Goal: Task Accomplishment & Management: Manage account settings

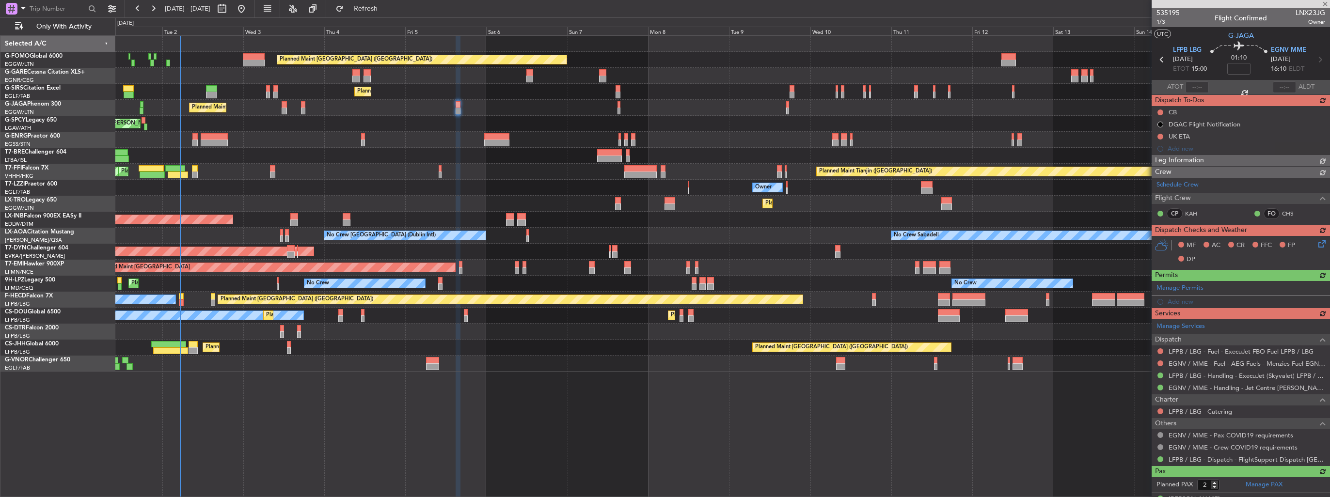
click at [256, 164] on div "Planned Maint [GEOGRAPHIC_DATA] ([GEOGRAPHIC_DATA]) Planned Maint [GEOGRAPHIC_D…" at bounding box center [722, 204] width 1214 height 336
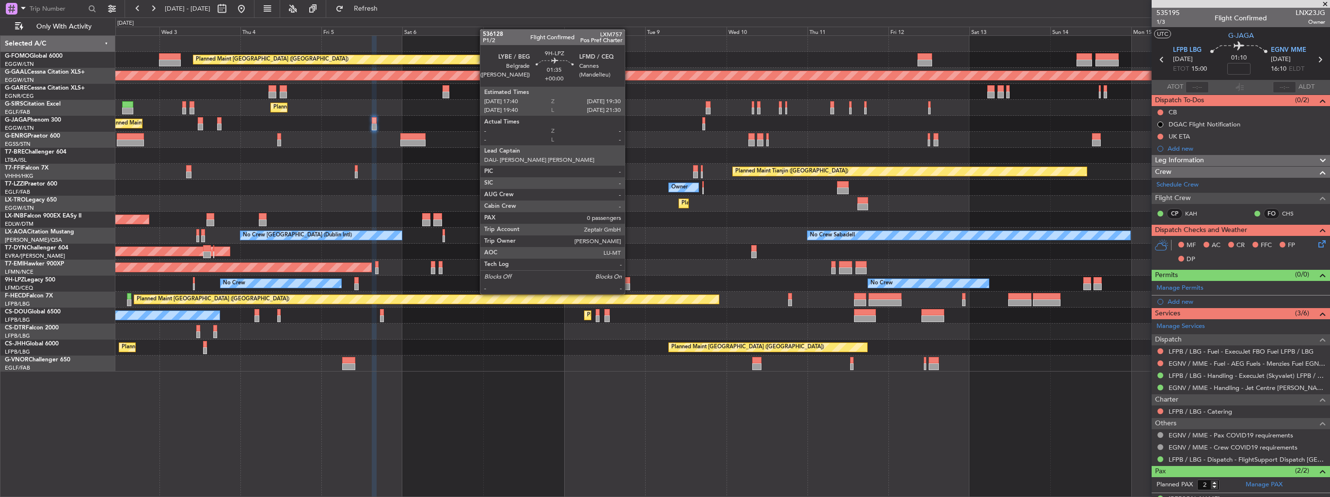
click at [629, 284] on div at bounding box center [626, 286] width 6 height 7
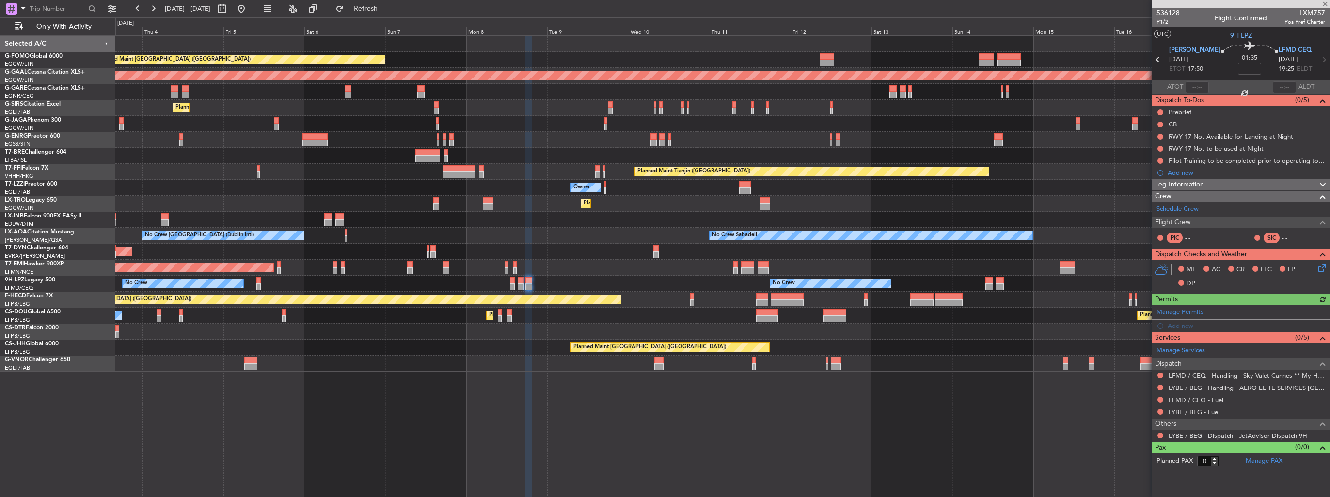
click at [640, 271] on div "Planned Maint [GEOGRAPHIC_DATA] ([GEOGRAPHIC_DATA]) Planned [GEOGRAPHIC_DATA] P…" at bounding box center [722, 204] width 1214 height 336
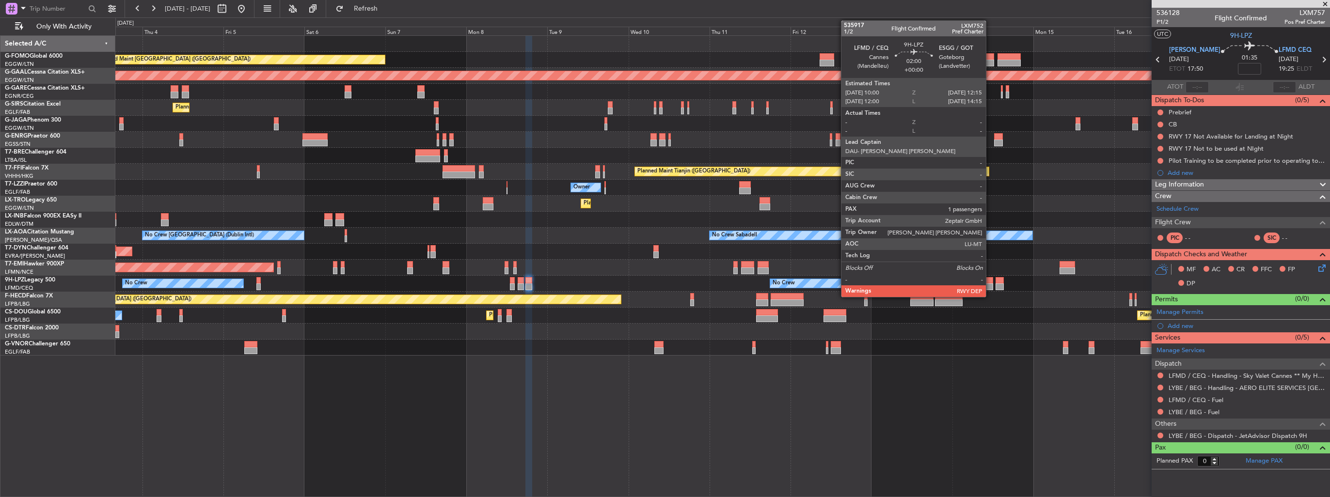
click at [990, 286] on div at bounding box center [989, 286] width 8 height 7
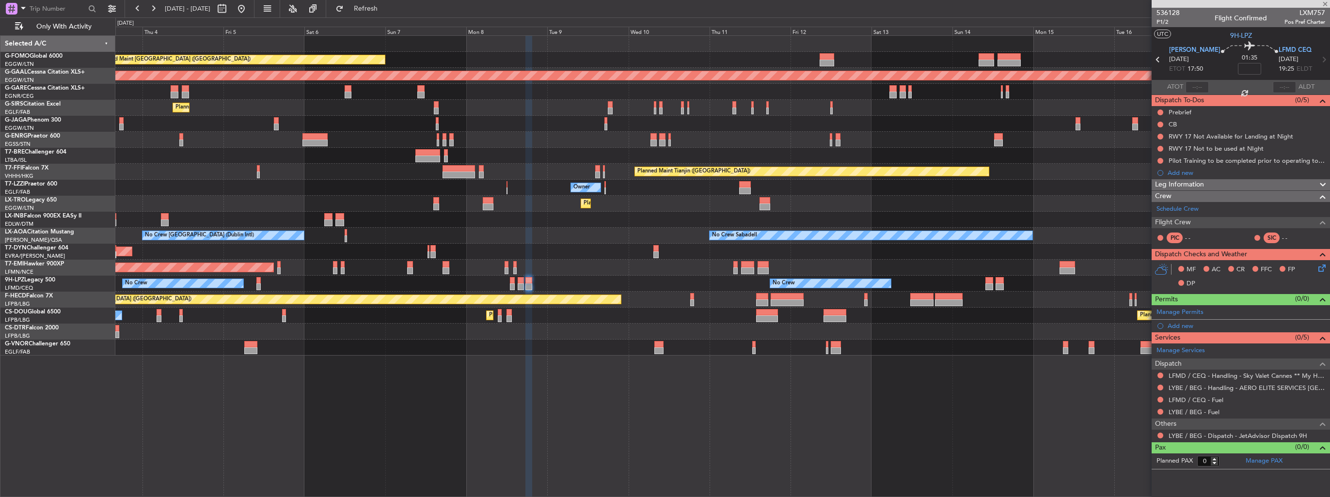
type input "1"
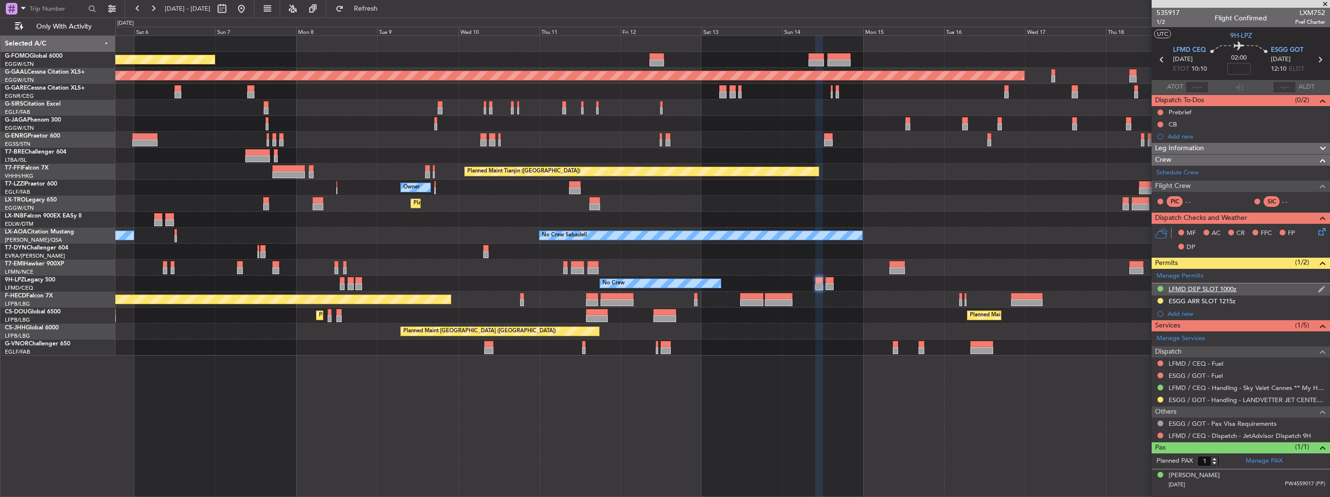
click at [1319, 290] on img at bounding box center [1321, 289] width 7 height 9
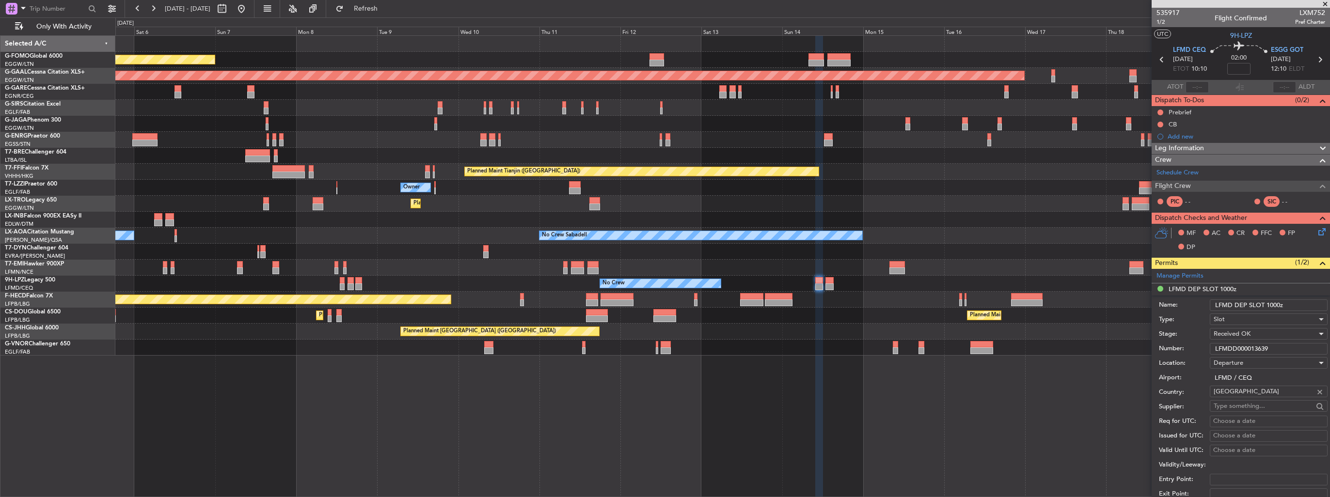
drag, startPoint x: 1278, startPoint y: 348, endPoint x: 1160, endPoint y: 344, distance: 118.3
click at [1160, 344] on div "Number: LFMDD000013639" at bounding box center [1243, 349] width 169 height 15
paste input "909"
type input "LFMDD000013909"
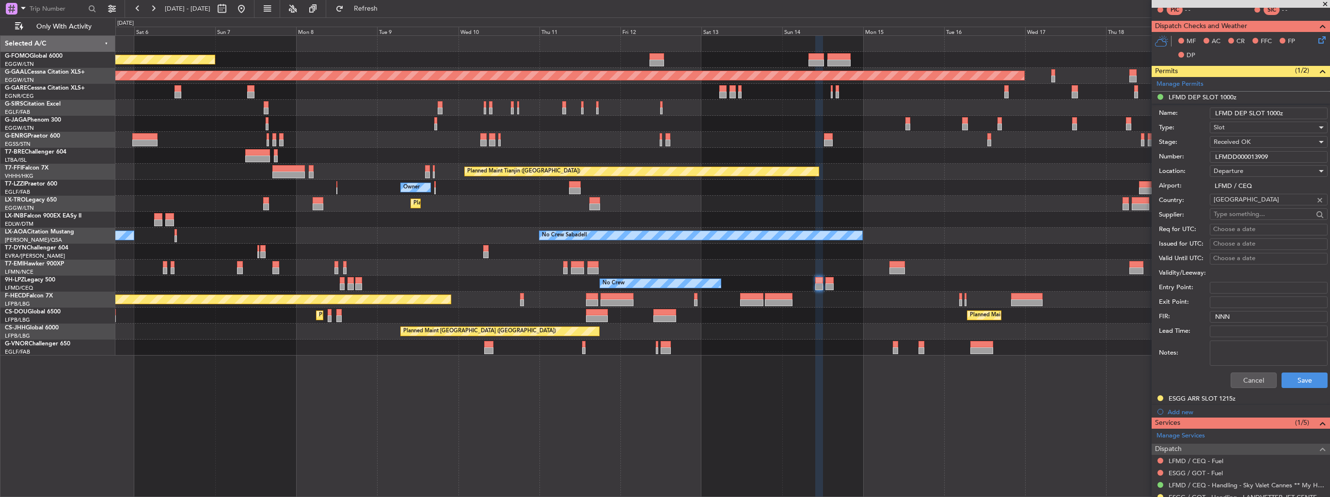
scroll to position [194, 0]
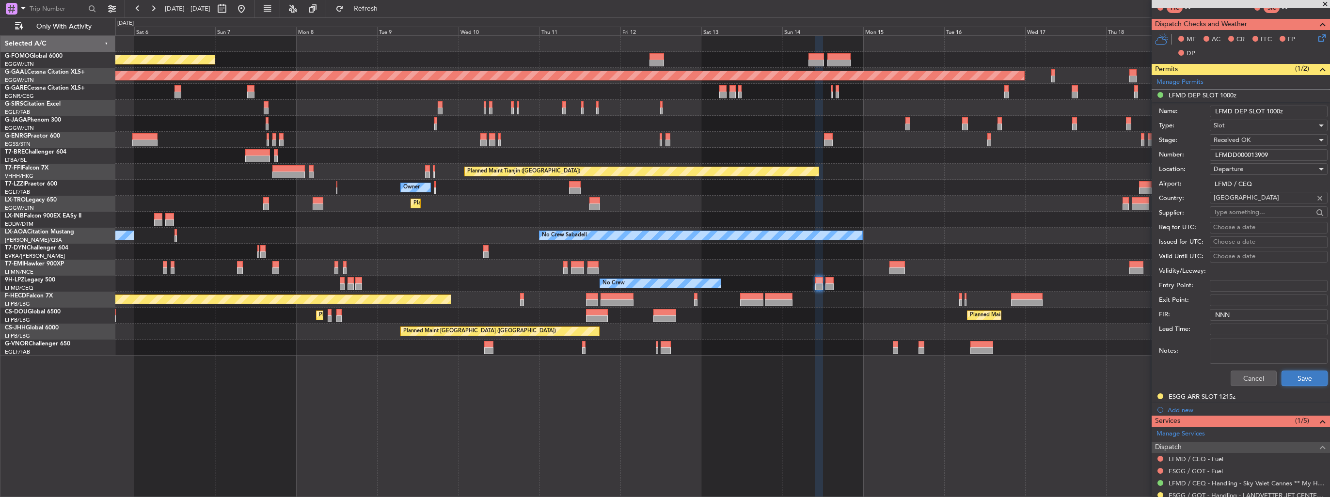
click at [1291, 373] on button "Save" at bounding box center [1304, 379] width 46 height 16
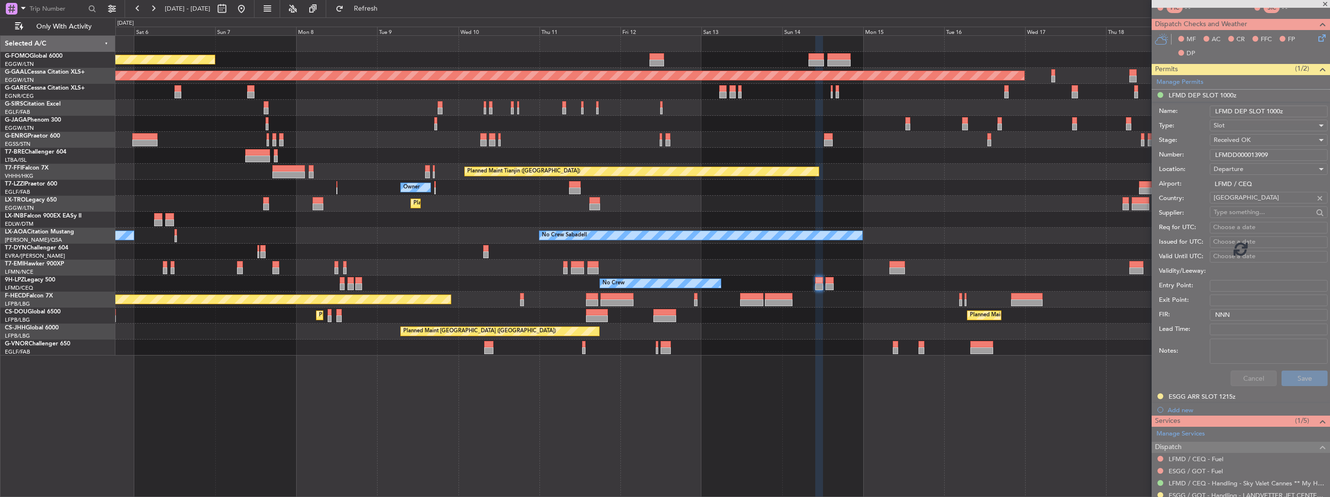
scroll to position [0, 0]
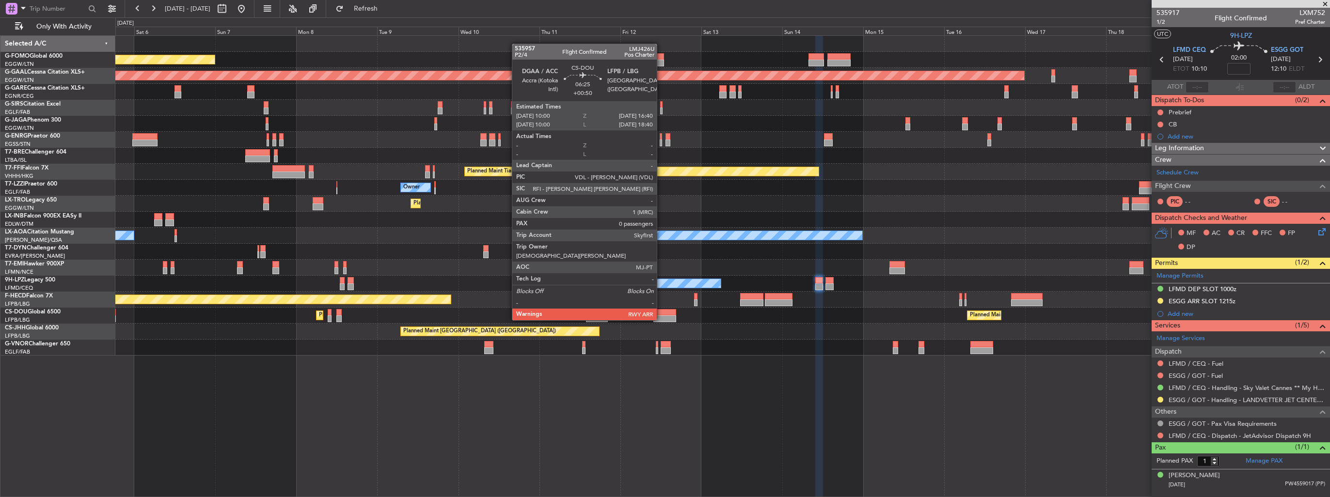
click at [661, 311] on div at bounding box center [664, 312] width 23 height 7
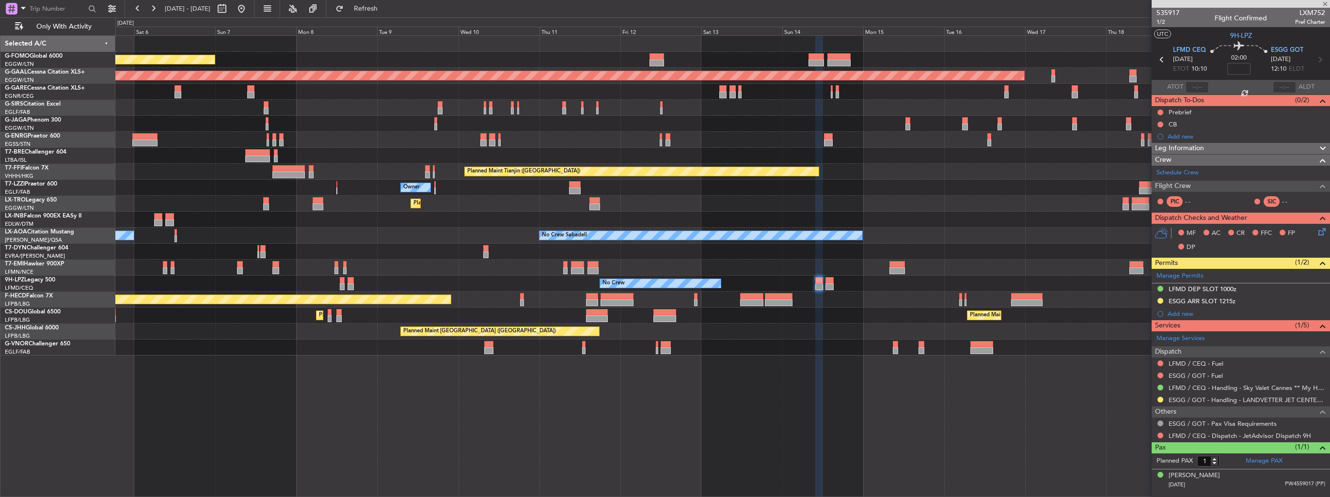
type input "+00:50"
type input "0"
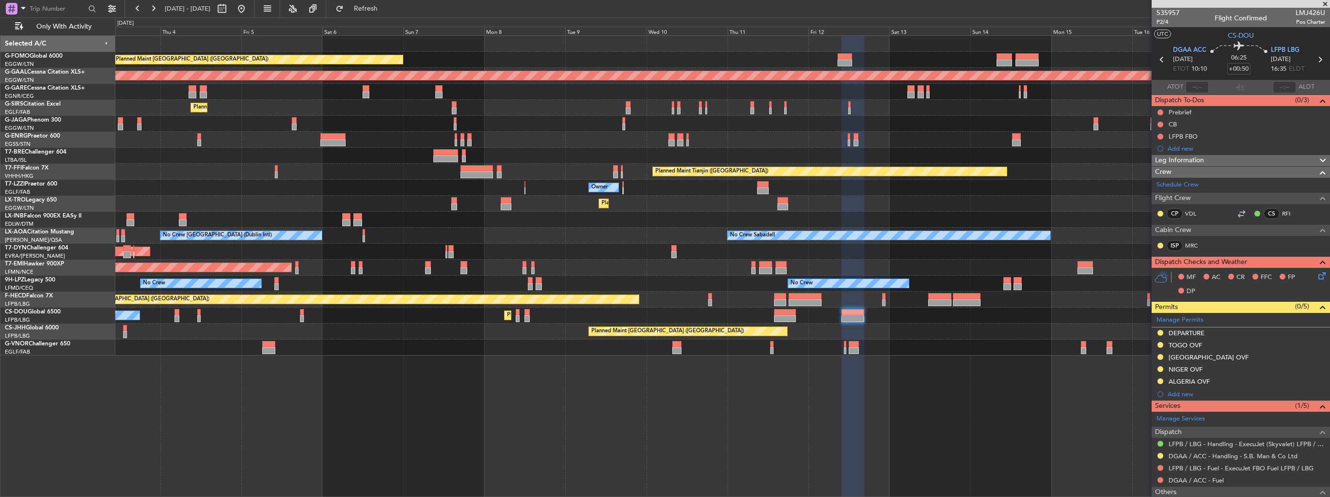
click at [436, 363] on div "Planned Maint [GEOGRAPHIC_DATA] ([GEOGRAPHIC_DATA]) Planned [GEOGRAPHIC_DATA] P…" at bounding box center [722, 266] width 1214 height 462
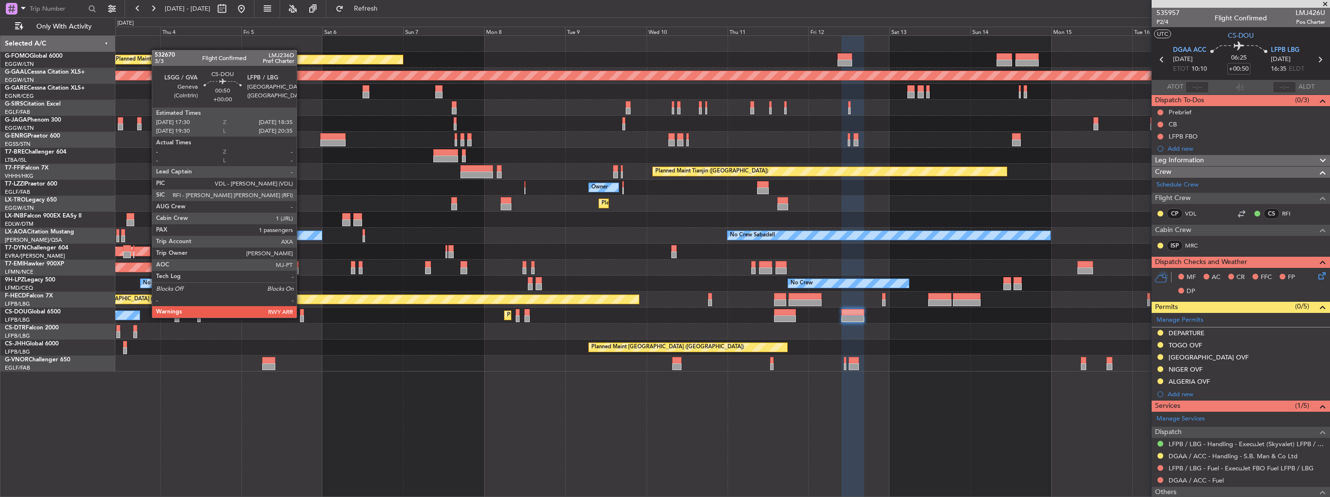
click at [301, 317] on div at bounding box center [302, 318] width 4 height 7
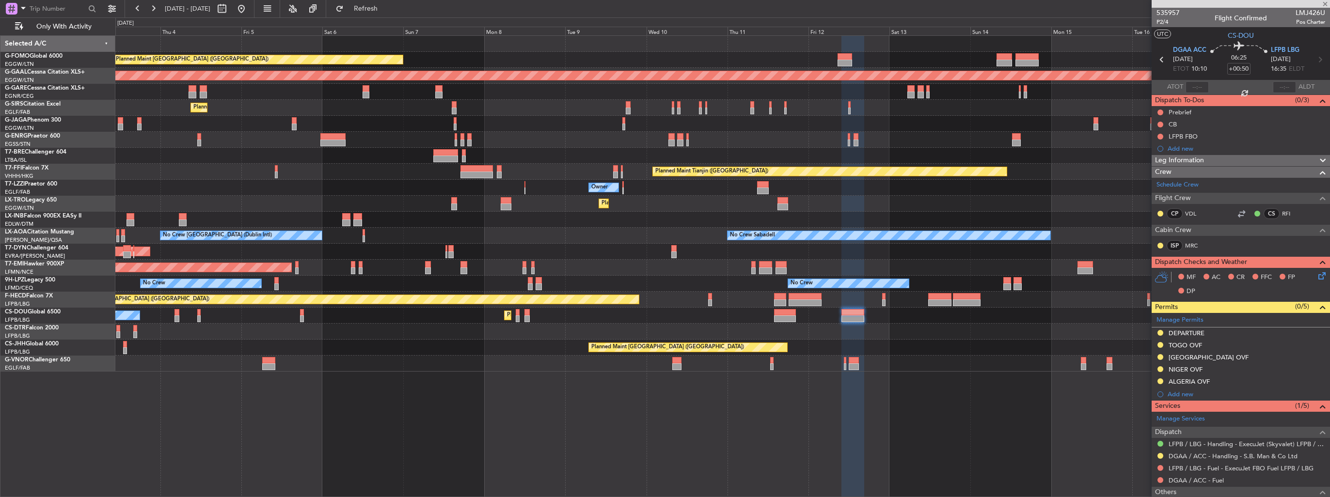
type input "1"
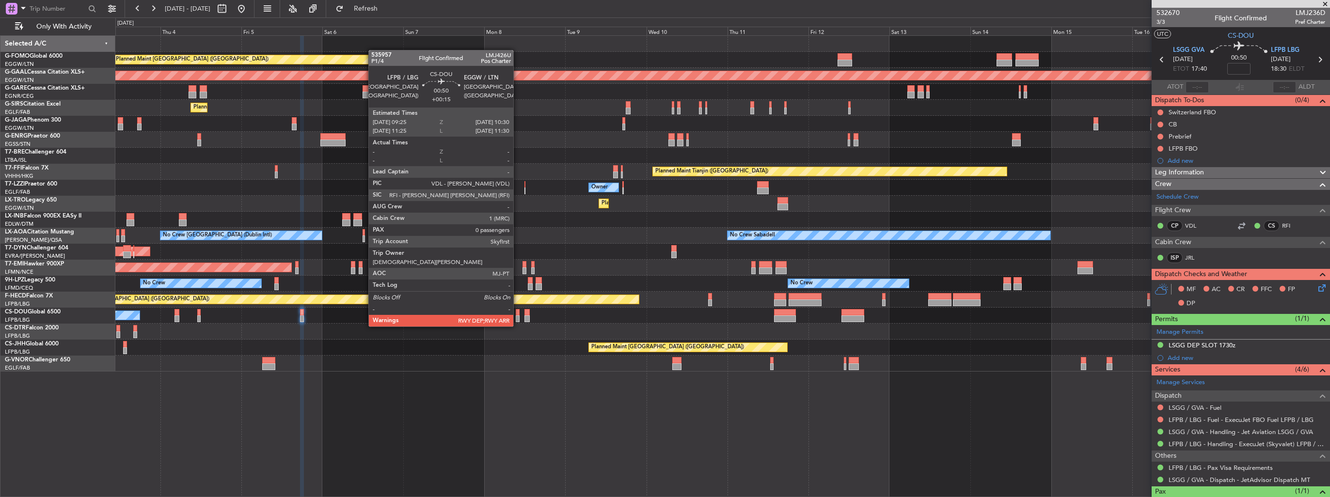
click at [518, 317] on div at bounding box center [518, 318] width 4 height 7
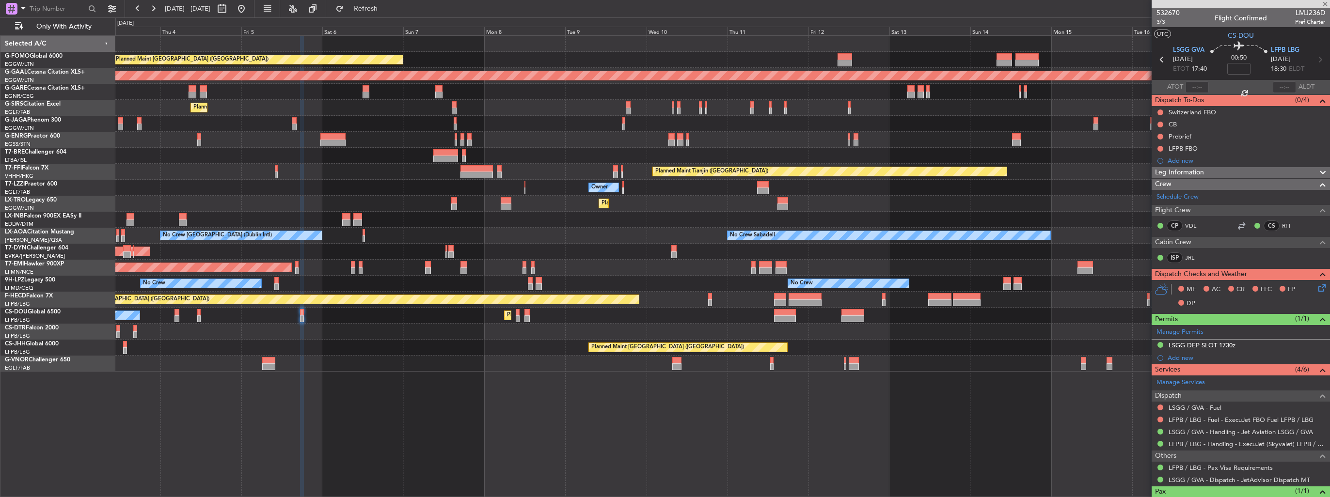
type input "+00:15"
type input "0"
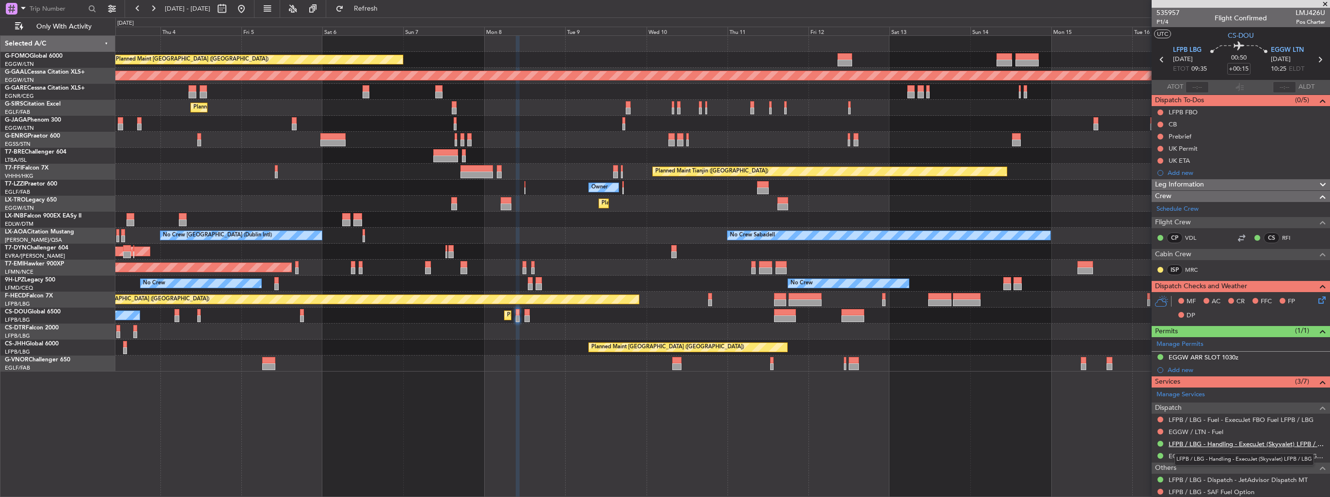
click at [1210, 440] on link "LFPB / LBG - Handling - ExecuJet (Skyvalet) LFPB / LBG" at bounding box center [1246, 444] width 157 height 8
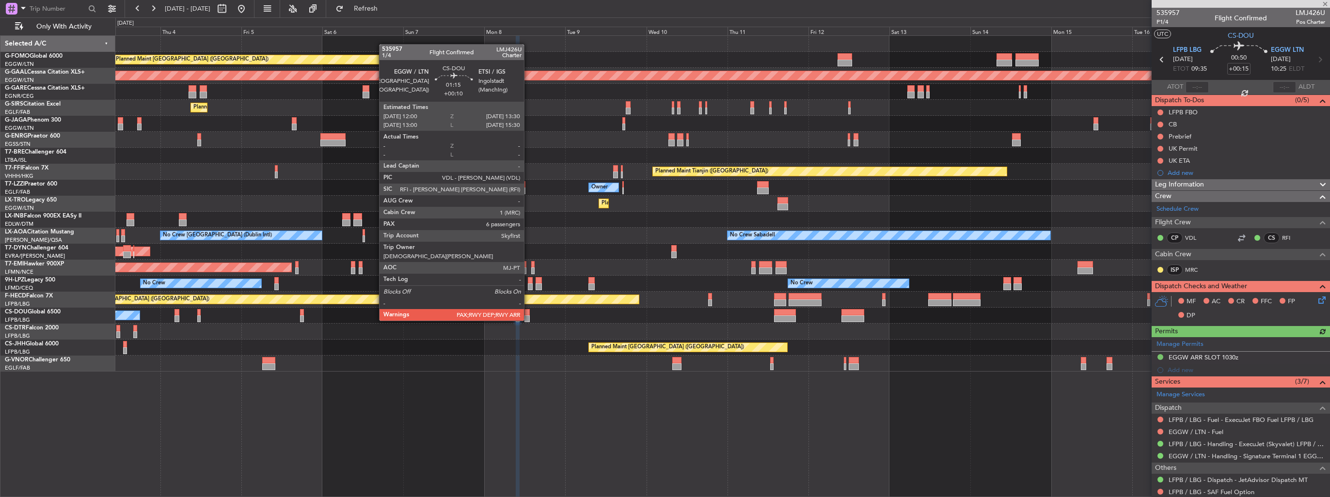
click at [528, 311] on div at bounding box center [526, 312] width 5 height 7
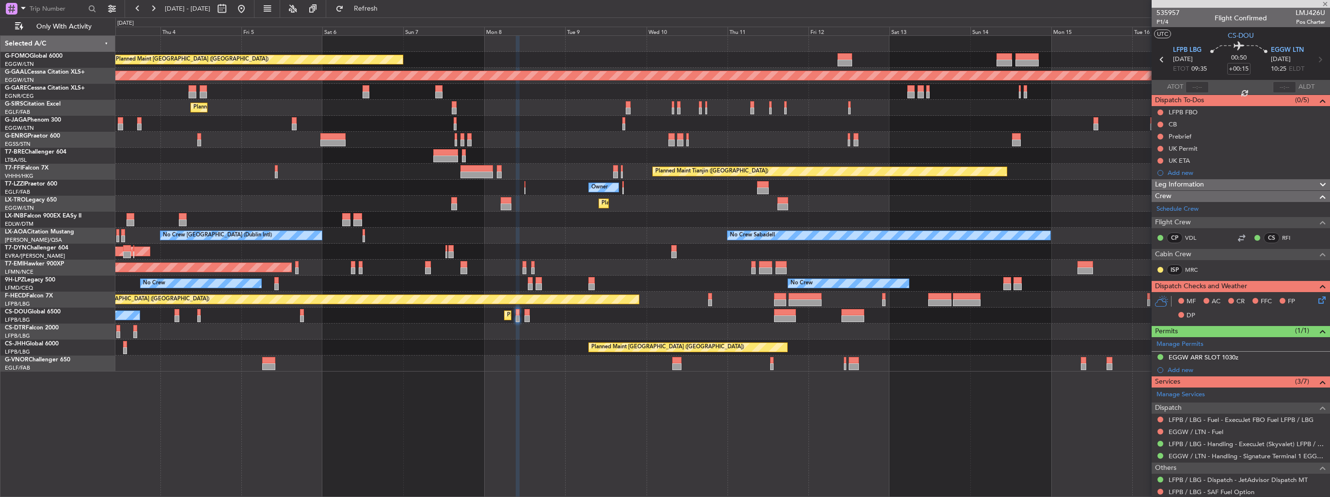
type input "+00:10"
type input "6"
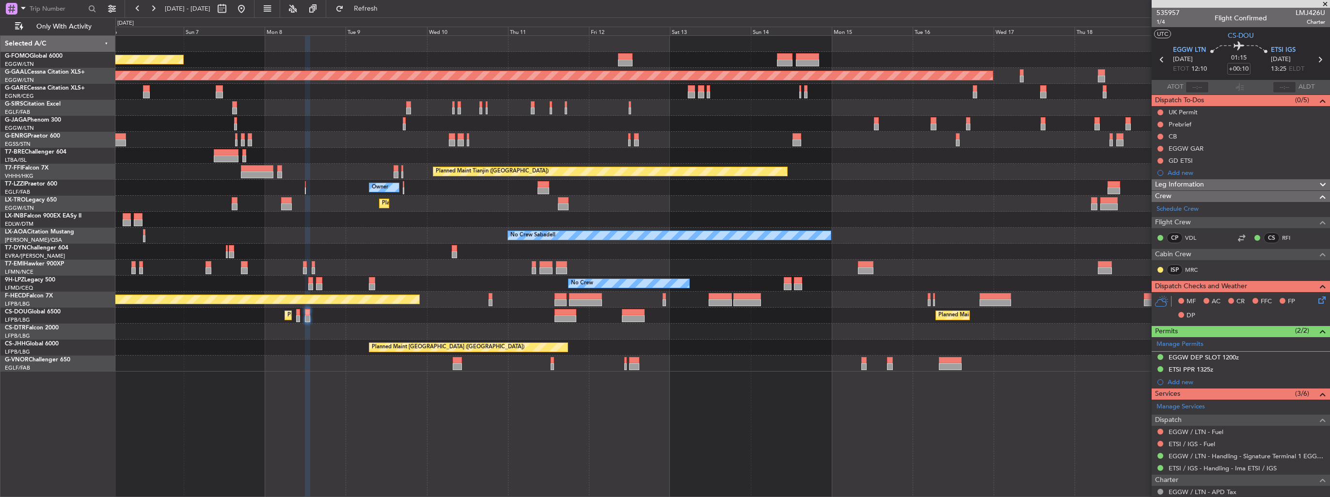
click at [660, 329] on div at bounding box center [722, 332] width 1214 height 16
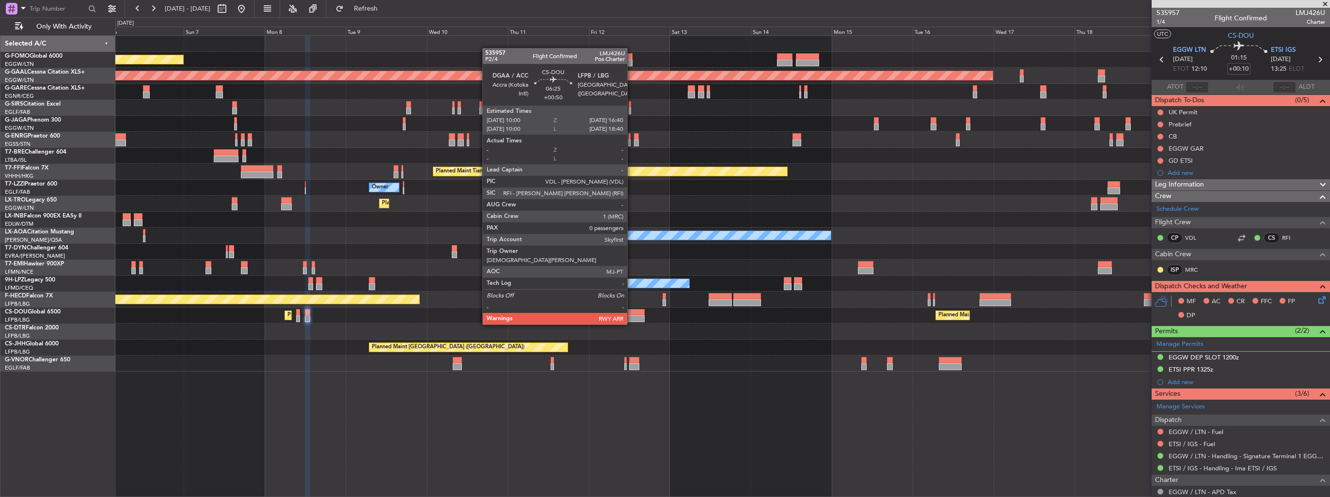
click at [631, 315] on div at bounding box center [633, 318] width 23 height 7
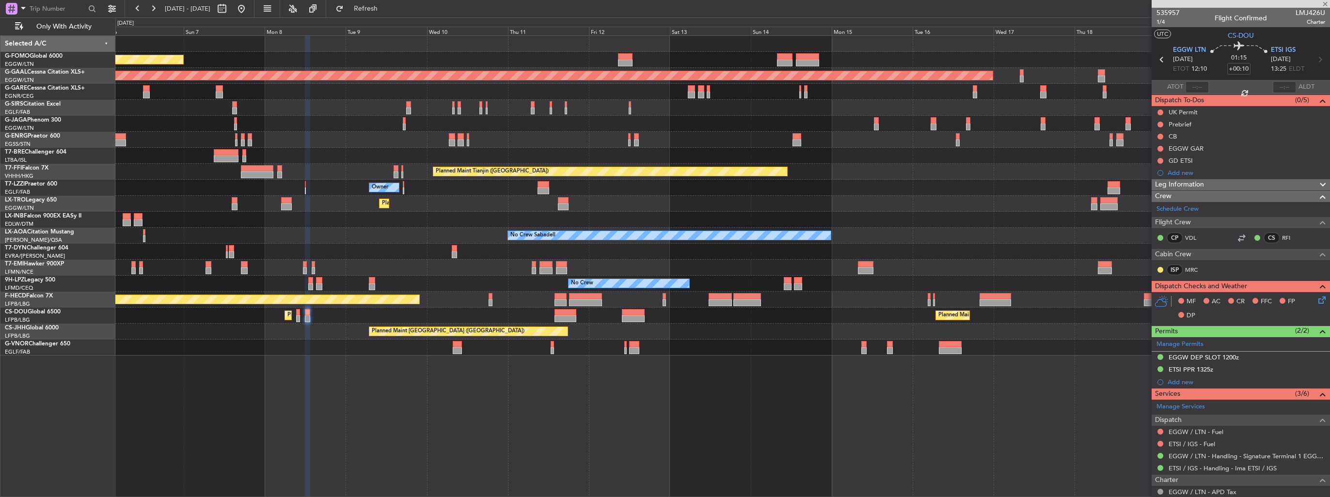
type input "+00:50"
type input "0"
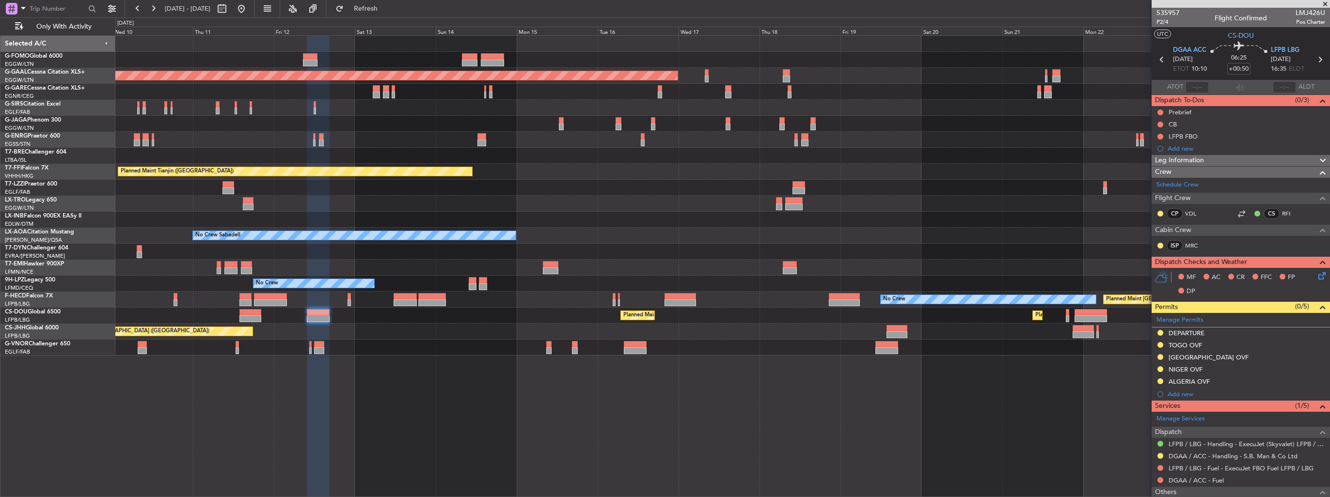
click at [499, 326] on div "Planned Maint [GEOGRAPHIC_DATA] ([GEOGRAPHIC_DATA]) Planned [GEOGRAPHIC_DATA] P…" at bounding box center [722, 196] width 1214 height 320
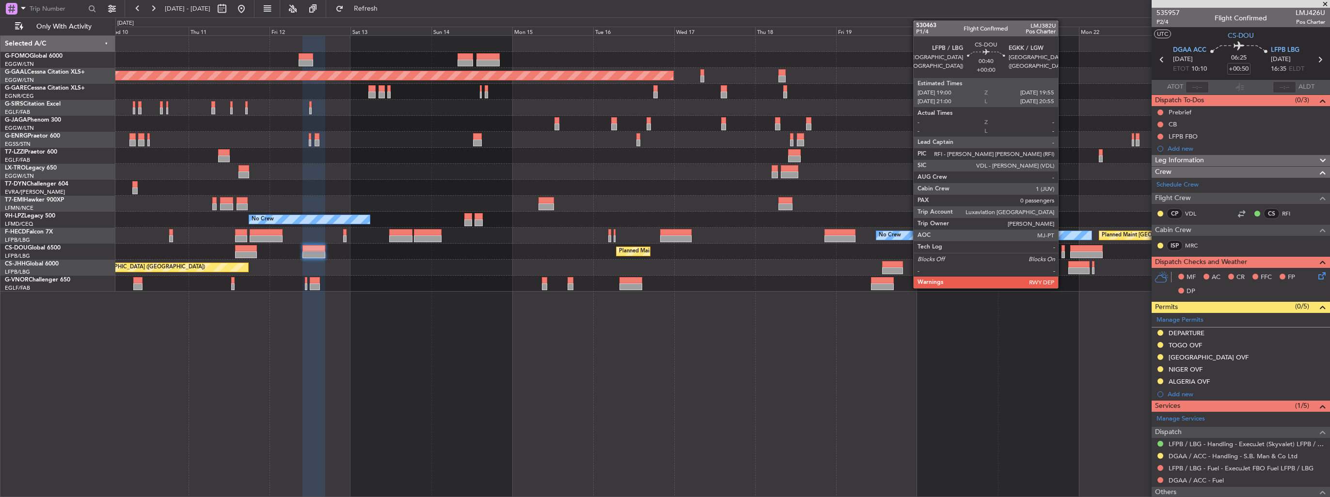
click at [1062, 251] on div at bounding box center [1062, 248] width 3 height 7
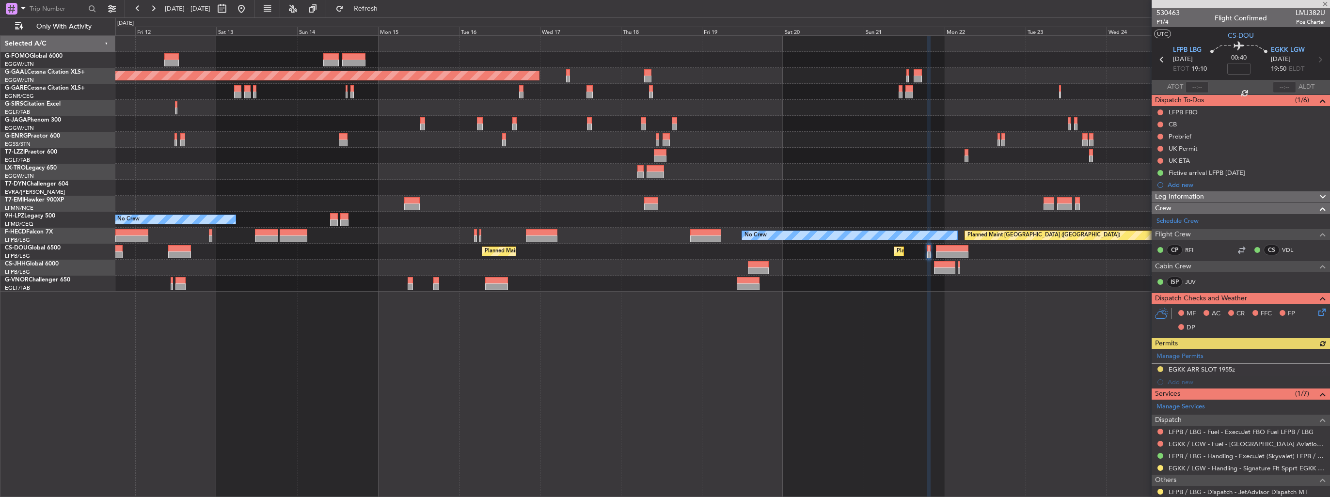
click at [804, 335] on div "Planned Maint Dusseldorf Owner Planned [GEOGRAPHIC_DATA] No Crew Planned Maint …" at bounding box center [722, 266] width 1214 height 462
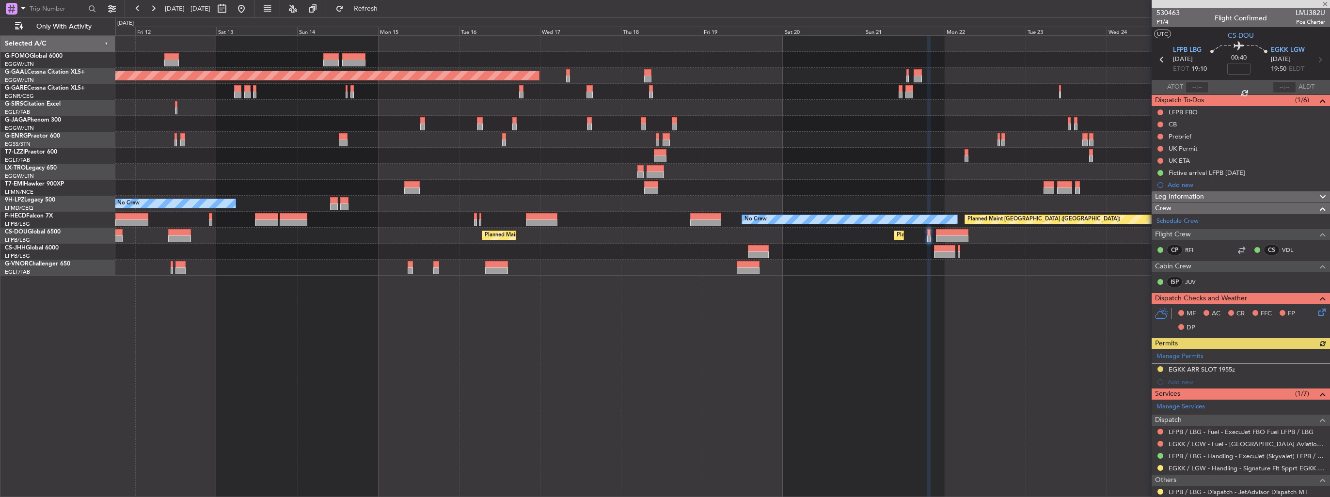
click at [963, 252] on div "Planned Maint [GEOGRAPHIC_DATA] ([GEOGRAPHIC_DATA])" at bounding box center [722, 252] width 1214 height 16
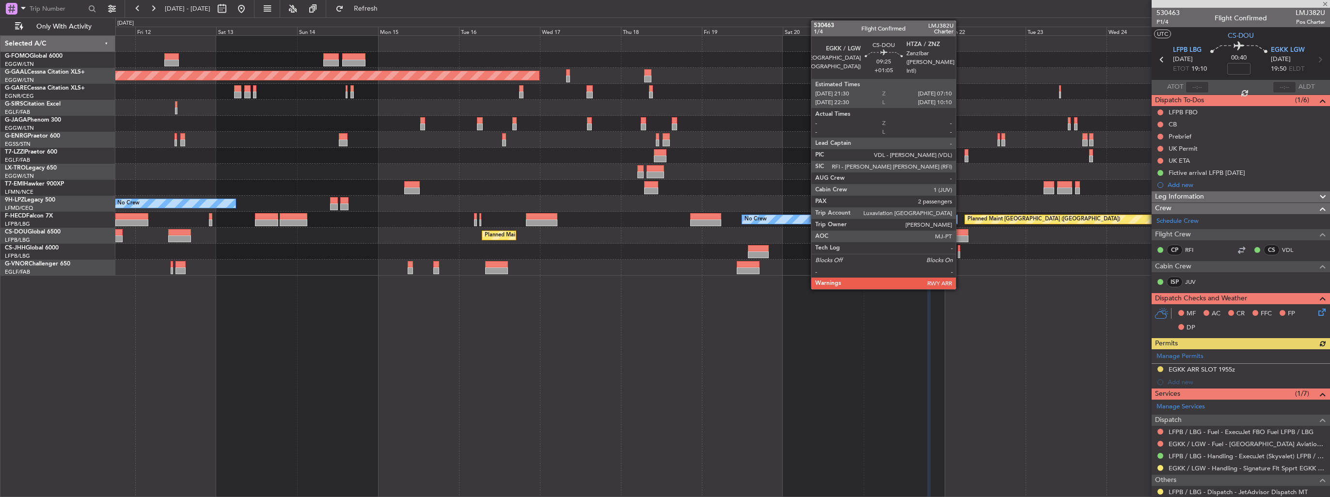
click at [960, 237] on div at bounding box center [952, 239] width 33 height 7
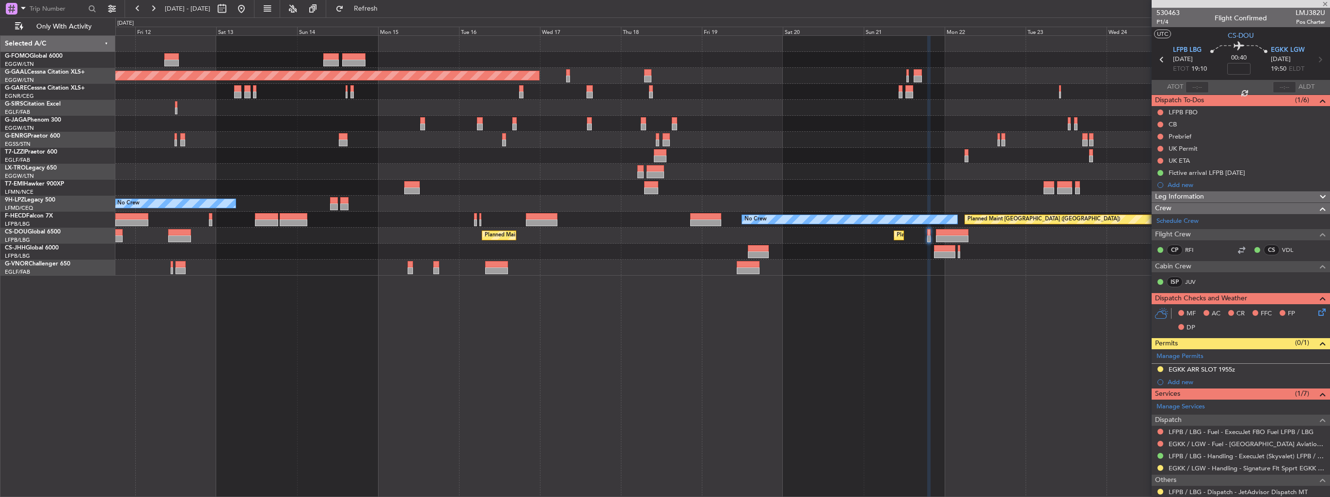
type input "+01:05"
type input "2"
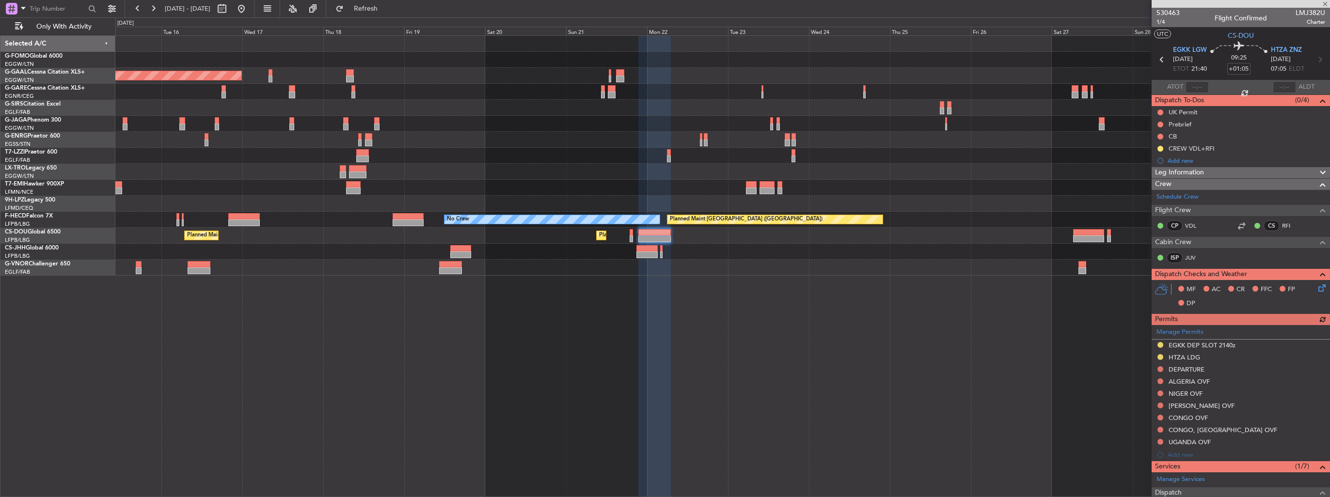
click at [705, 321] on div "Planned Maint Dusseldorf No Crew Planned Maint [GEOGRAPHIC_DATA] ([GEOGRAPHIC_D…" at bounding box center [722, 266] width 1214 height 462
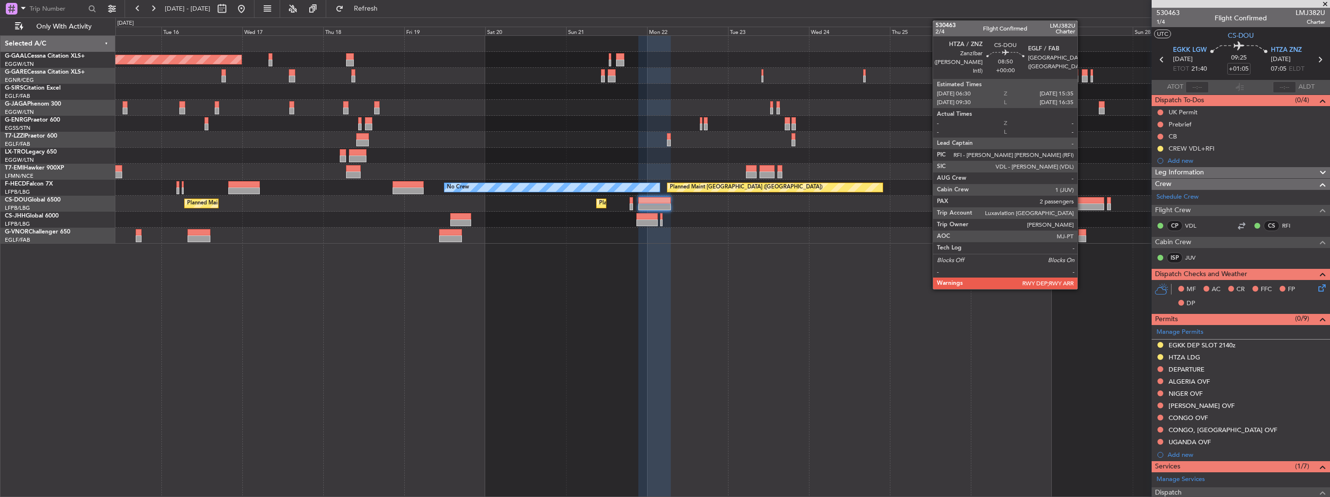
click at [1082, 201] on div at bounding box center [1088, 200] width 31 height 7
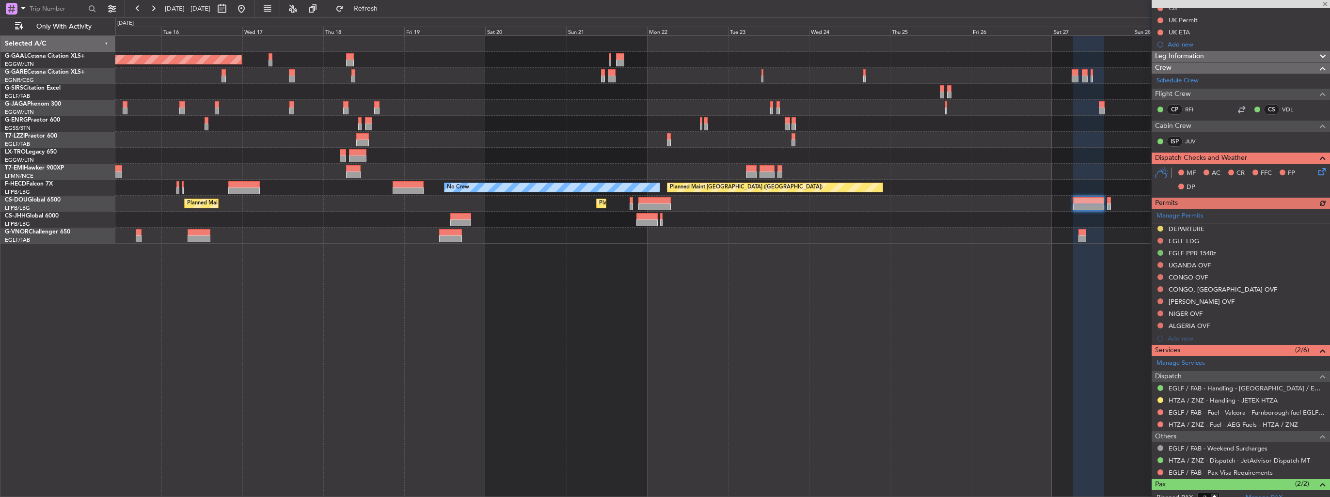
scroll to position [167, 0]
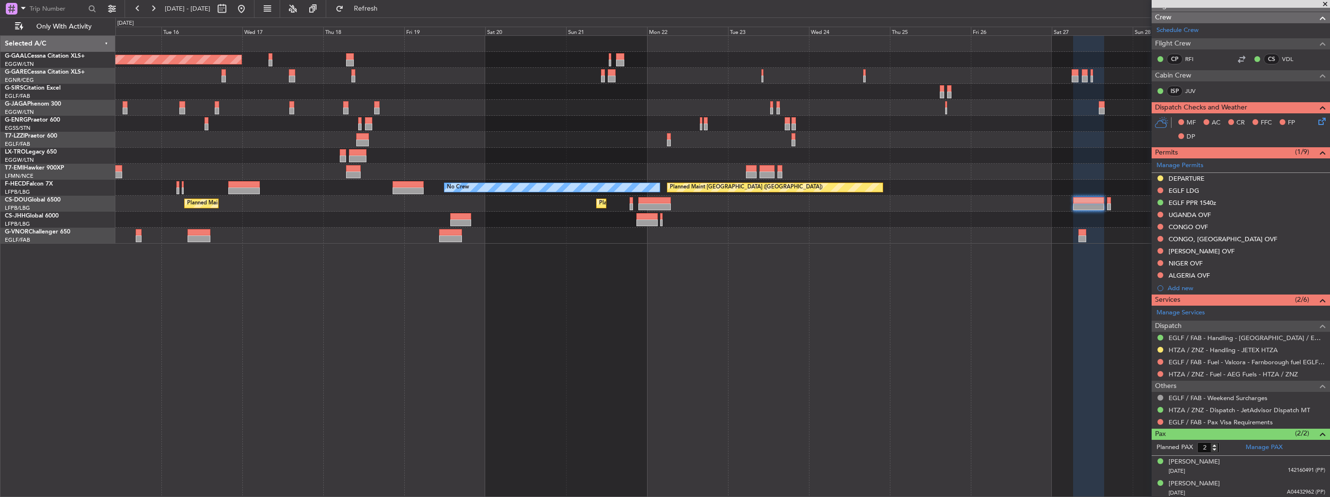
click at [1073, 263] on div at bounding box center [1088, 267] width 31 height 462
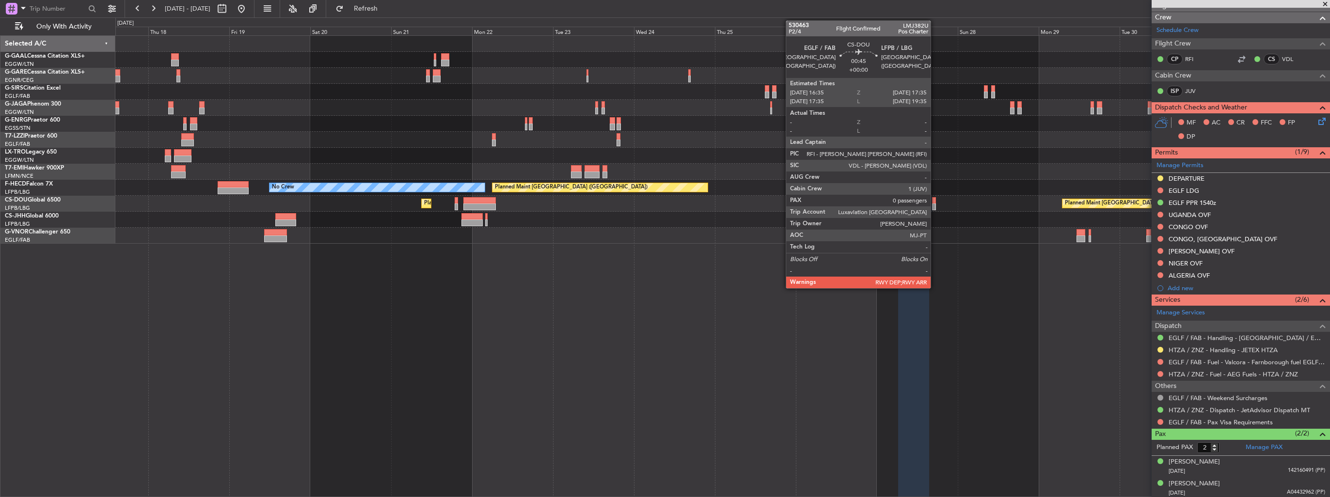
click at [935, 204] on div at bounding box center [933, 207] width 3 height 7
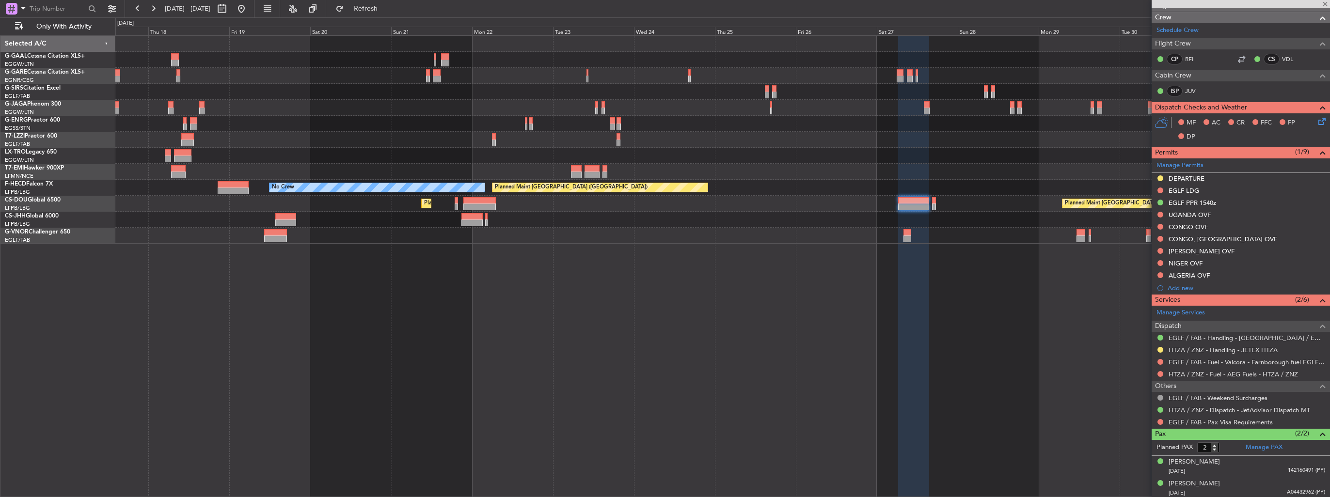
type input "0"
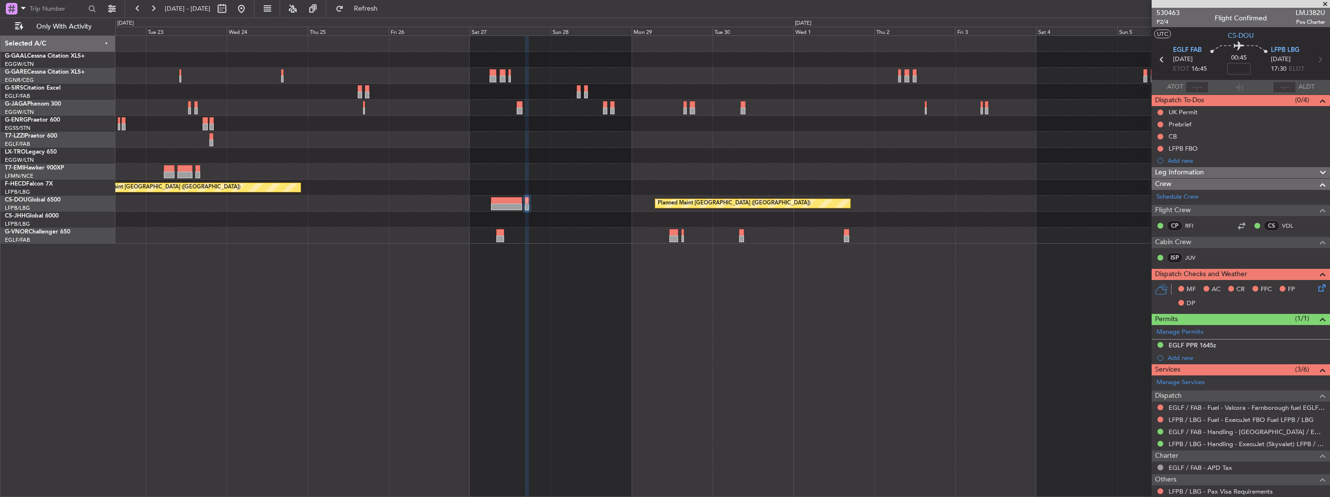
click at [612, 322] on div "Planned Maint [GEOGRAPHIC_DATA] ([GEOGRAPHIC_DATA]) No Crew Planned Maint [GEOG…" at bounding box center [722, 266] width 1214 height 462
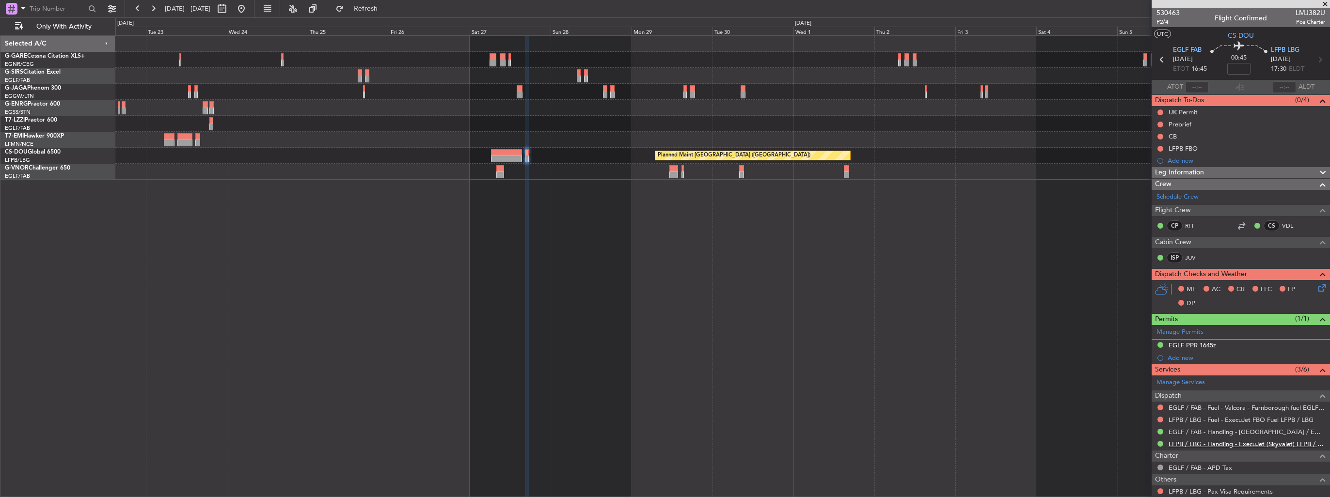
click at [1176, 441] on link "LFPB / LBG - Handling - ExecuJet (Skyvalet) LFPB / LBG" at bounding box center [1246, 444] width 157 height 8
click at [675, 189] on div "Planned Maint [GEOGRAPHIC_DATA] ([GEOGRAPHIC_DATA]) Planned Maint [GEOGRAPHIC_D…" at bounding box center [722, 266] width 1214 height 462
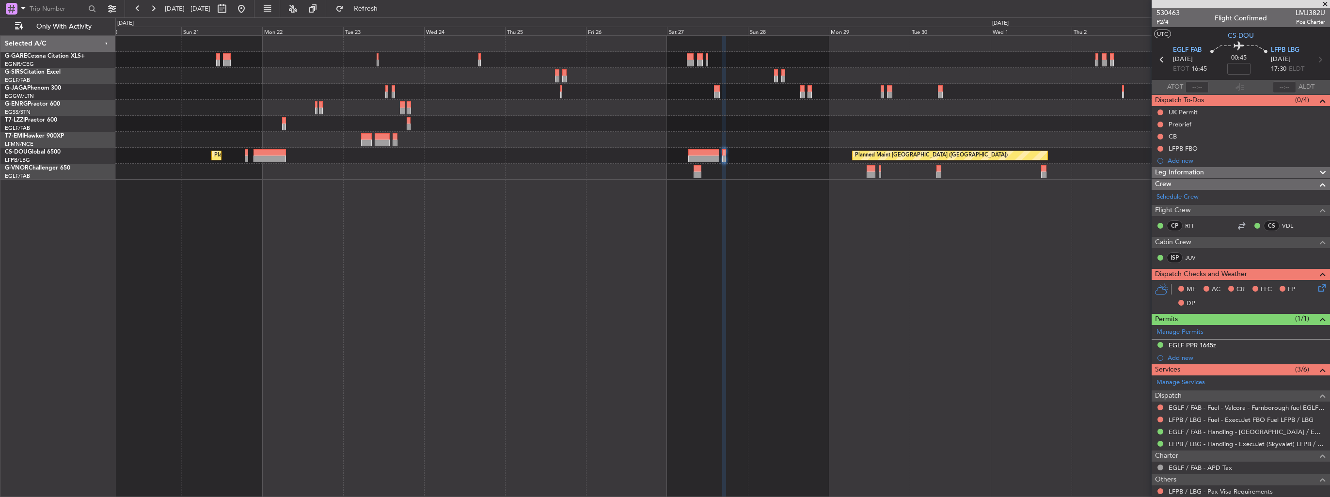
click at [745, 248] on div "Planned Maint [GEOGRAPHIC_DATA] ([GEOGRAPHIC_DATA]) Planned Maint [GEOGRAPHIC_D…" at bounding box center [722, 266] width 1214 height 462
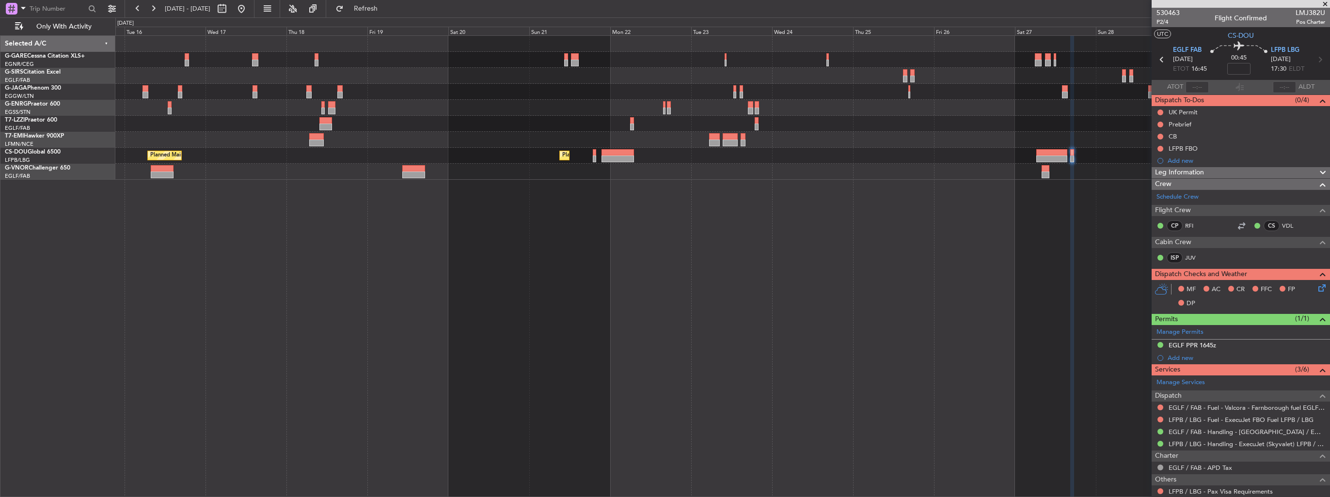
click at [698, 288] on div "Planned Maint [GEOGRAPHIC_DATA] ([GEOGRAPHIC_DATA]) Planned Maint [GEOGRAPHIC_D…" at bounding box center [722, 266] width 1214 height 462
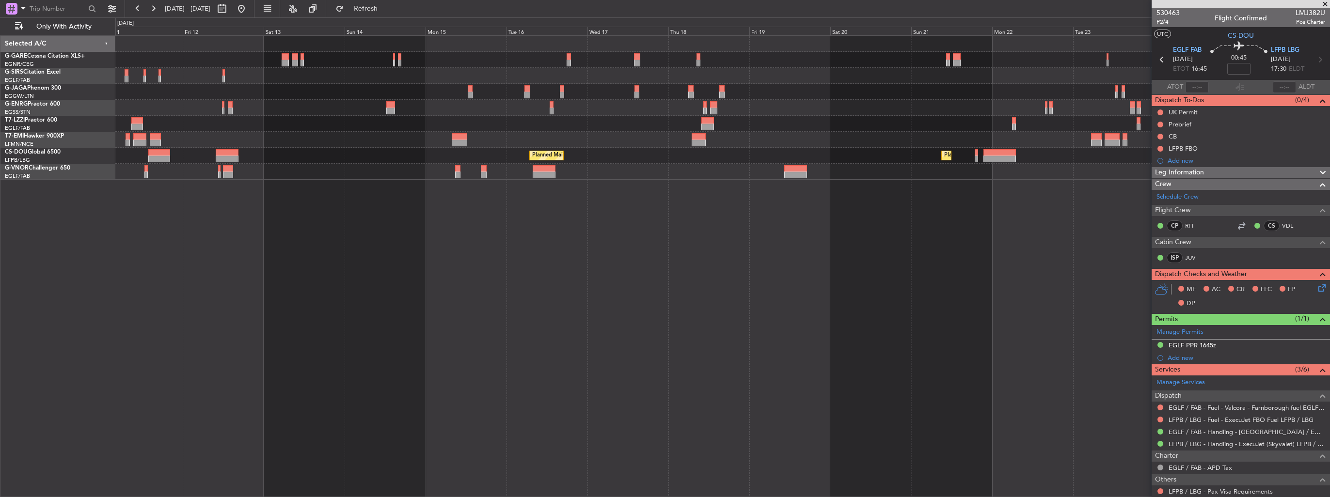
click at [609, 281] on div "Owner Planned Maint [GEOGRAPHIC_DATA] ([GEOGRAPHIC_DATA]) Planned Maint [GEOGRA…" at bounding box center [722, 266] width 1214 height 462
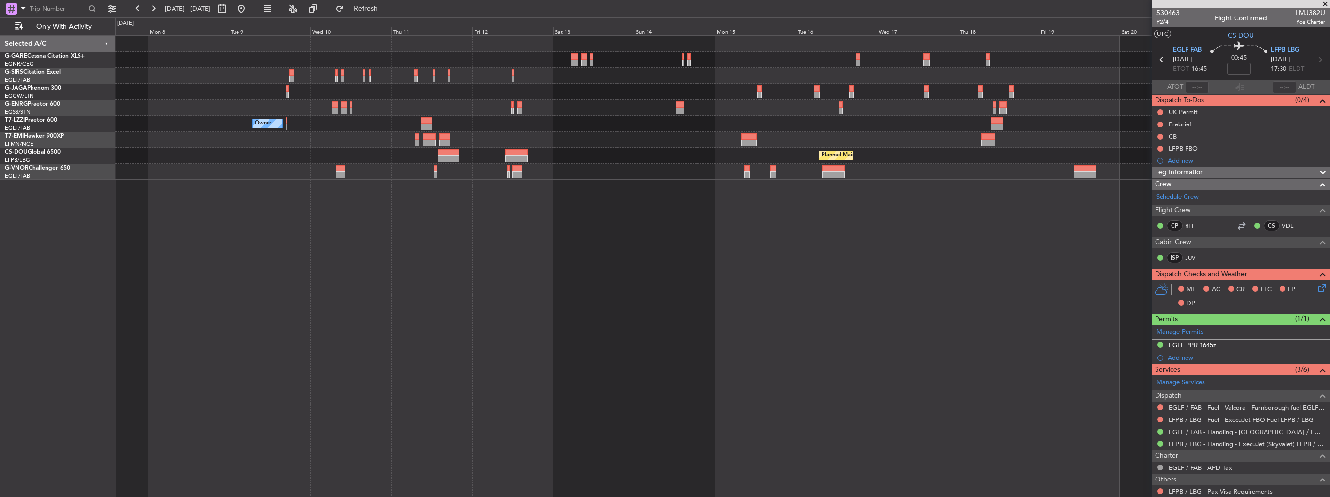
click at [663, 295] on div "Owner Planned Maint [GEOGRAPHIC_DATA] Planned Maint [GEOGRAPHIC_DATA] ([GEOGRAP…" at bounding box center [722, 266] width 1214 height 462
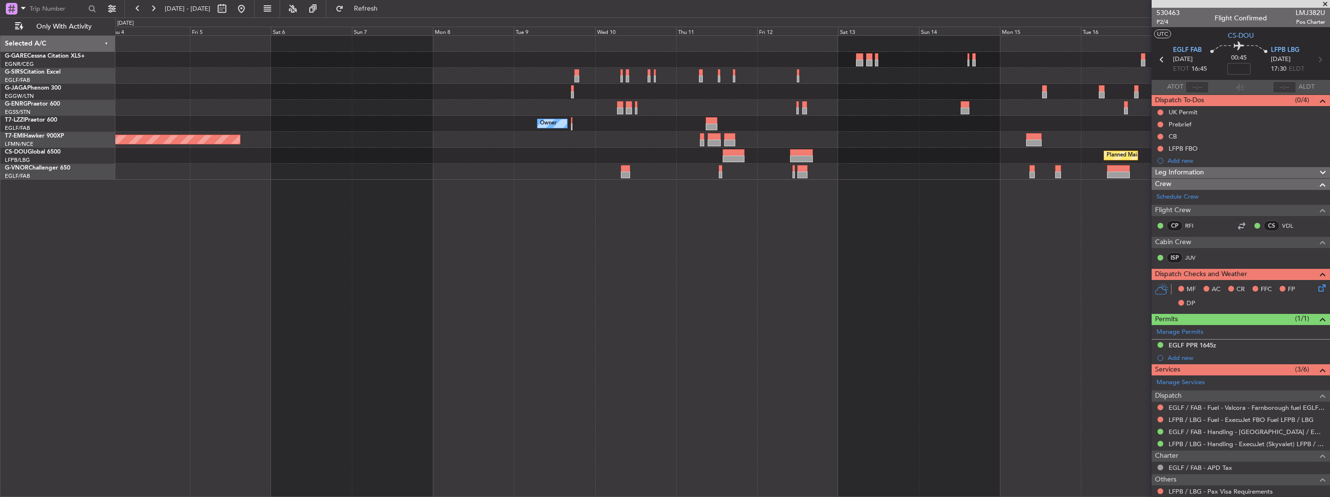
click at [649, 286] on div "Owner Planned Maint [GEOGRAPHIC_DATA] Planned Maint [GEOGRAPHIC_DATA] ([GEOGRAP…" at bounding box center [722, 266] width 1214 height 462
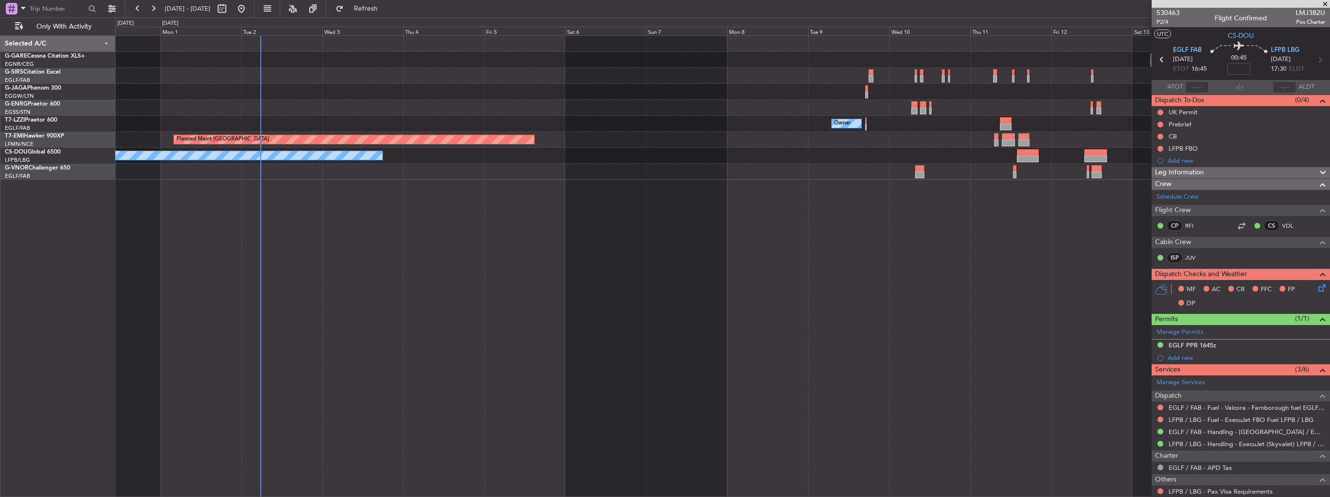
click at [597, 285] on div "Owner Ibiza Owner Planned Maint [GEOGRAPHIC_DATA] No Crew Planned Maint [GEOGRA…" at bounding box center [722, 266] width 1214 height 462
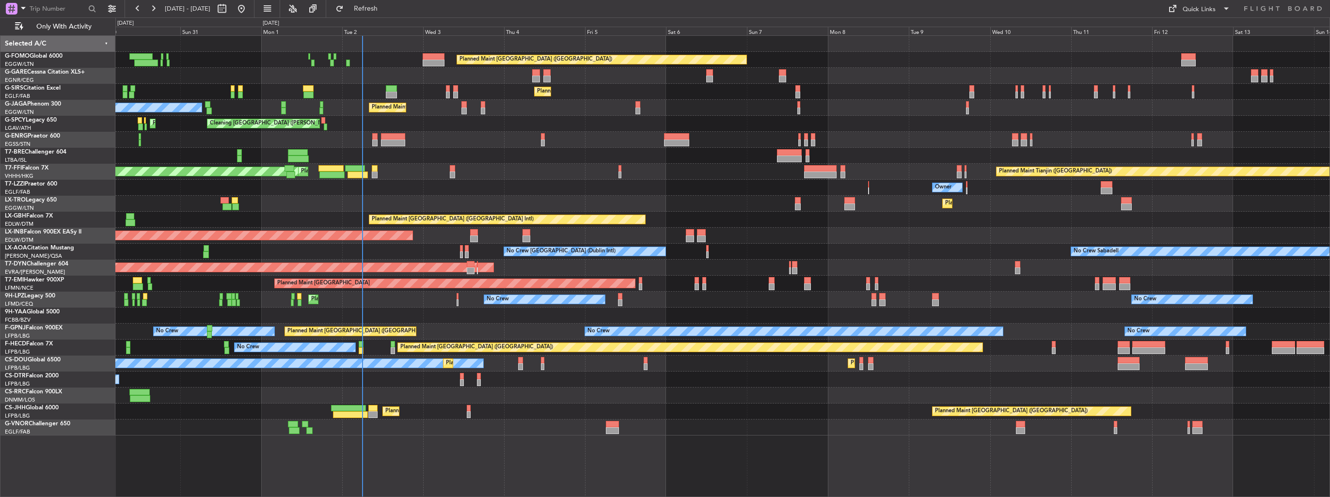
click at [355, 189] on div "Owner Unplanned Maint [GEOGRAPHIC_DATA] ([GEOGRAPHIC_DATA])" at bounding box center [722, 188] width 1214 height 16
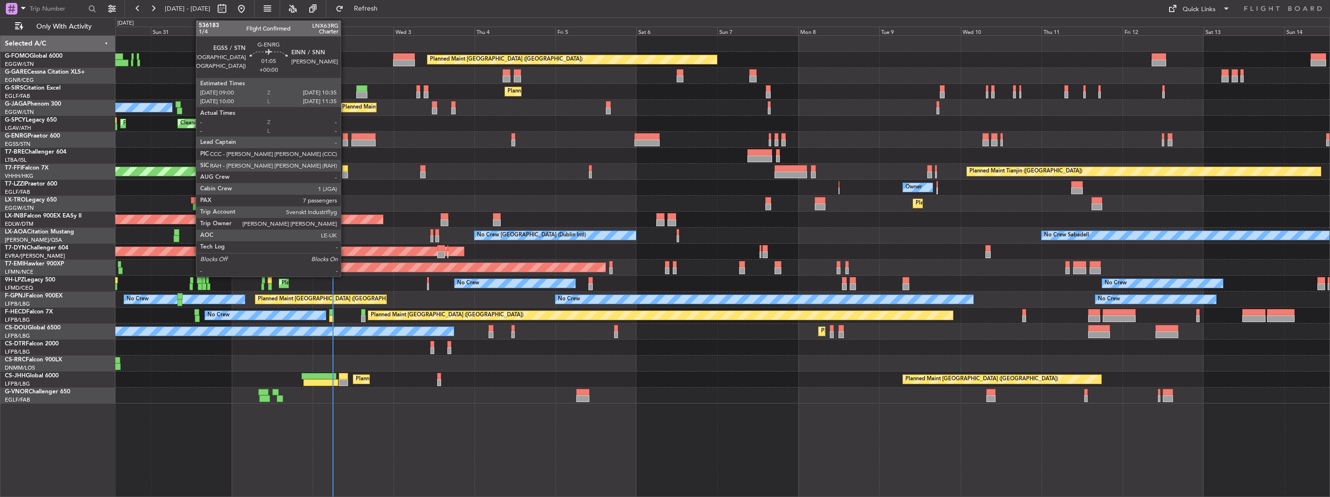
click at [345, 141] on div at bounding box center [346, 143] width 6 height 7
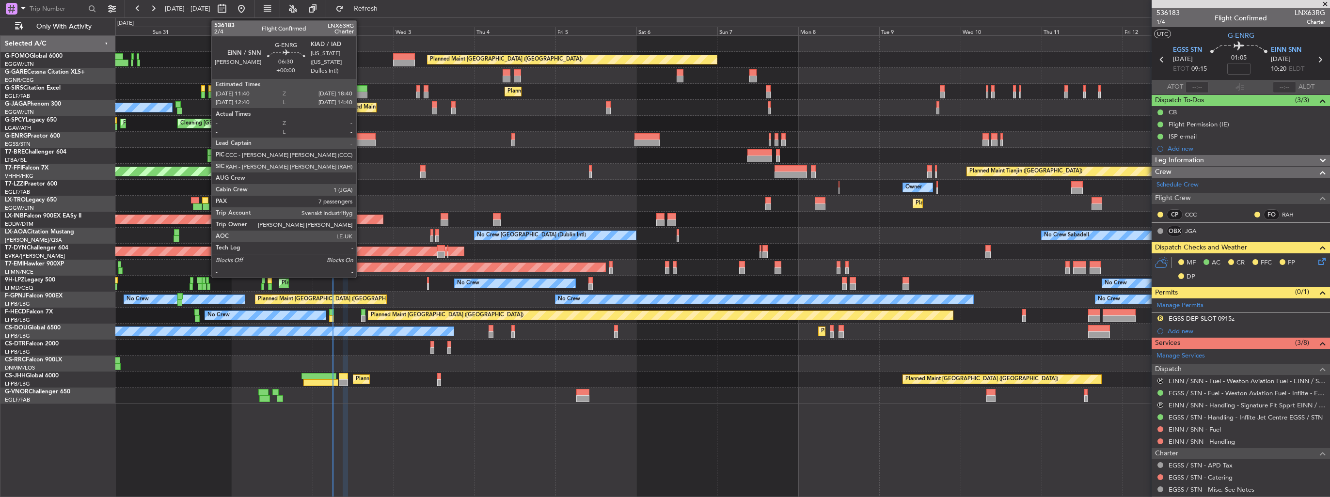
click at [361, 139] on div at bounding box center [363, 136] width 24 height 7
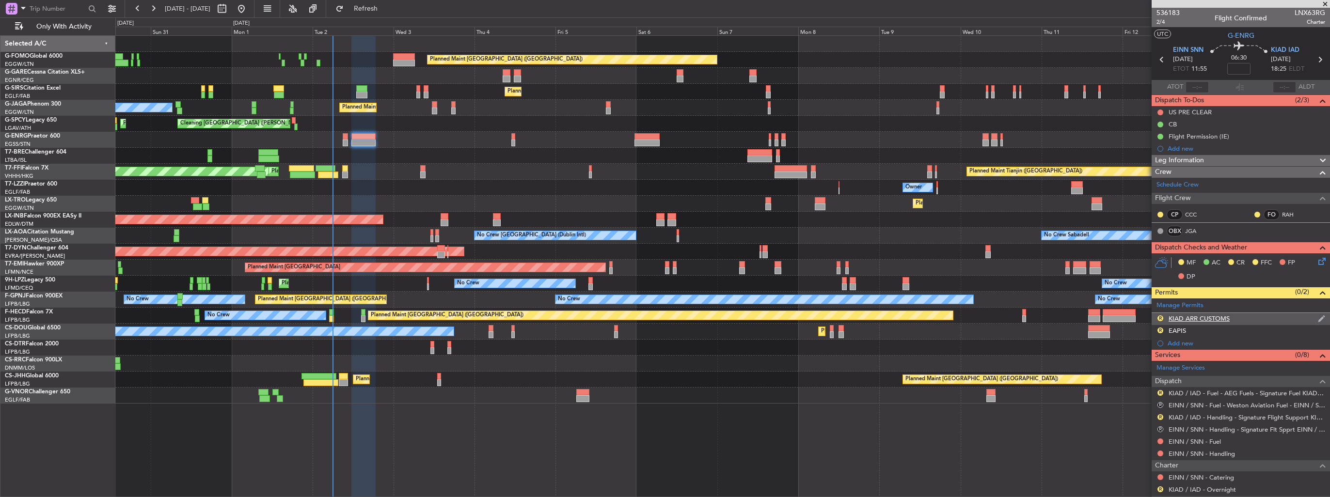
click at [1318, 317] on img at bounding box center [1321, 318] width 7 height 9
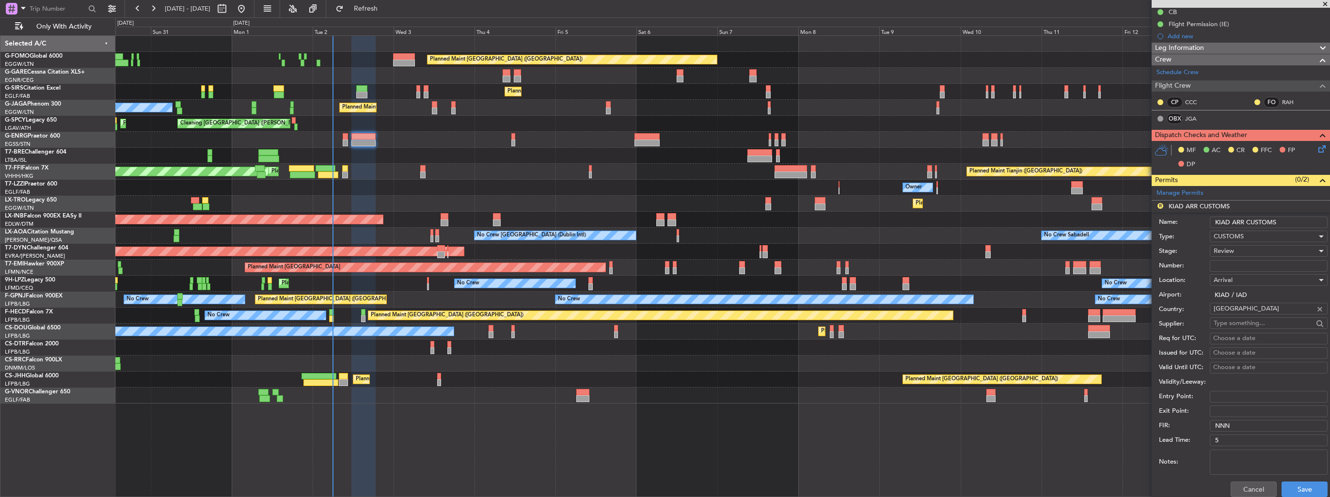
scroll to position [145, 0]
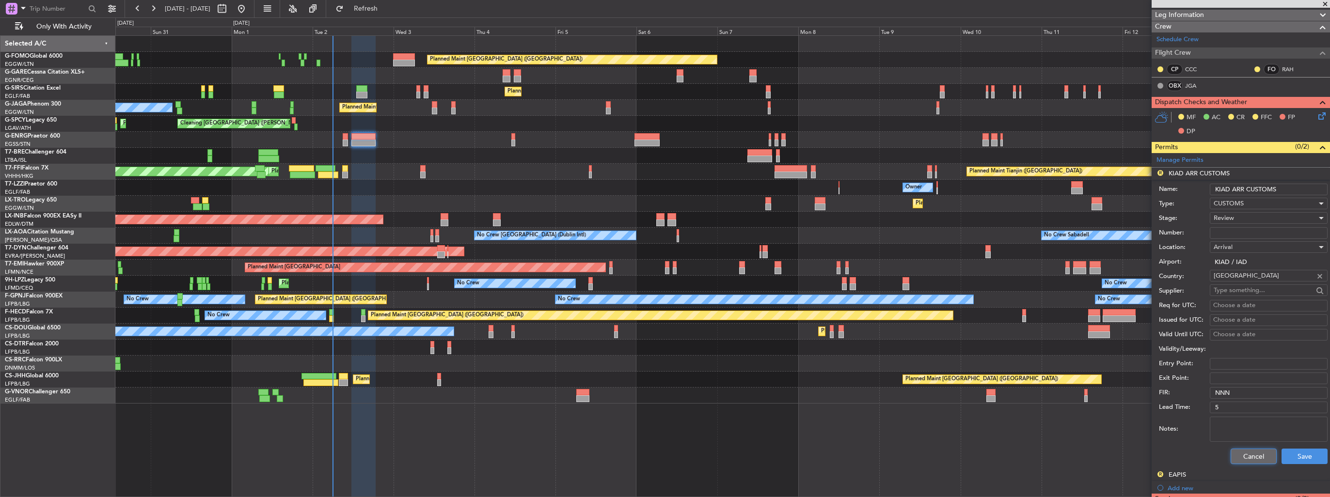
click at [1250, 457] on button "Cancel" at bounding box center [1253, 457] width 46 height 16
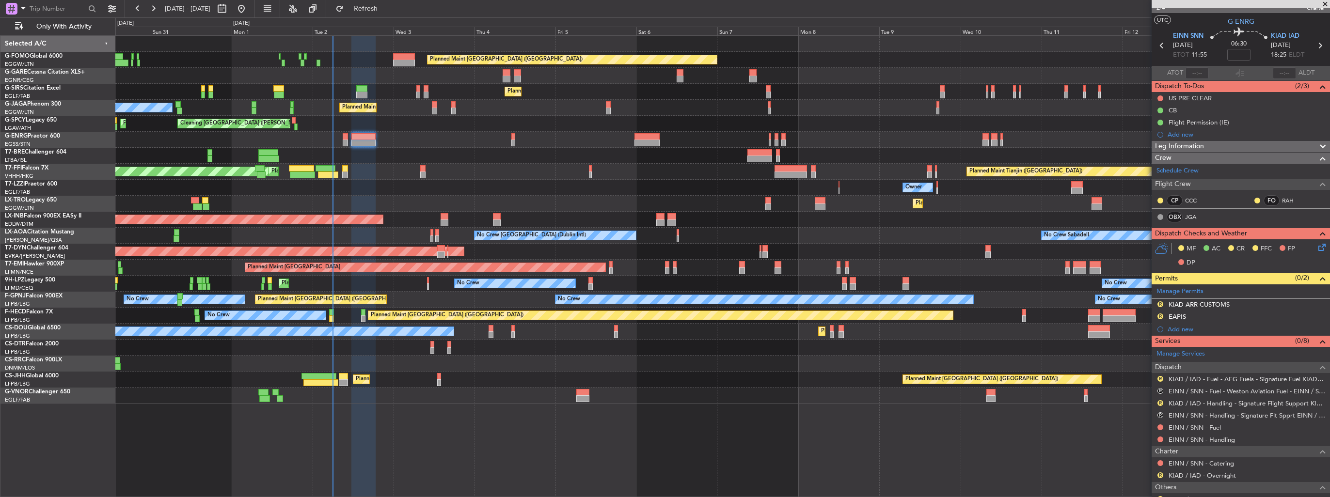
scroll to position [0, 0]
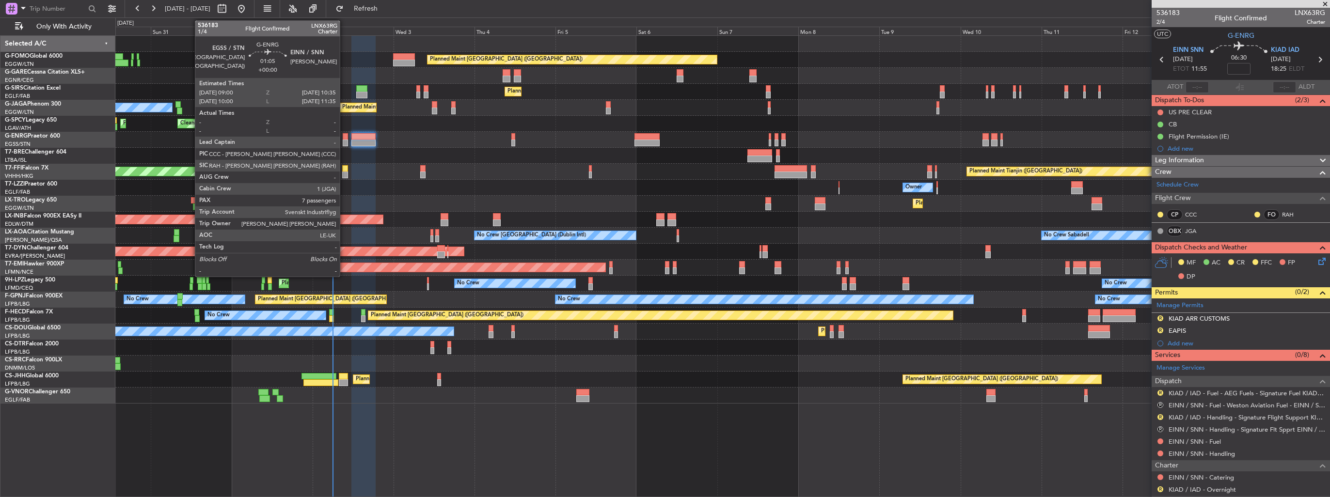
click at [344, 141] on div at bounding box center [346, 143] width 6 height 7
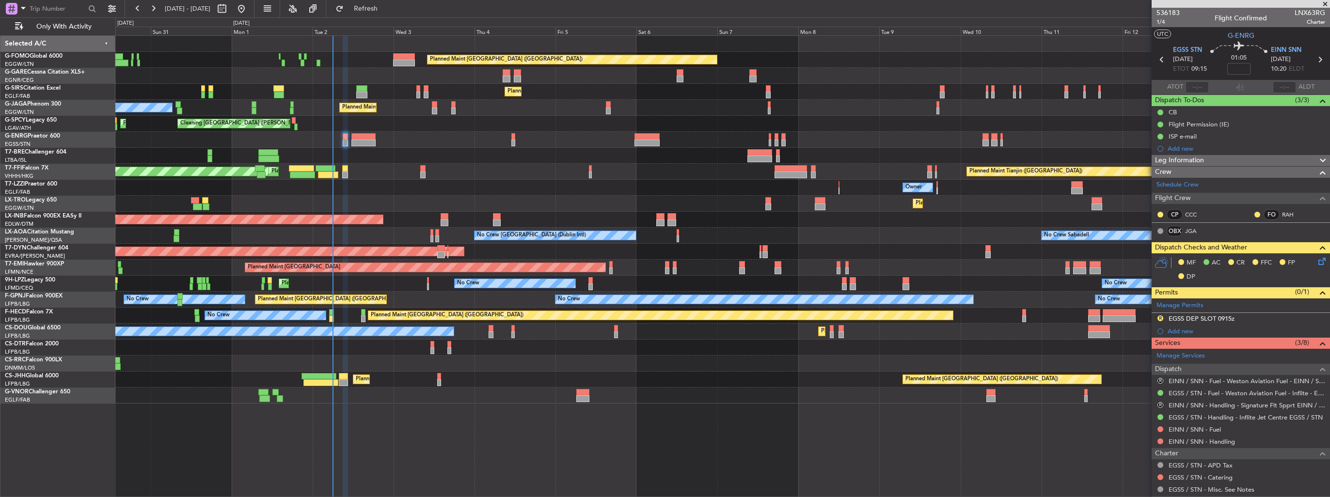
click at [990, 474] on div "Planned Maint [GEOGRAPHIC_DATA] ([GEOGRAPHIC_DATA]) Planned Maint [GEOGRAPHIC_D…" at bounding box center [722, 266] width 1214 height 462
click at [1161, 21] on span "1/4" at bounding box center [1167, 22] width 23 height 8
click at [1229, 35] on span "G-ENRG" at bounding box center [1240, 36] width 27 height 10
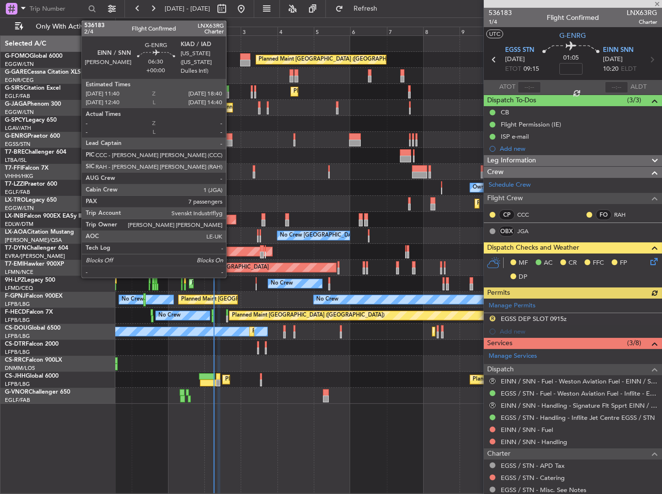
click at [231, 140] on div at bounding box center [227, 143] width 11 height 7
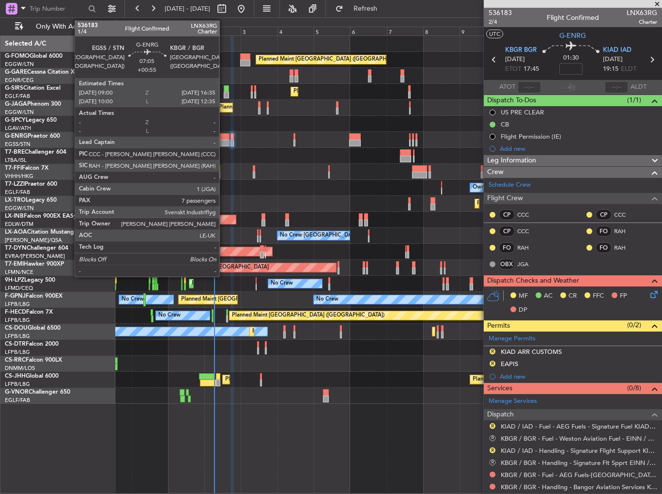
click at [224, 143] on div at bounding box center [224, 143] width 12 height 7
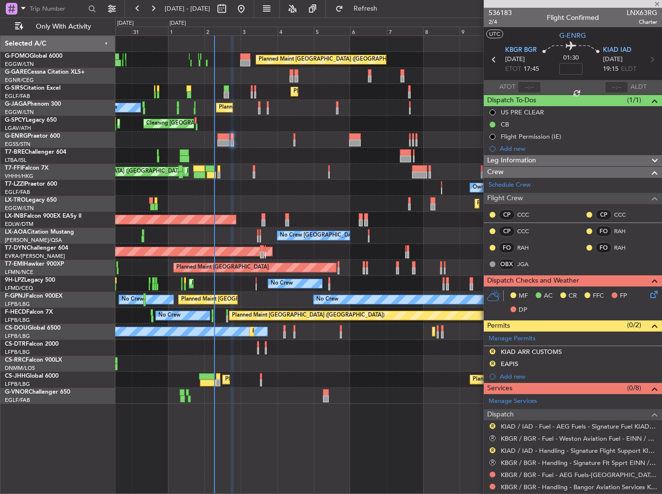
type input "+00:55"
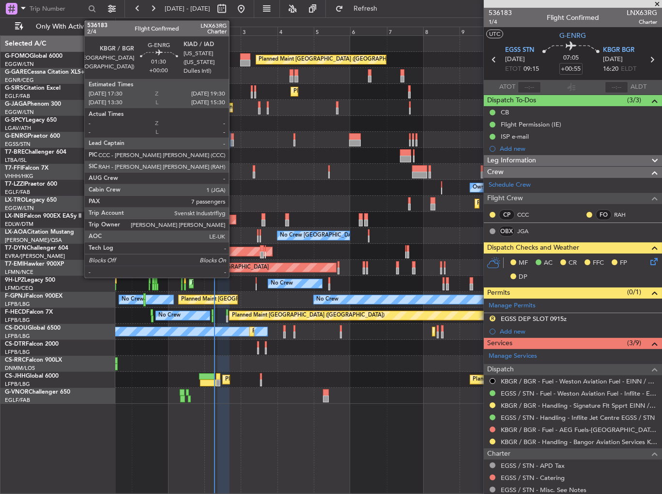
click at [234, 141] on div at bounding box center [232, 143] width 3 height 7
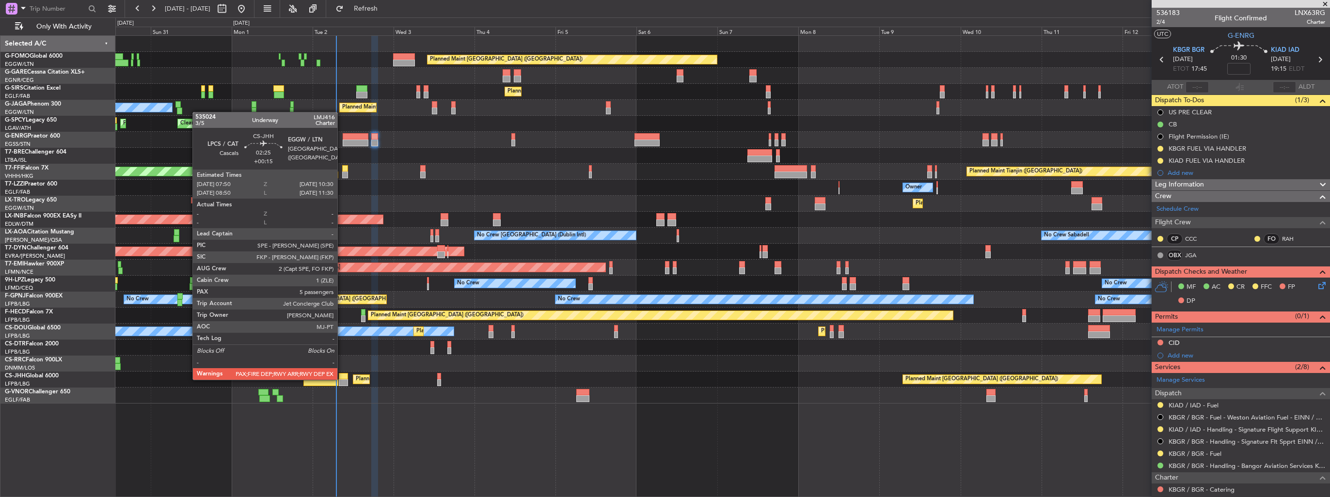
click at [342, 379] on div at bounding box center [343, 382] width 9 height 7
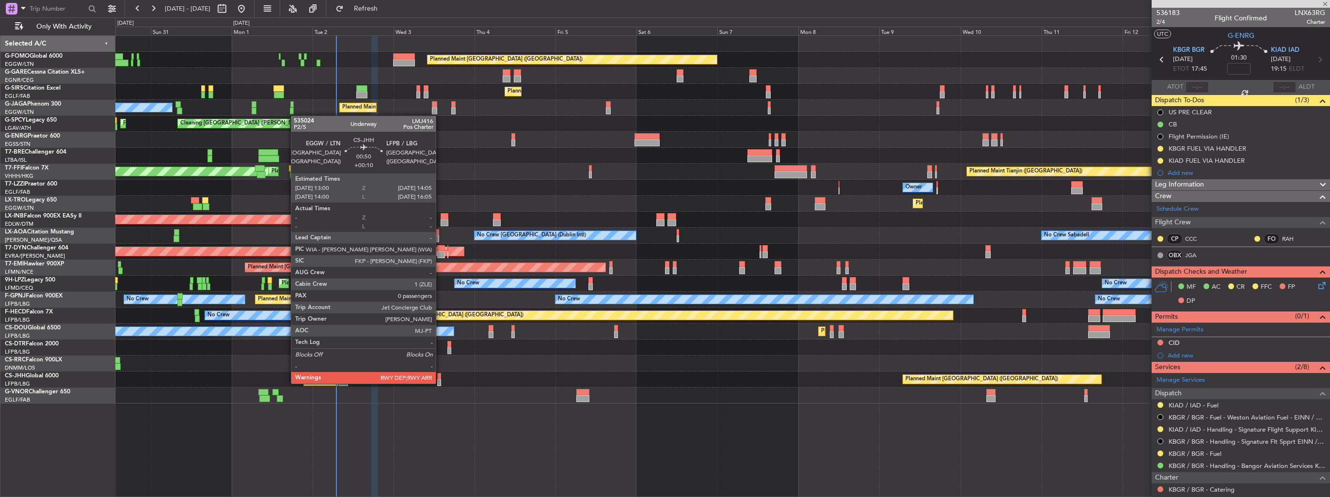
type input "+00:15"
type input "5"
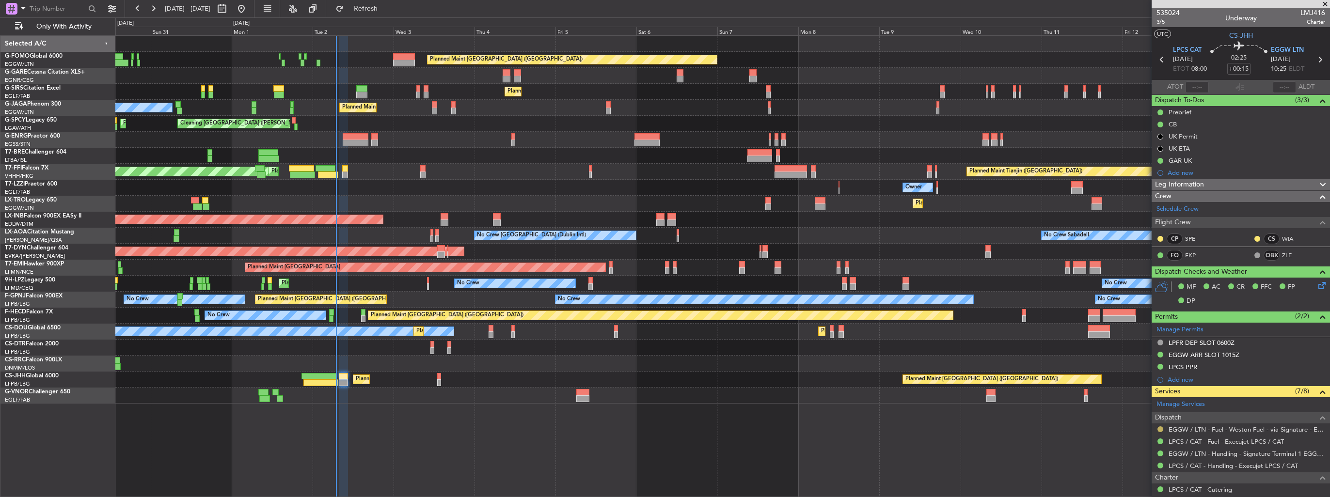
click at [662, 429] on button at bounding box center [1160, 429] width 6 height 6
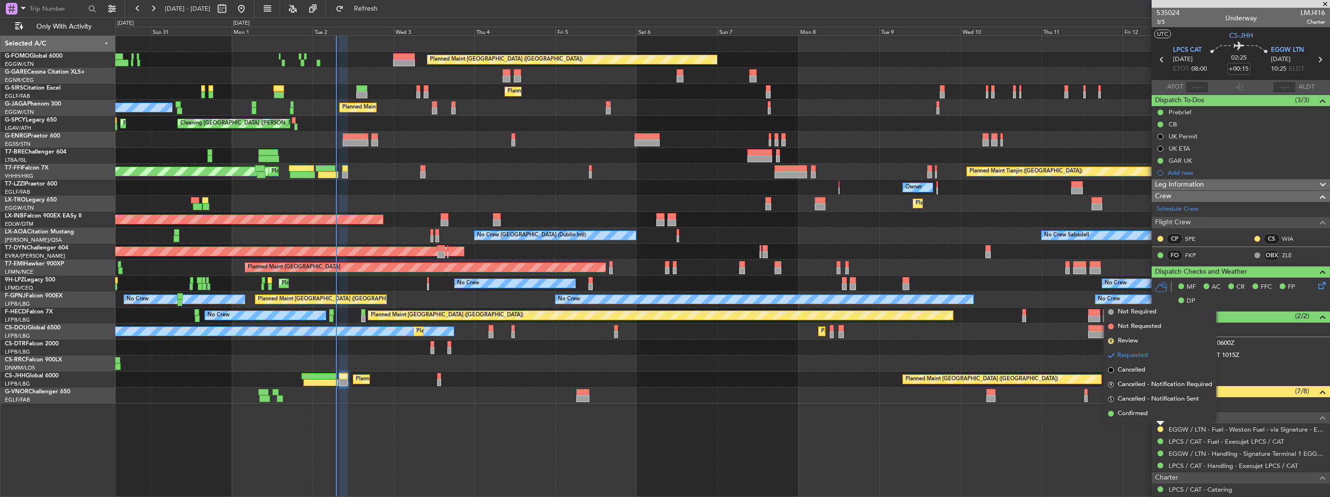
click at [662, 416] on span "Confirmed" at bounding box center [1132, 414] width 30 height 10
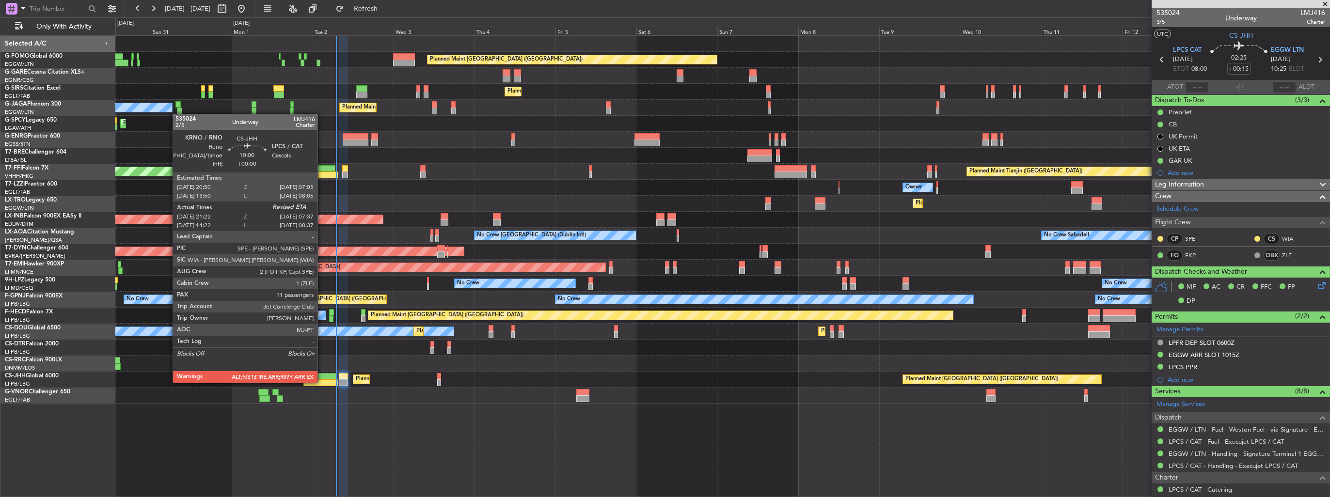
click at [322, 382] on div at bounding box center [320, 382] width 35 height 7
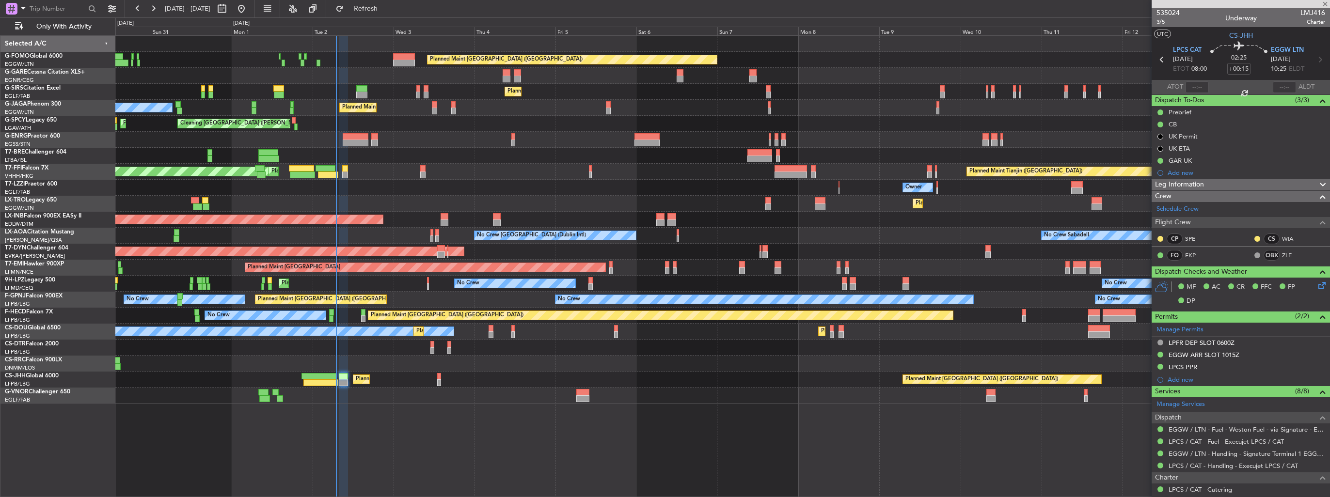
type input "21:32"
type input "11"
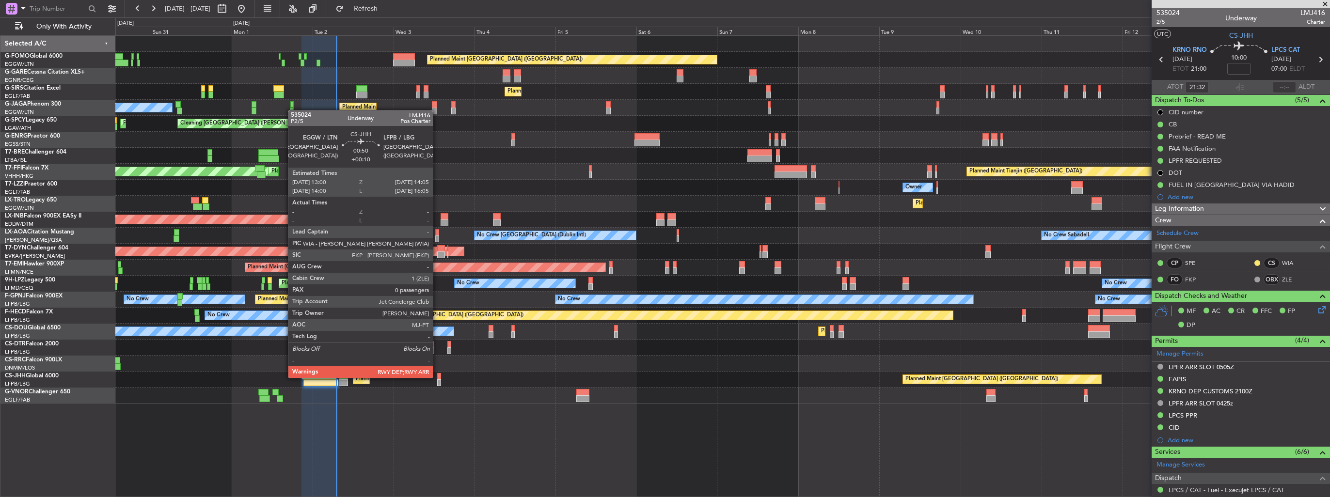
click at [437, 377] on div at bounding box center [439, 376] width 4 height 7
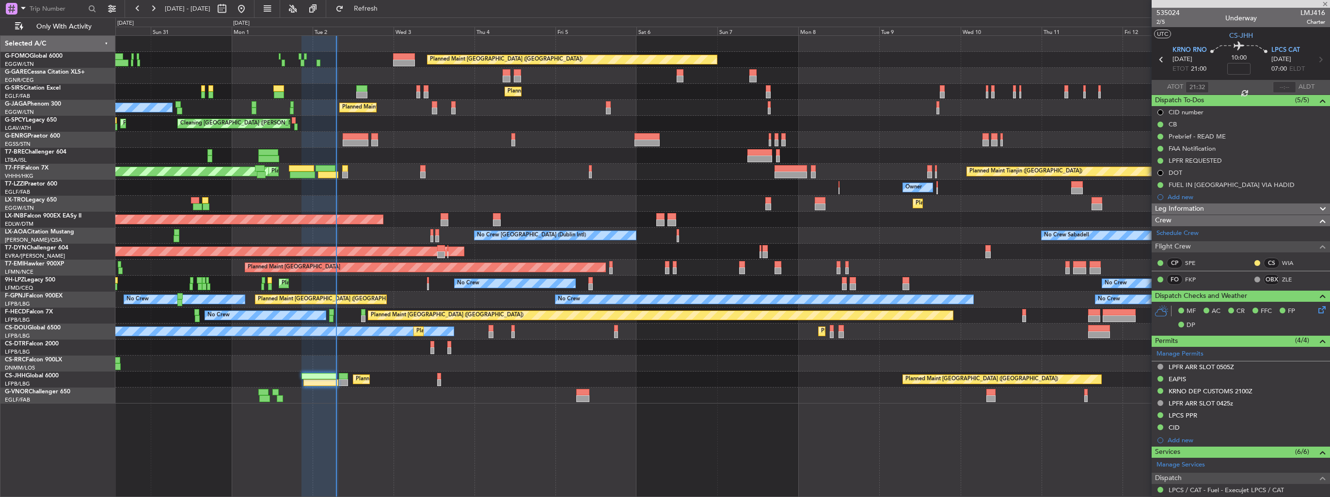
type input "+00:10"
type input "0"
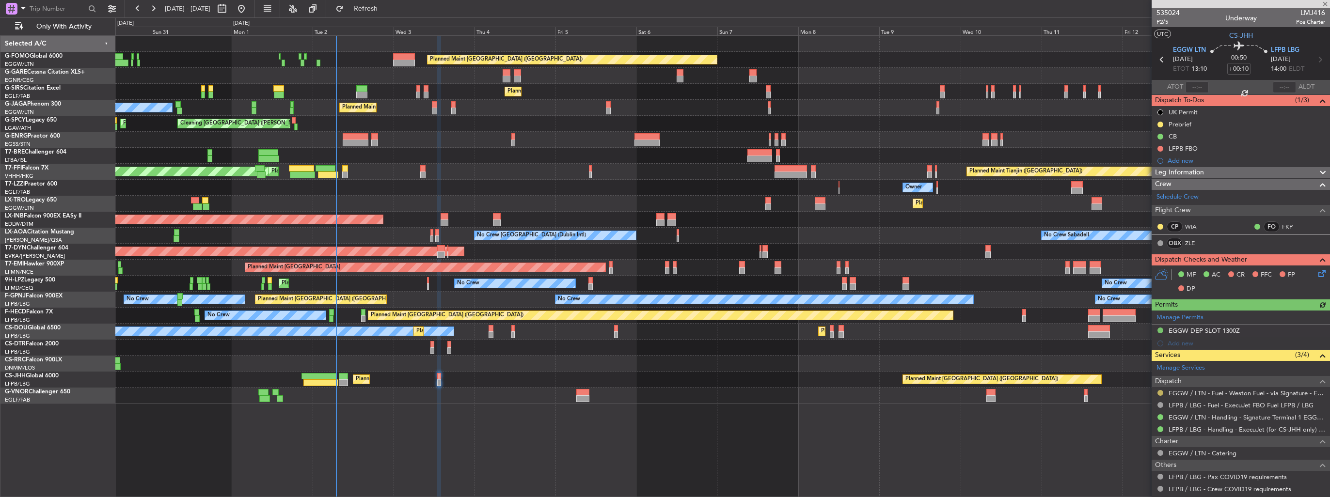
click at [662, 393] on button at bounding box center [1160, 393] width 6 height 6
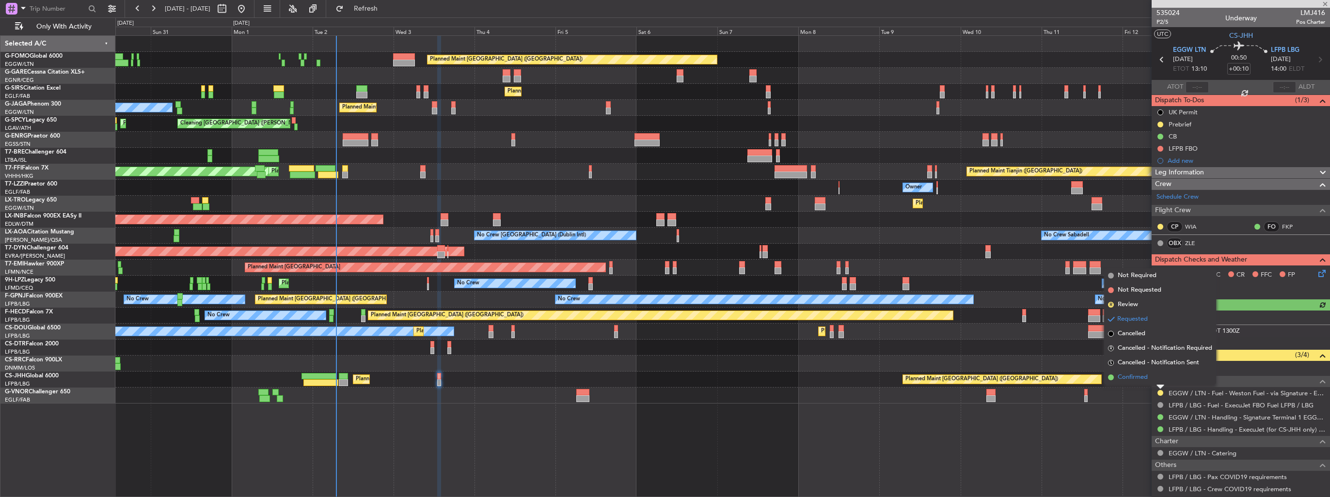
click at [662, 381] on span "Confirmed" at bounding box center [1132, 378] width 30 height 10
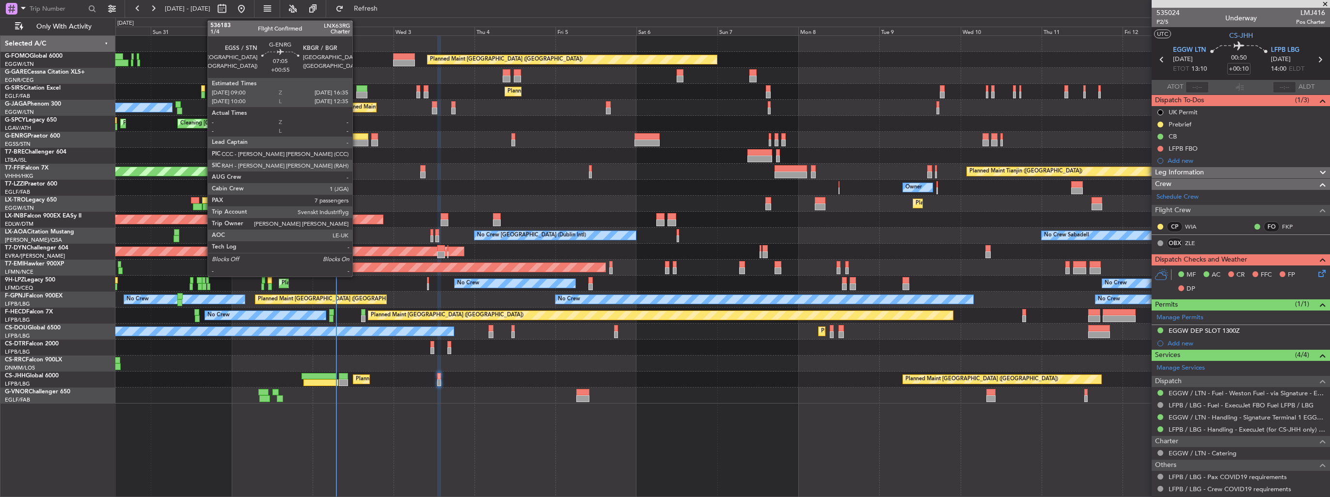
click at [357, 135] on div at bounding box center [356, 136] width 26 height 7
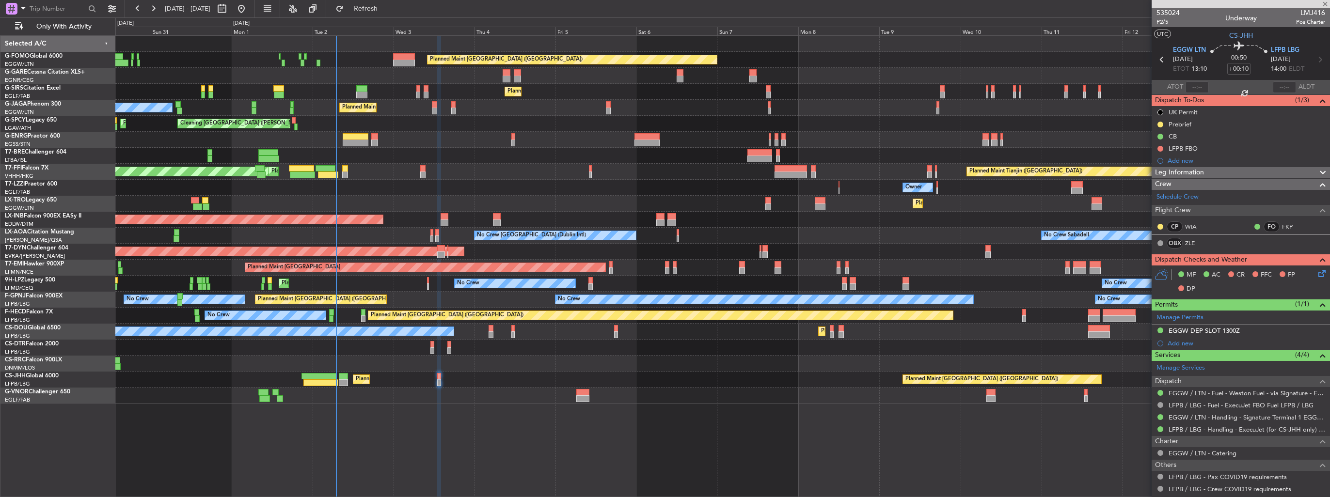
type input "+00:55"
type input "7"
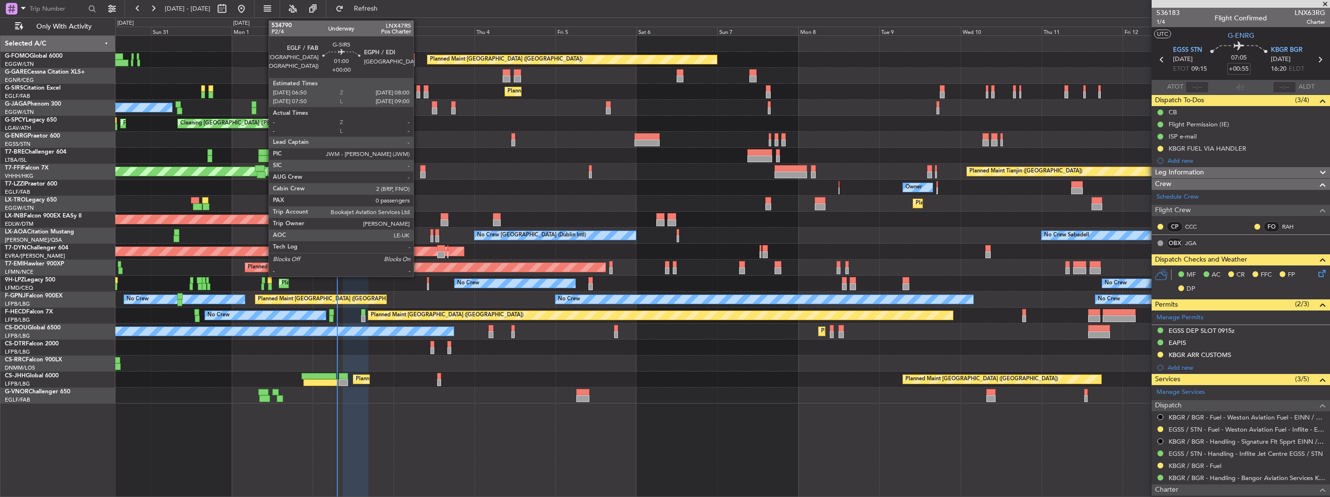
click at [418, 92] on div at bounding box center [418, 95] width 4 height 7
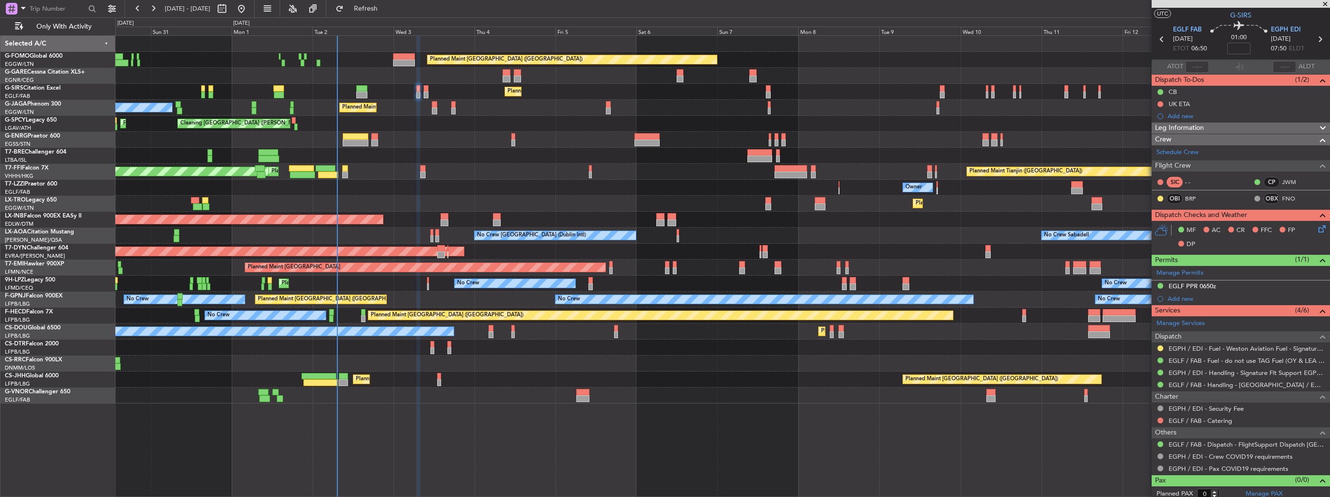
scroll to position [23, 0]
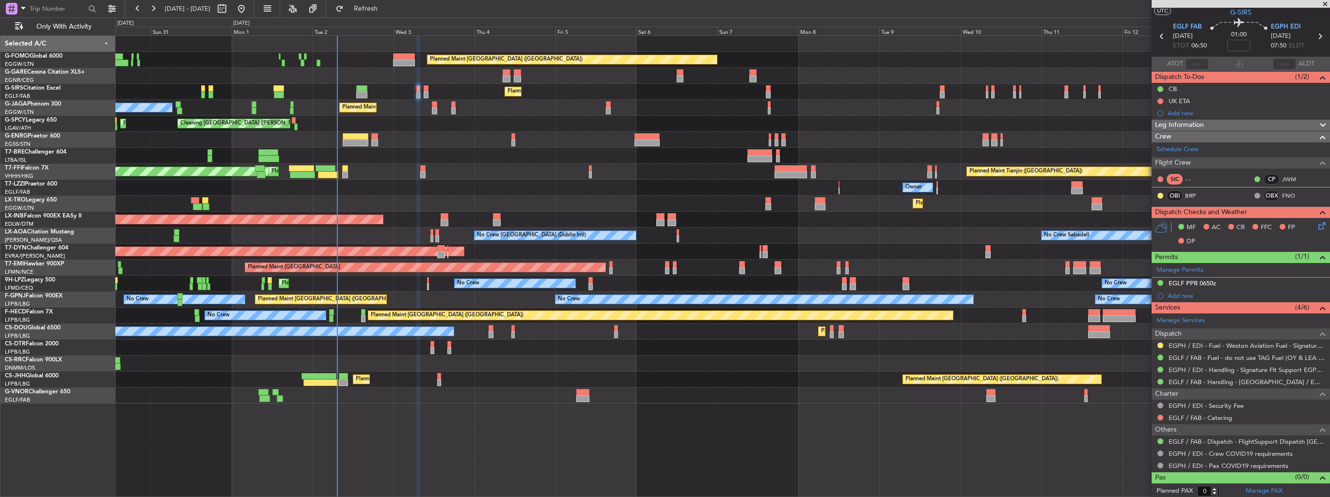
click at [355, 92] on div "Planned Maint [GEOGRAPHIC_DATA] ([GEOGRAPHIC_DATA])" at bounding box center [722, 92] width 1214 height 16
click at [358, 94] on div at bounding box center [361, 95] width 11 height 7
type input "2"
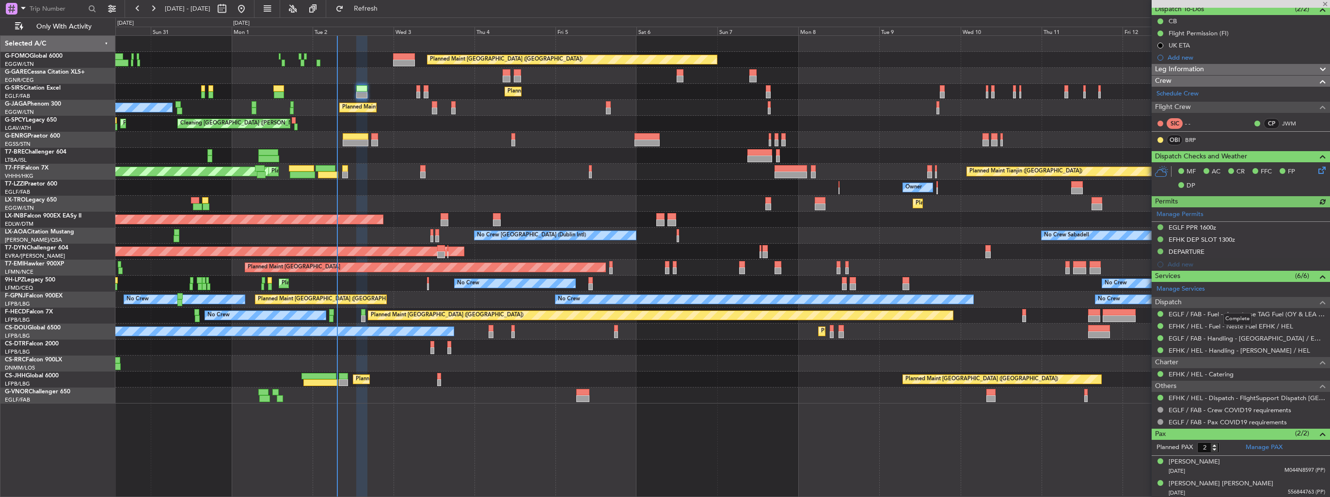
scroll to position [0, 0]
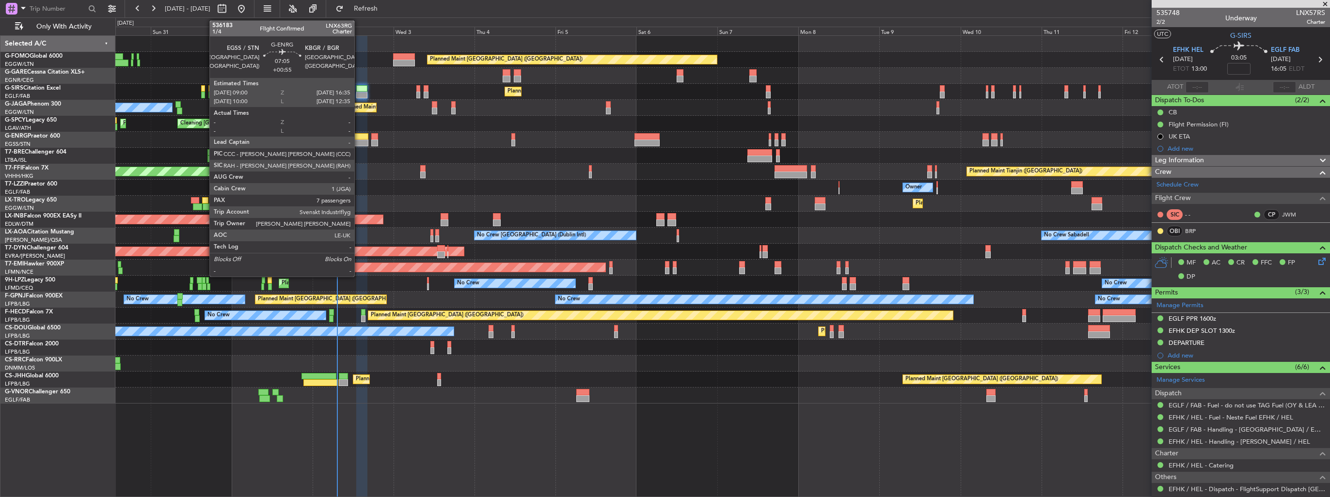
click at [359, 139] on div at bounding box center [356, 136] width 26 height 7
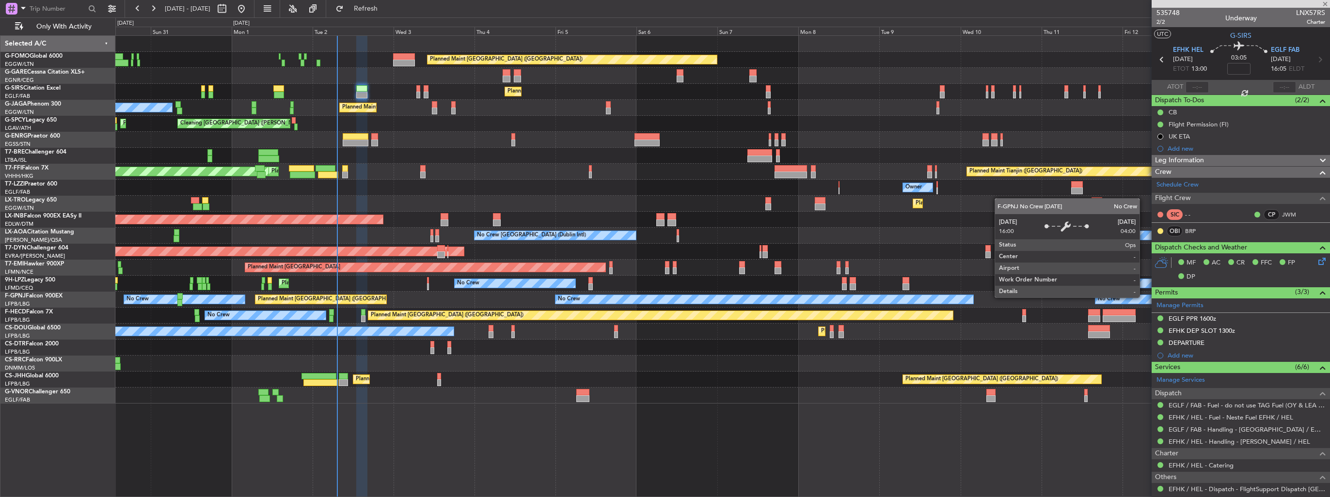
type input "+00:55"
type input "7"
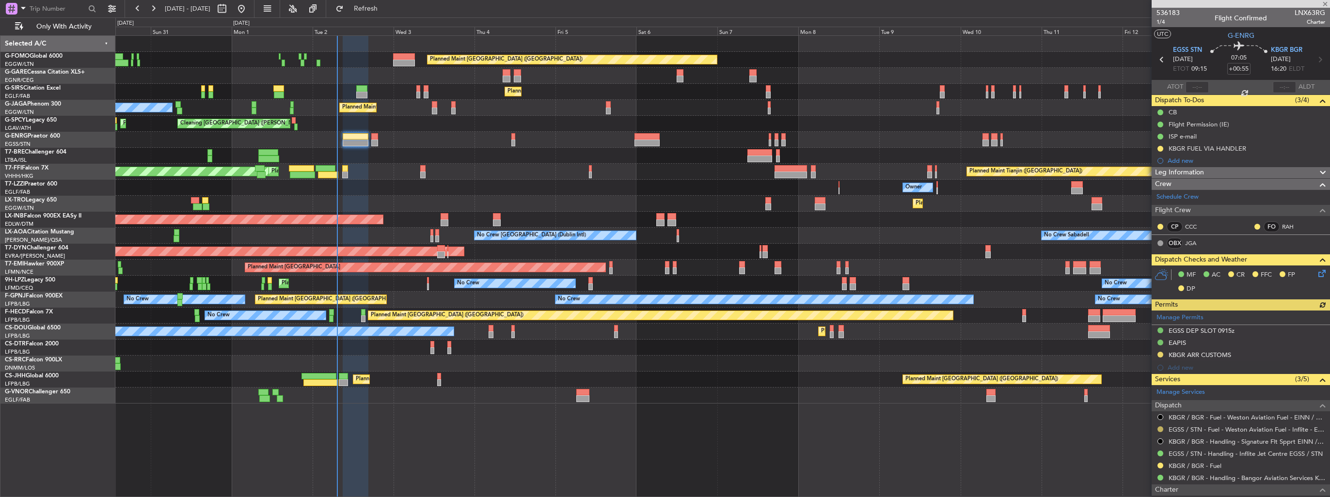
click at [662, 427] on button at bounding box center [1160, 429] width 6 height 6
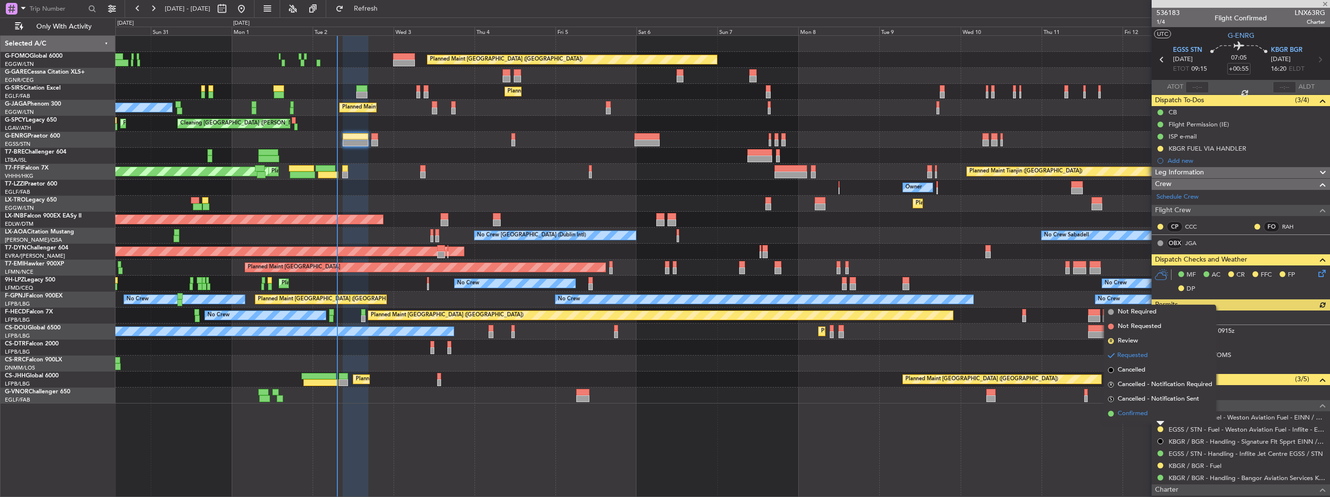
click at [662, 413] on span "Confirmed" at bounding box center [1132, 414] width 30 height 10
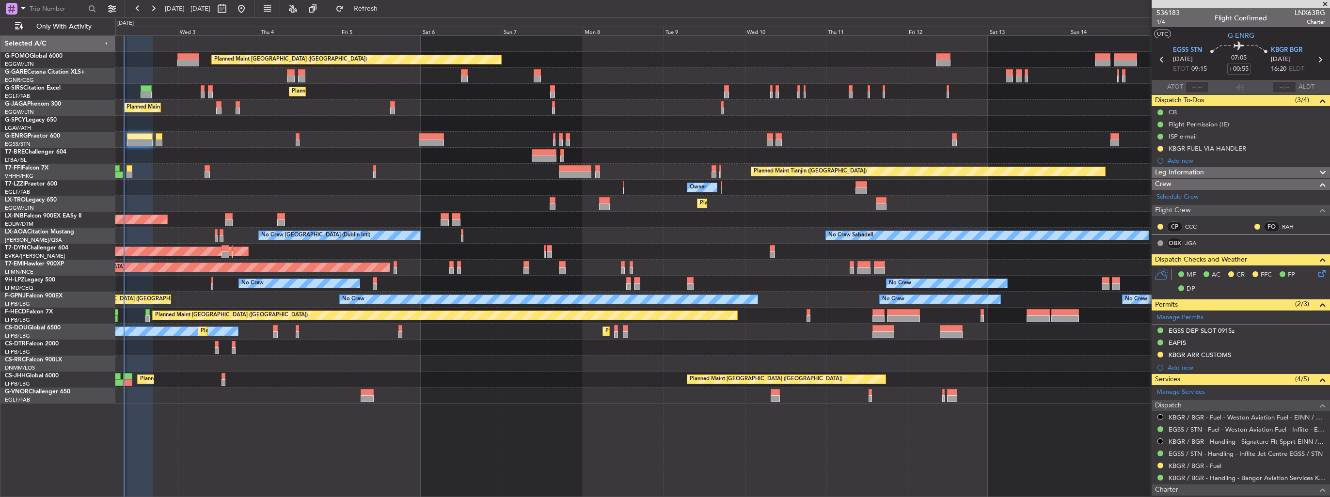
click at [398, 366] on div "Planned Maint [GEOGRAPHIC_DATA] ([GEOGRAPHIC_DATA])" at bounding box center [722, 364] width 1214 height 16
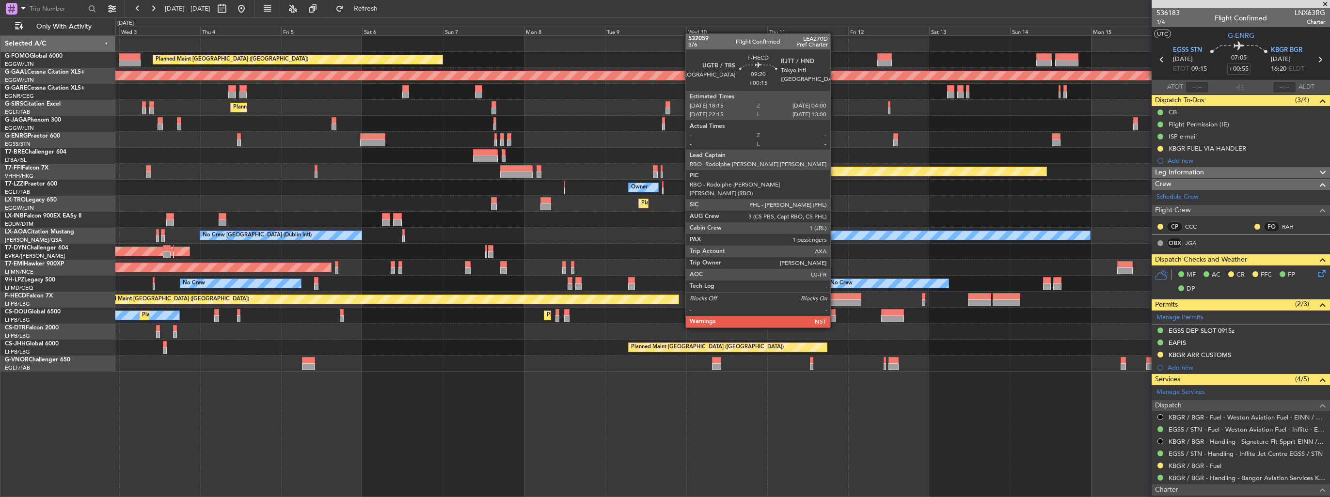
click at [662, 300] on div at bounding box center [844, 302] width 33 height 7
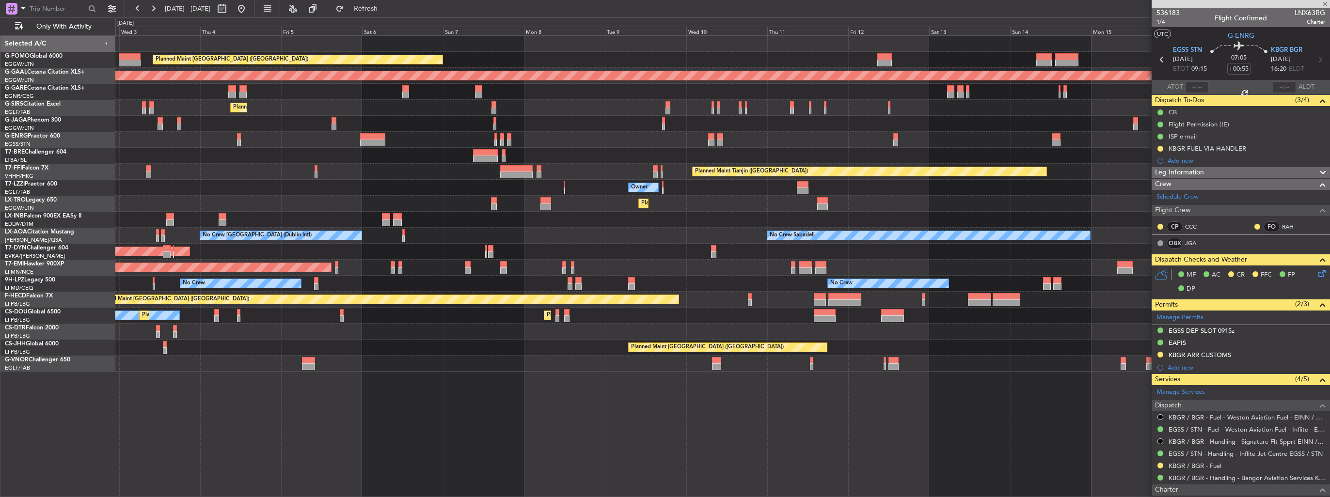
type input "+00:15"
type input "1"
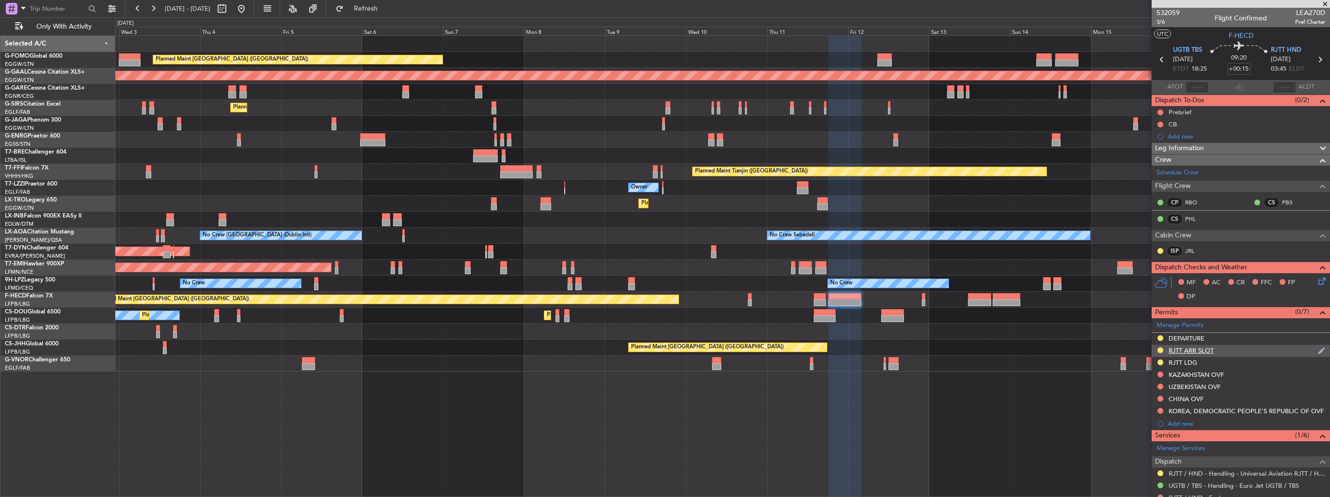
click at [662, 349] on img at bounding box center [1321, 350] width 7 height 9
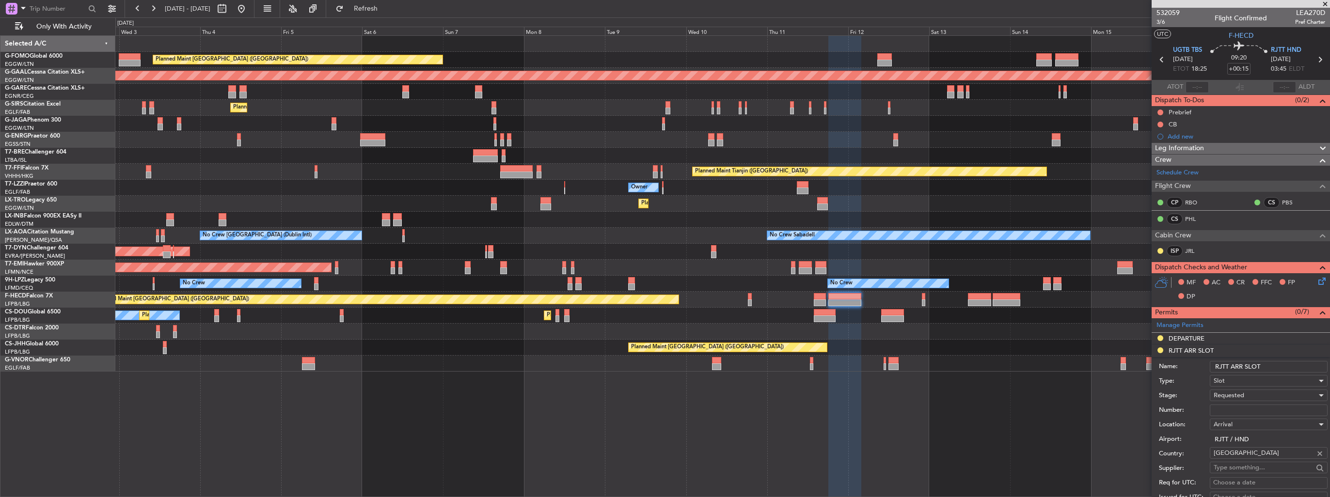
click at [662, 408] on input "Number:" at bounding box center [1269, 411] width 118 height 12
paste input "38580"
type input "38580"
click at [662, 397] on div "Requested" at bounding box center [1264, 395] width 103 height 15
click at [662, 472] on span "Received OK" at bounding box center [1265, 472] width 102 height 15
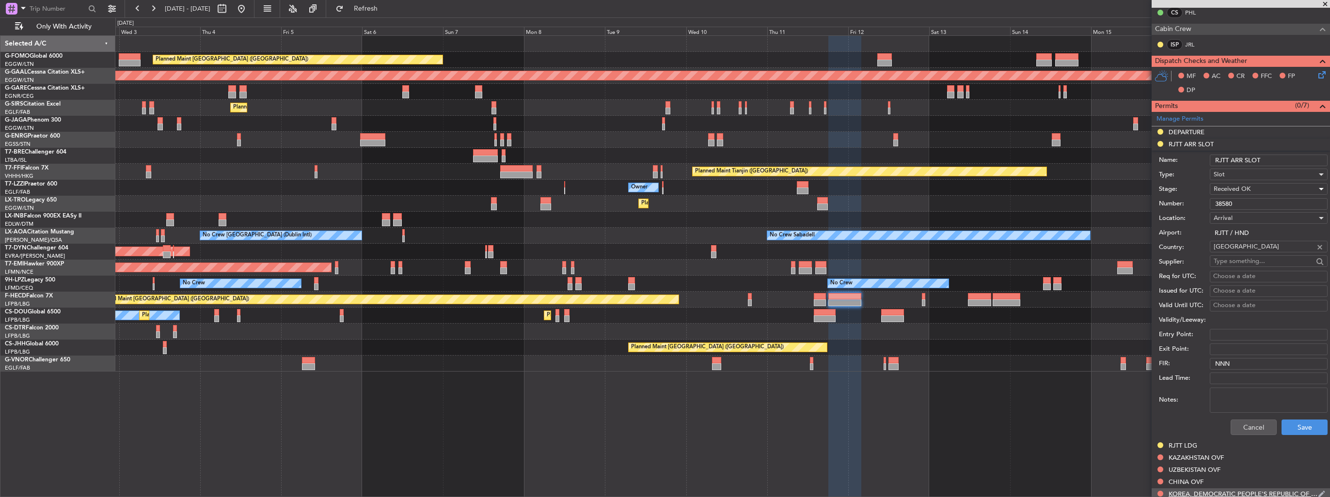
scroll to position [291, 0]
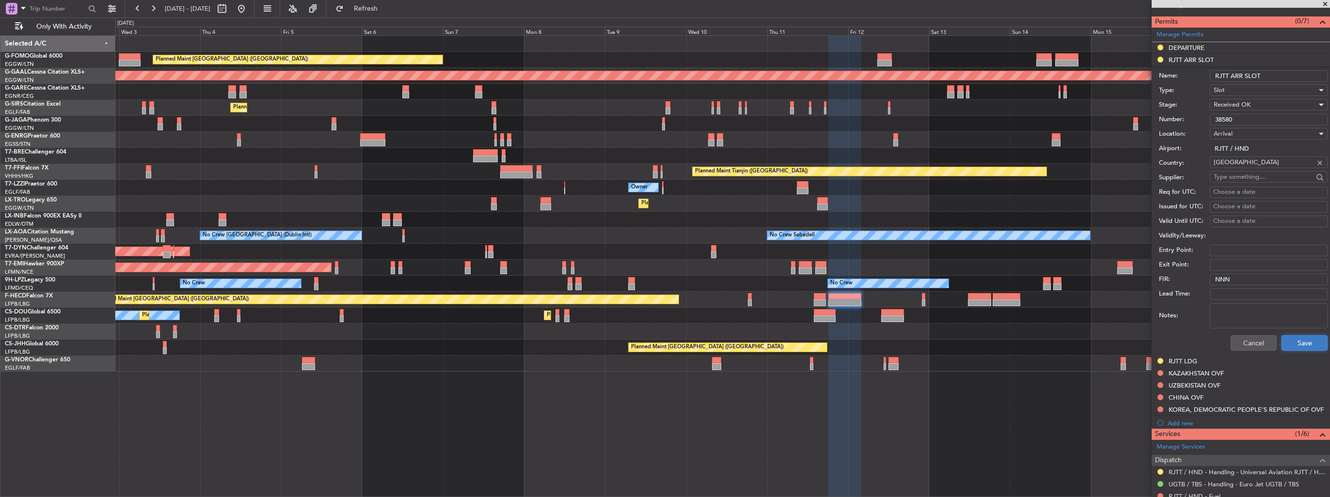
click at [662, 341] on button "Save" at bounding box center [1304, 343] width 46 height 16
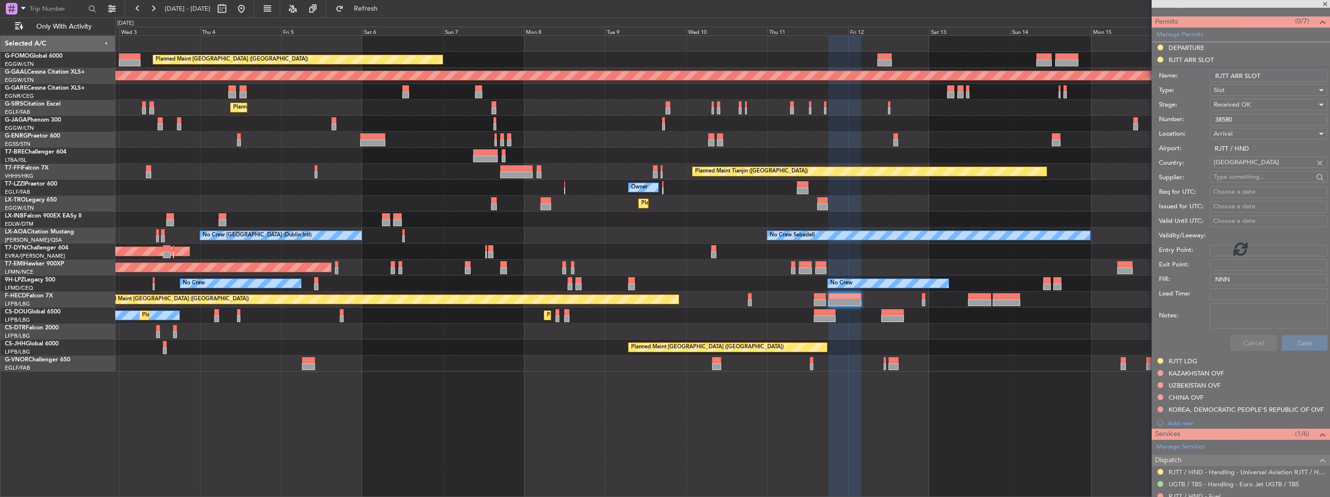
scroll to position [102, 0]
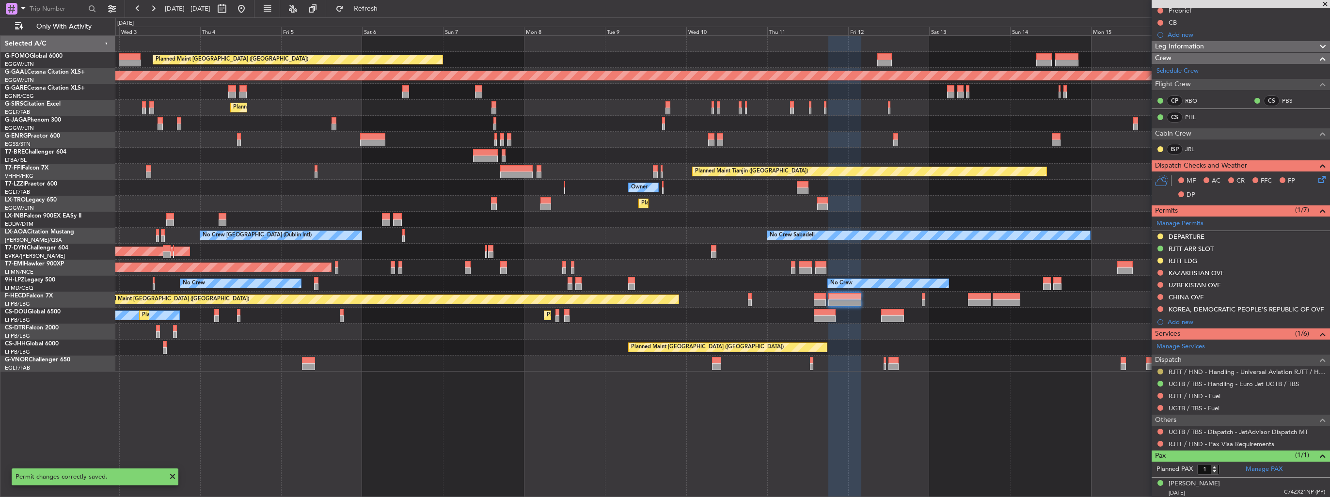
click at [662, 370] on button at bounding box center [1160, 372] width 6 height 6
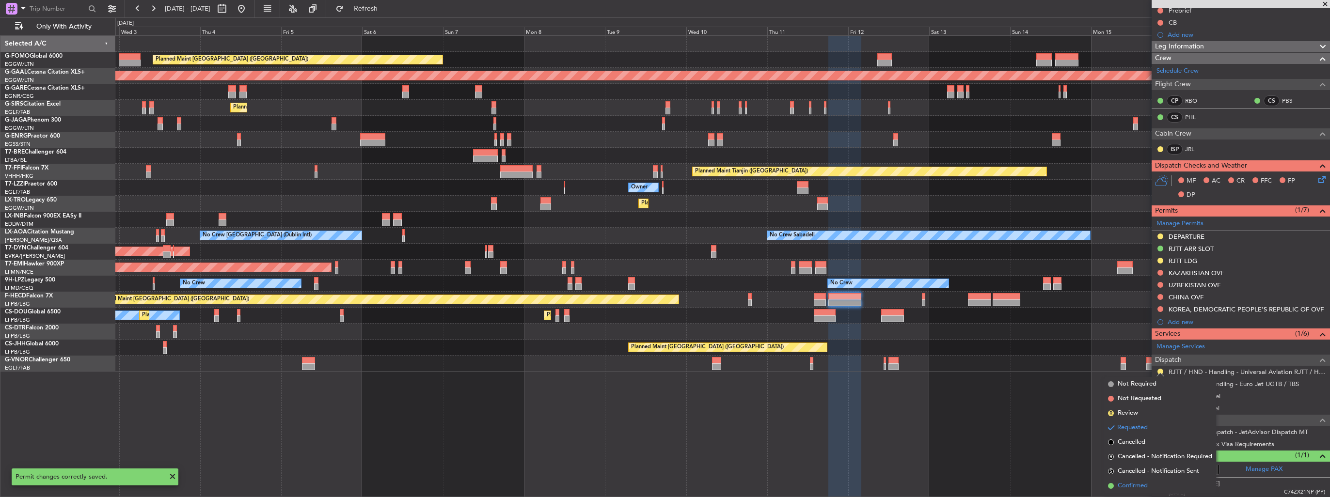
click at [662, 482] on span "Confirmed" at bounding box center [1132, 486] width 30 height 10
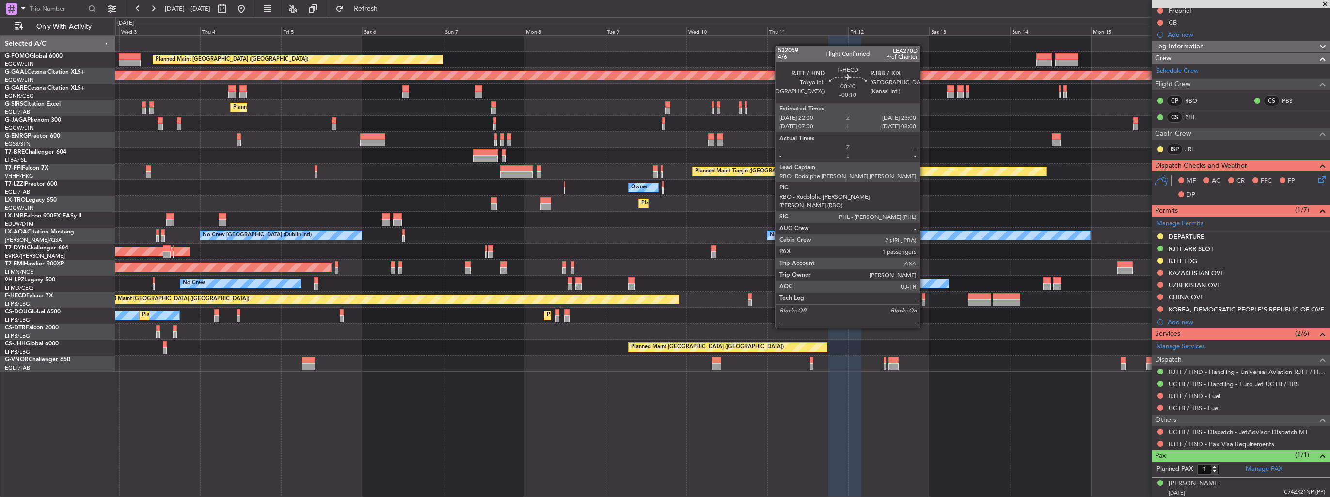
click at [662, 301] on div at bounding box center [923, 302] width 3 height 7
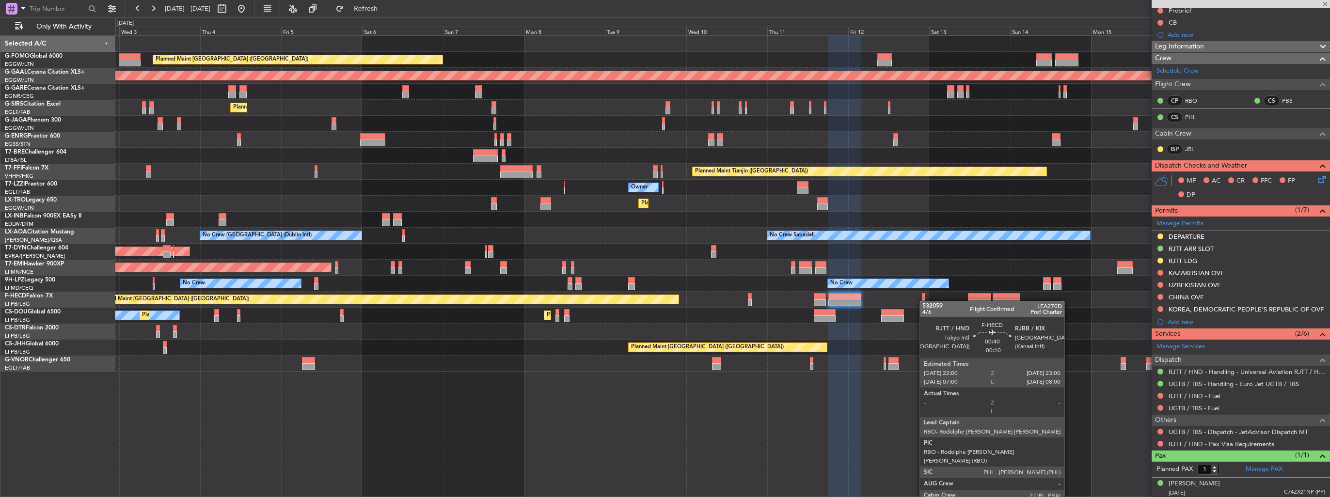
type input "-00:10"
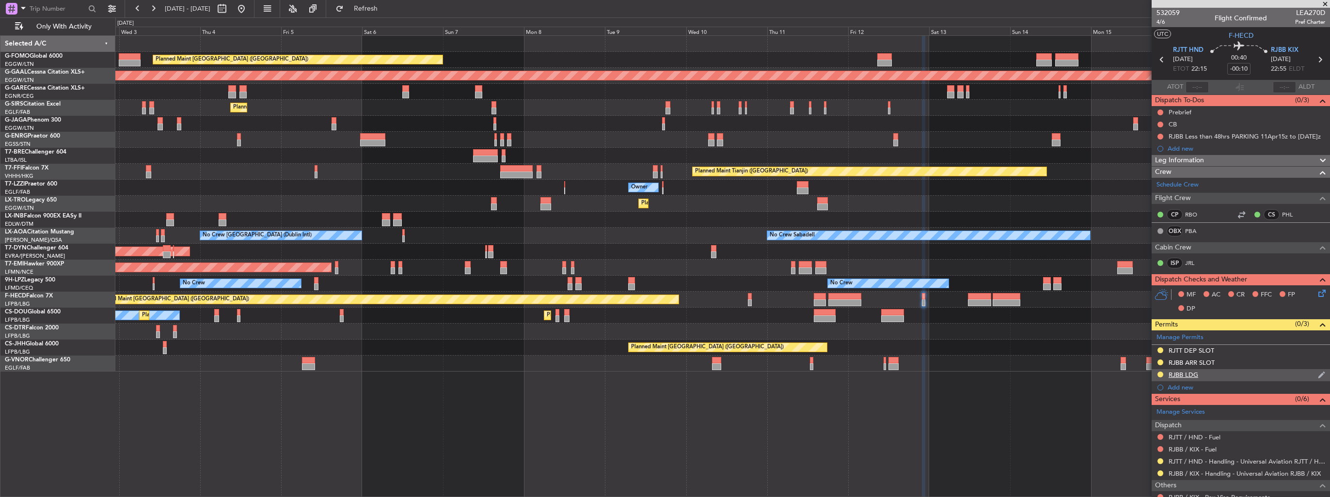
click at [662, 373] on img at bounding box center [1321, 375] width 7 height 9
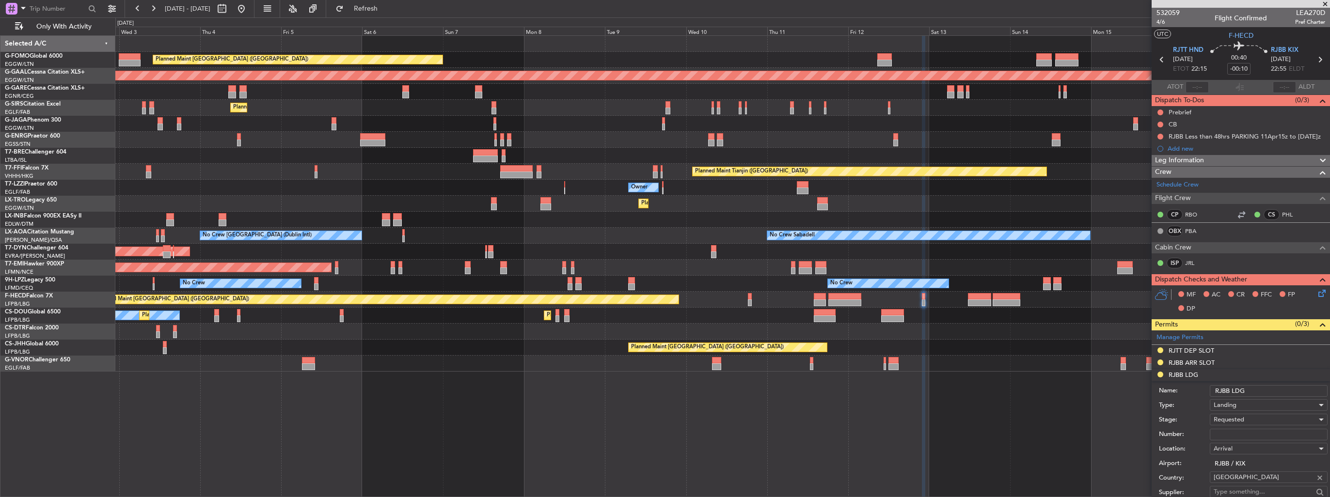
click at [662, 433] on input "Number:" at bounding box center [1269, 435] width 118 height 12
paste input "38580"
type input "38580"
click at [662, 416] on span "Requested" at bounding box center [1228, 419] width 31 height 9
click at [662, 493] on span "Received OK" at bounding box center [1265, 496] width 102 height 15
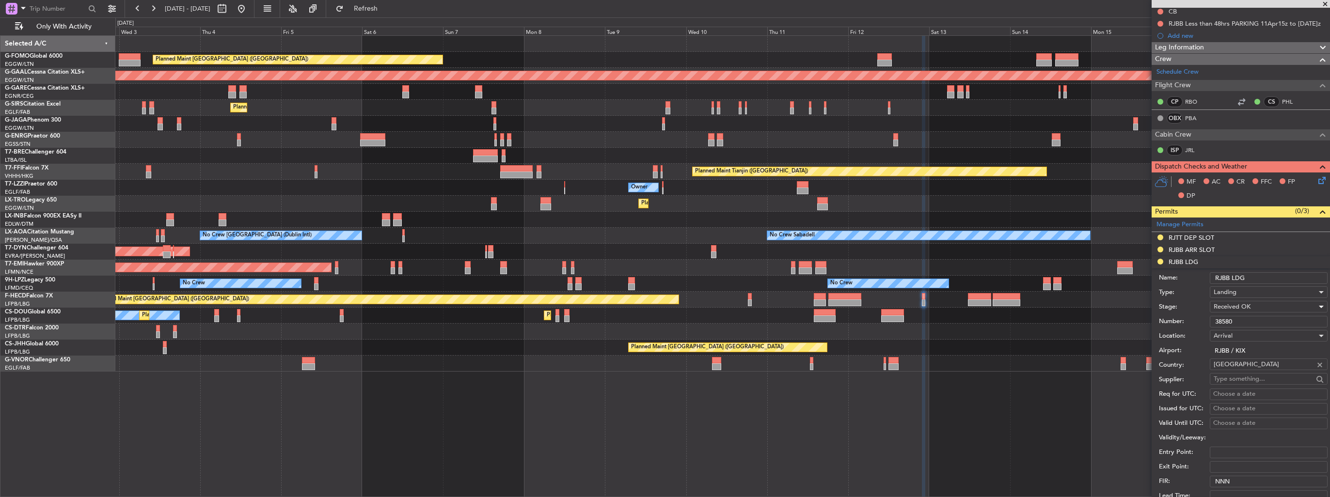
scroll to position [194, 0]
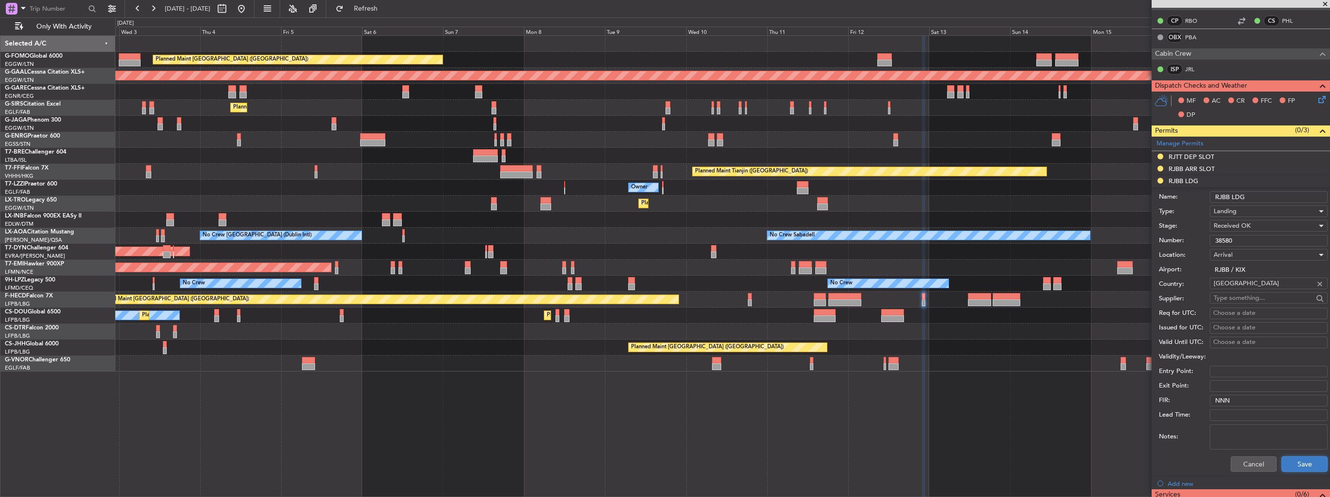
click at [662, 466] on button "Save" at bounding box center [1304, 464] width 46 height 16
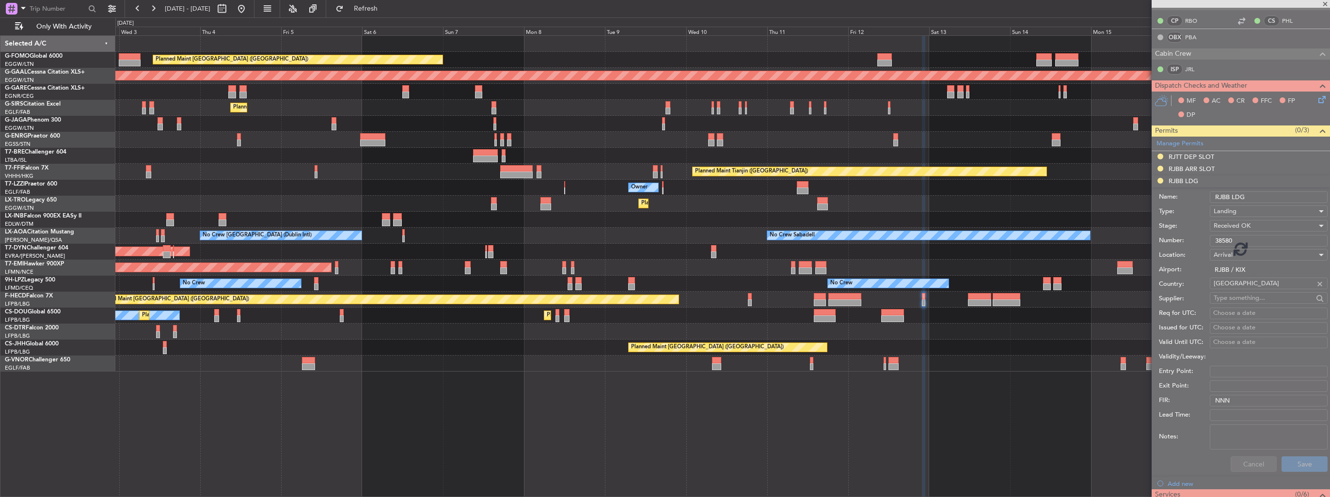
scroll to position [66, 0]
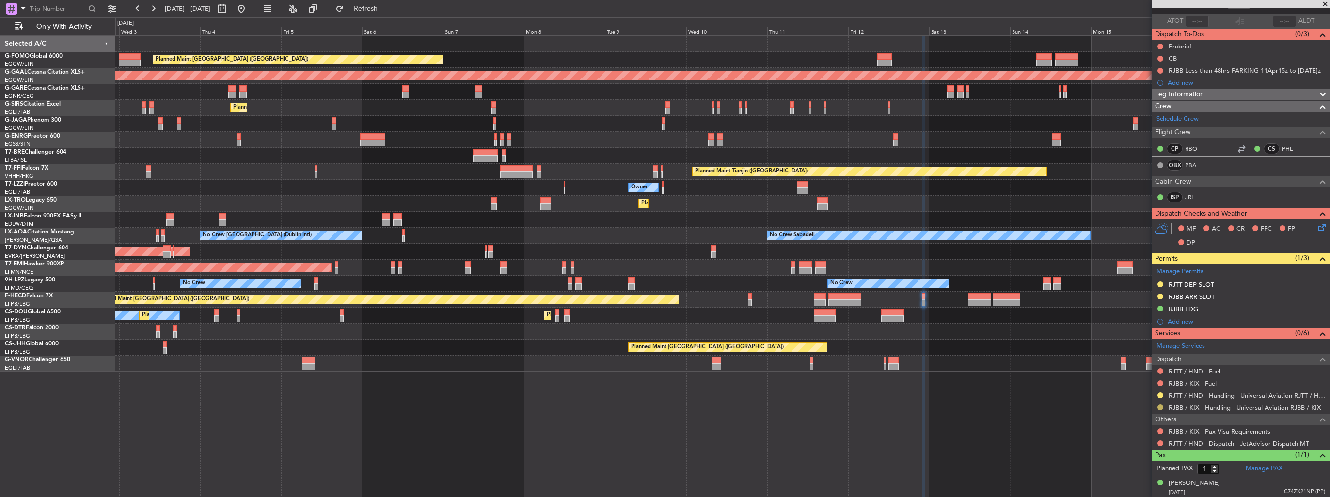
click at [662, 405] on button at bounding box center [1160, 408] width 6 height 6
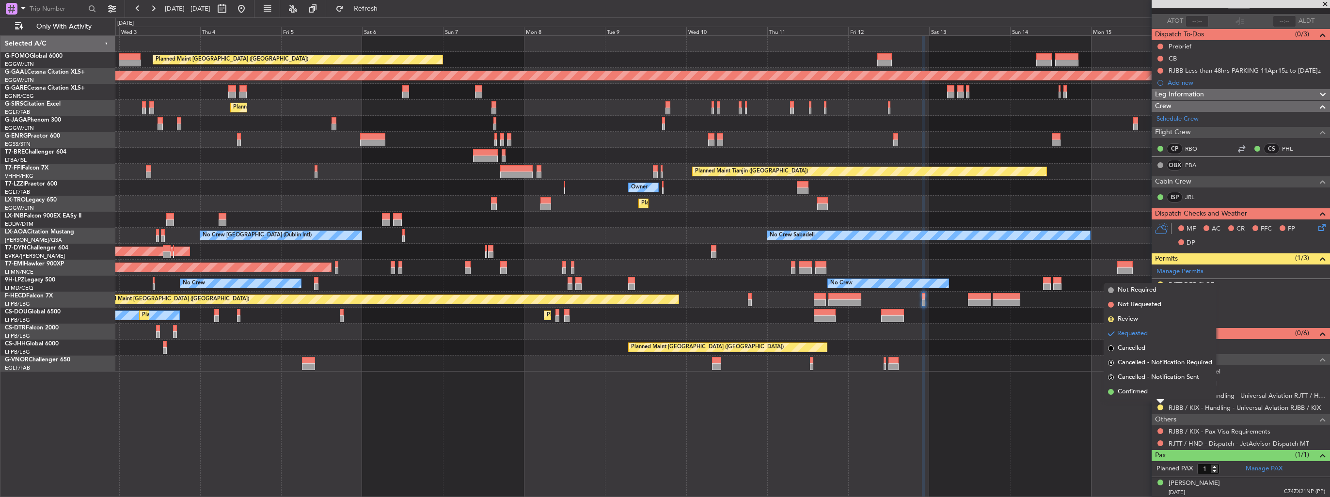
click at [662, 394] on span "Confirmed" at bounding box center [1132, 392] width 30 height 10
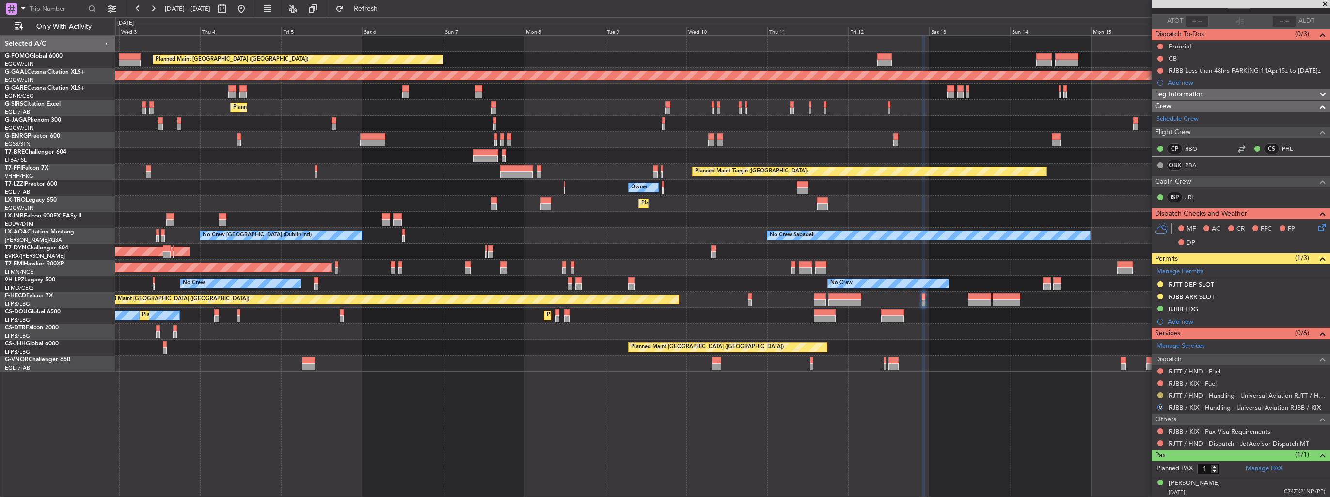
click at [662, 393] on button at bounding box center [1160, 396] width 6 height 6
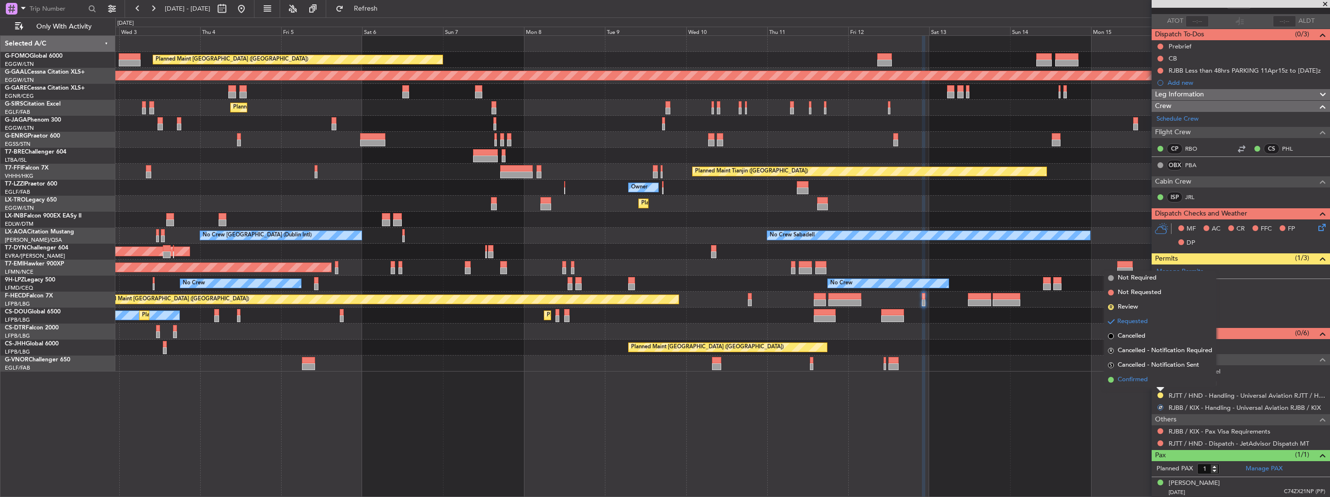
click at [662, 383] on span "Confirmed" at bounding box center [1132, 380] width 30 height 10
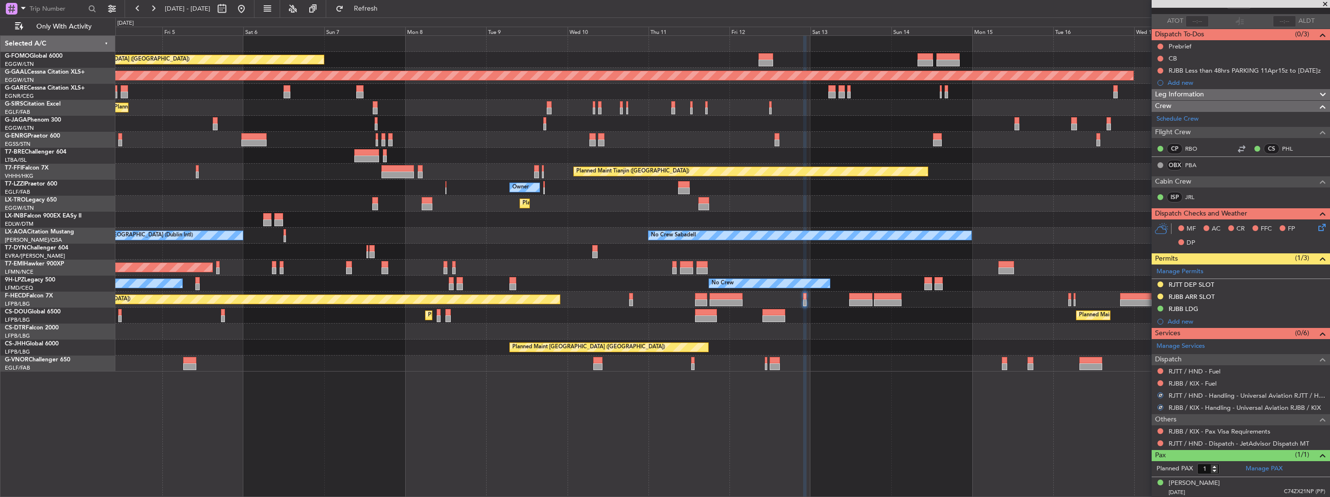
click at [662, 319] on div "Planned Maint London (Luton) Planned Maint Dusseldorf Planned Maint London (Far…" at bounding box center [722, 204] width 1214 height 336
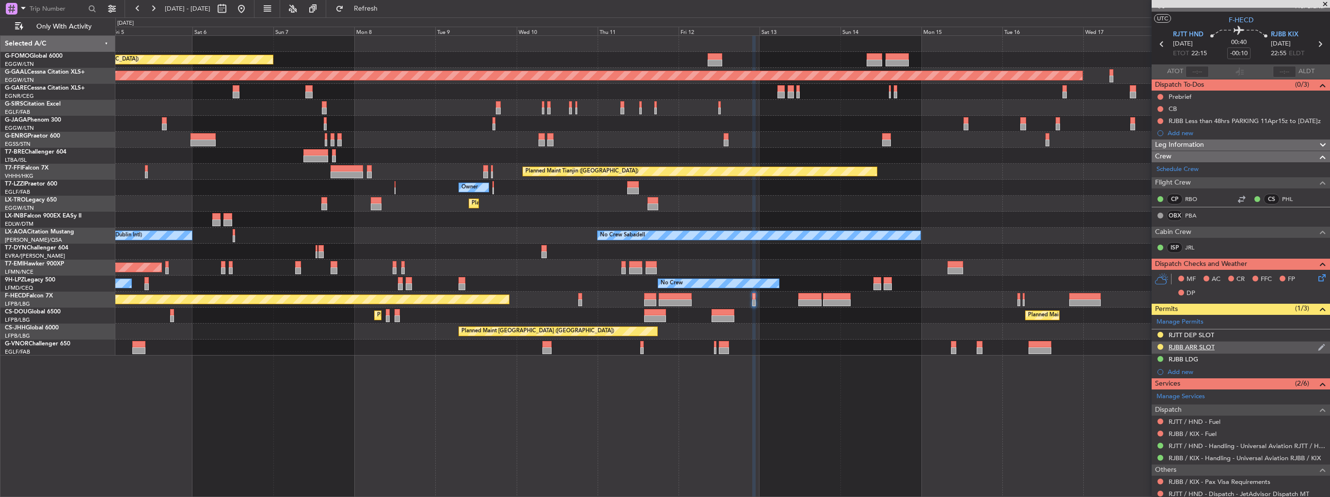
scroll to position [0, 0]
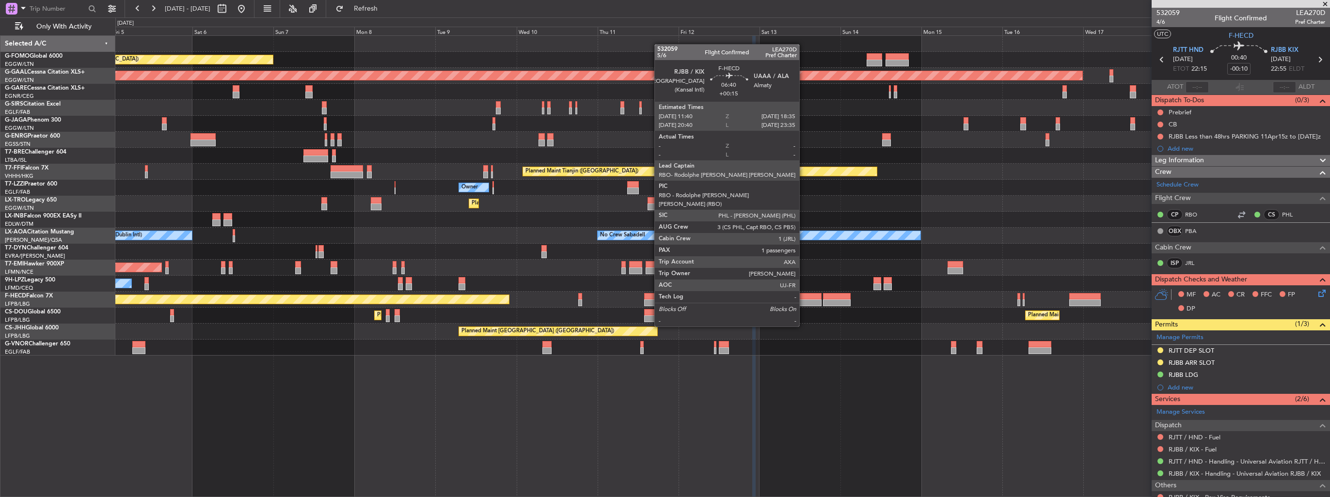
click at [662, 299] on div at bounding box center [810, 302] width 24 height 7
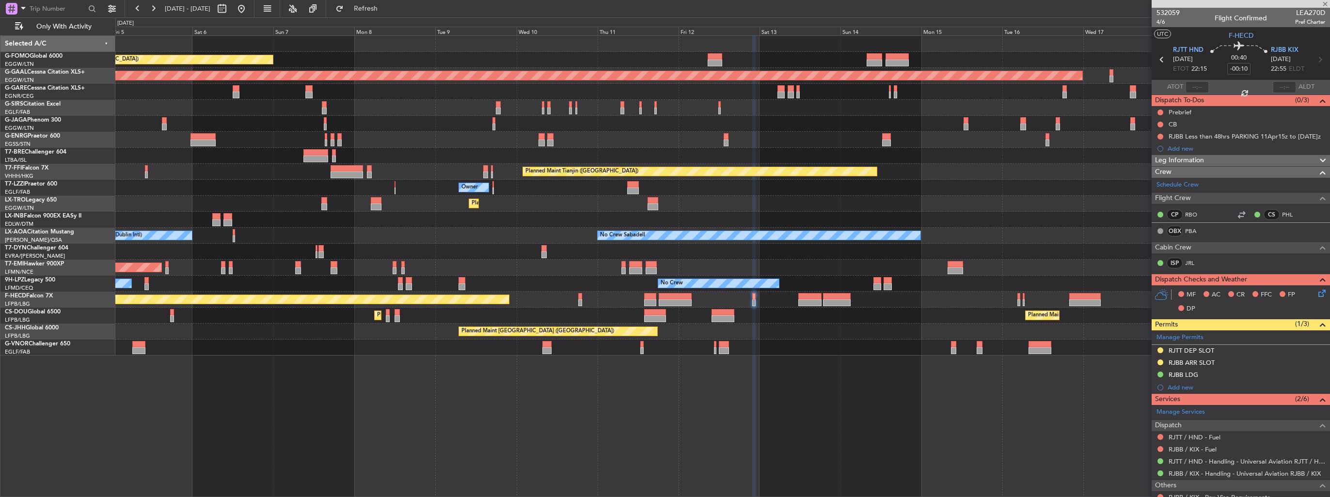
type input "+00:15"
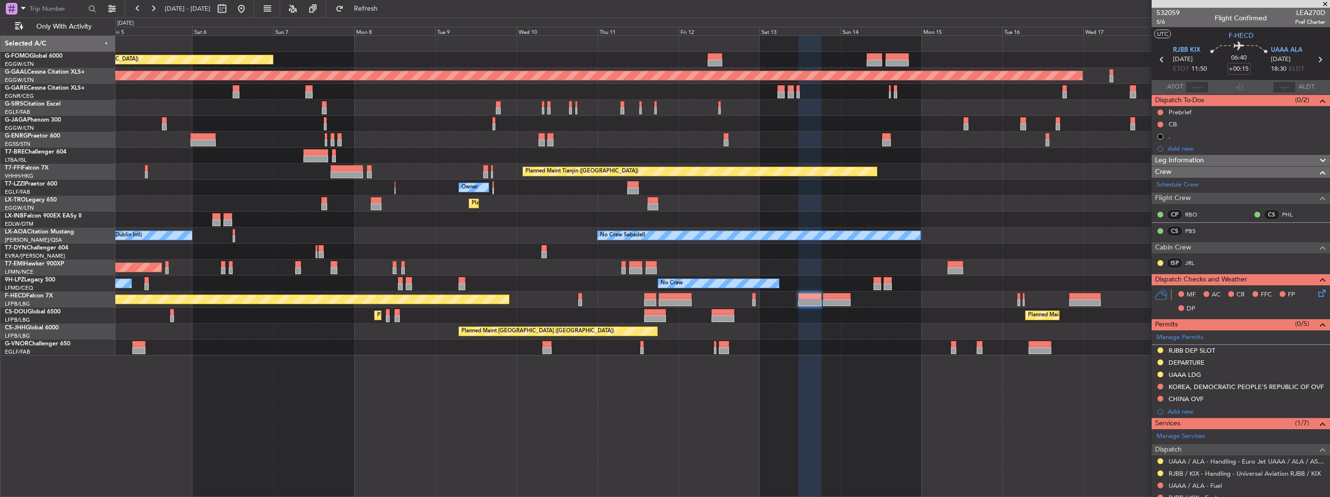
click at [662, 361] on div "DEPARTURE" at bounding box center [1240, 363] width 178 height 12
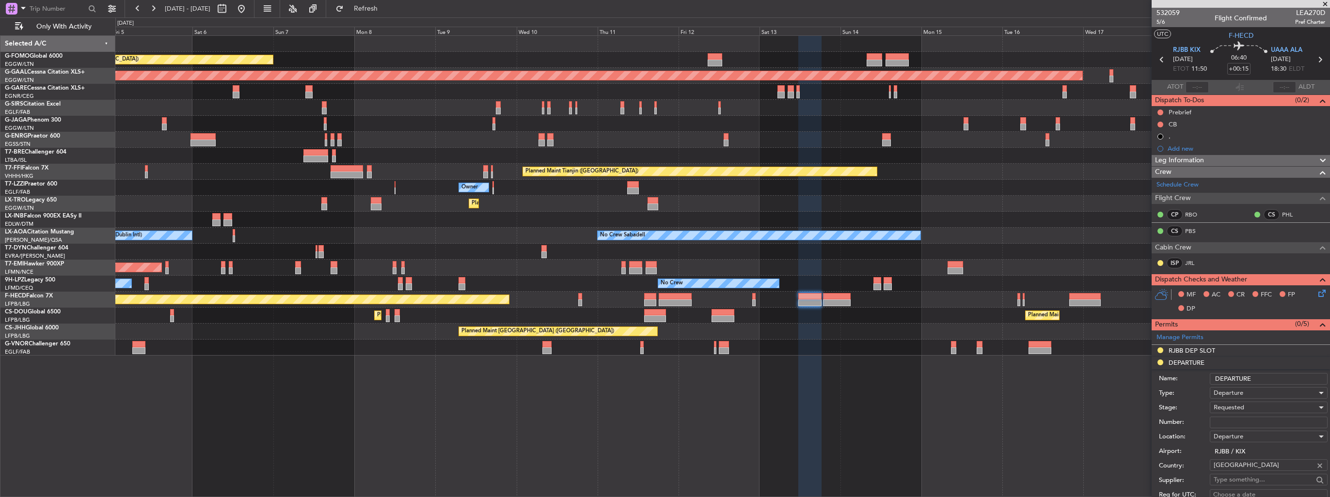
click at [662, 421] on input "Number:" at bounding box center [1269, 423] width 118 height 12
paste input "38580"
type input "38580"
click at [662, 407] on span "Requested" at bounding box center [1228, 407] width 31 height 9
click at [662, 480] on span "Received OK" at bounding box center [1265, 484] width 102 height 15
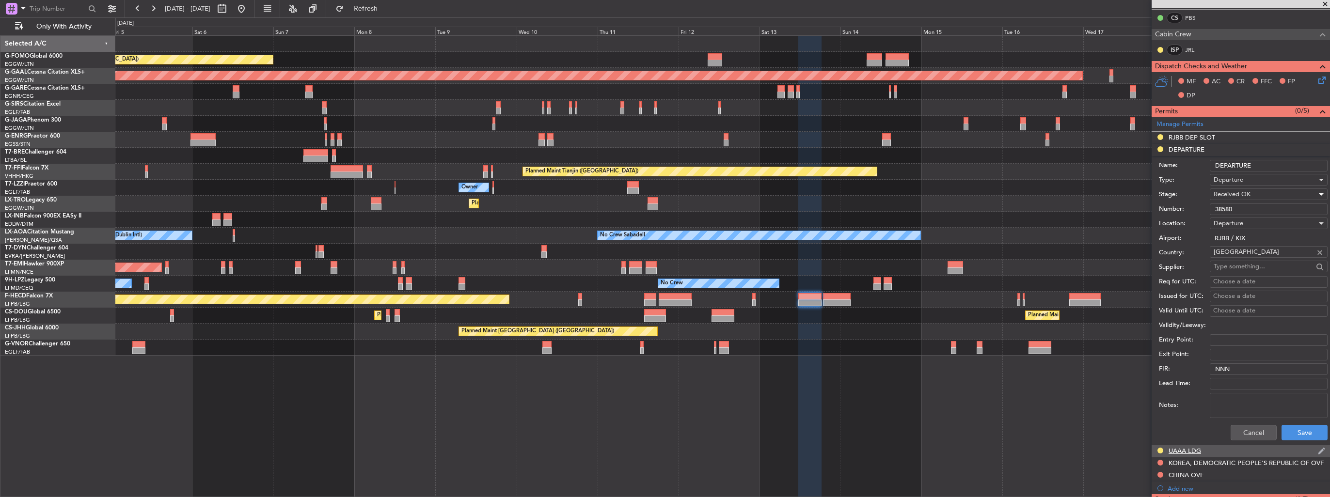
scroll to position [242, 0]
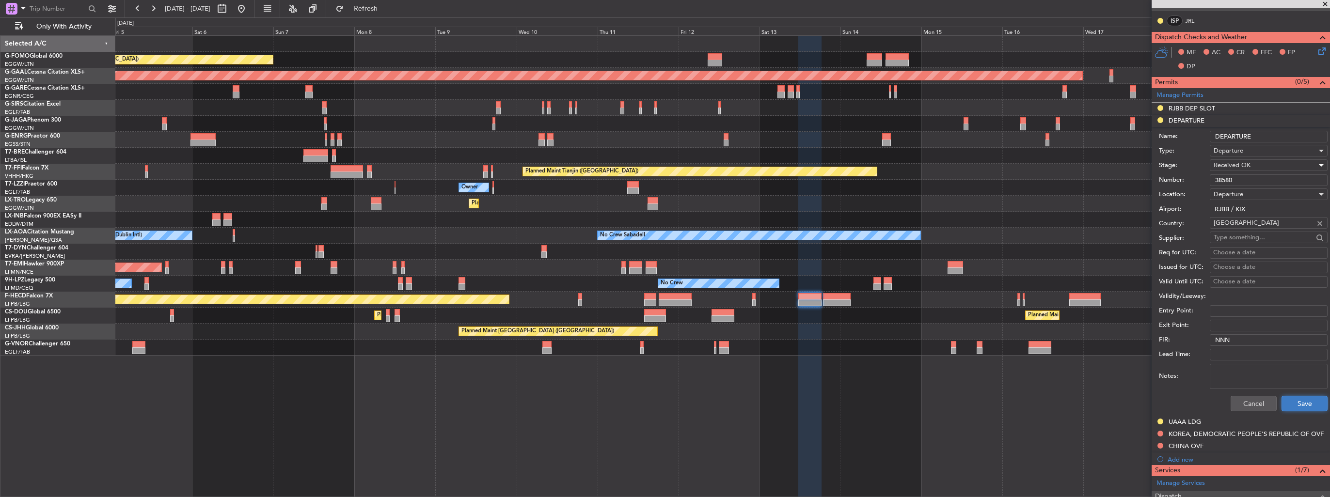
click at [662, 406] on button "Save" at bounding box center [1304, 404] width 46 height 16
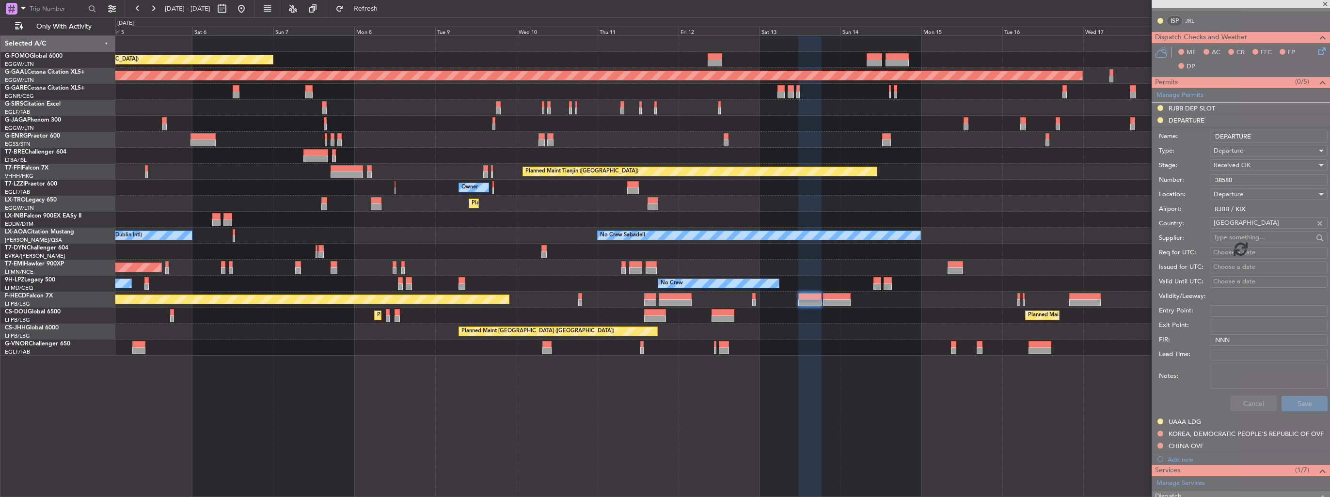
scroll to position [102, 0]
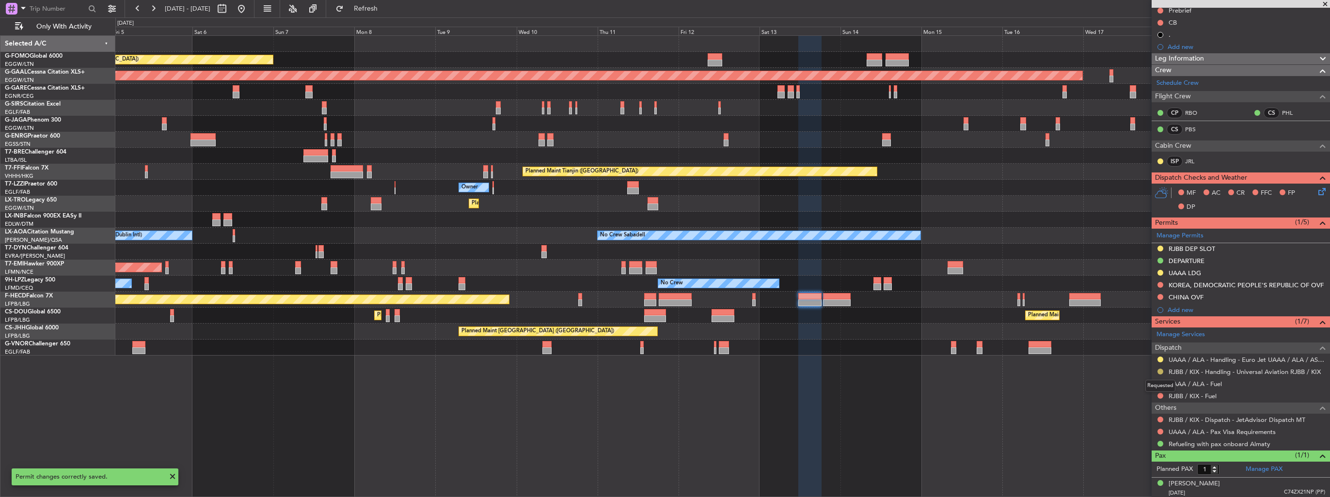
click at [662, 369] on button at bounding box center [1160, 372] width 6 height 6
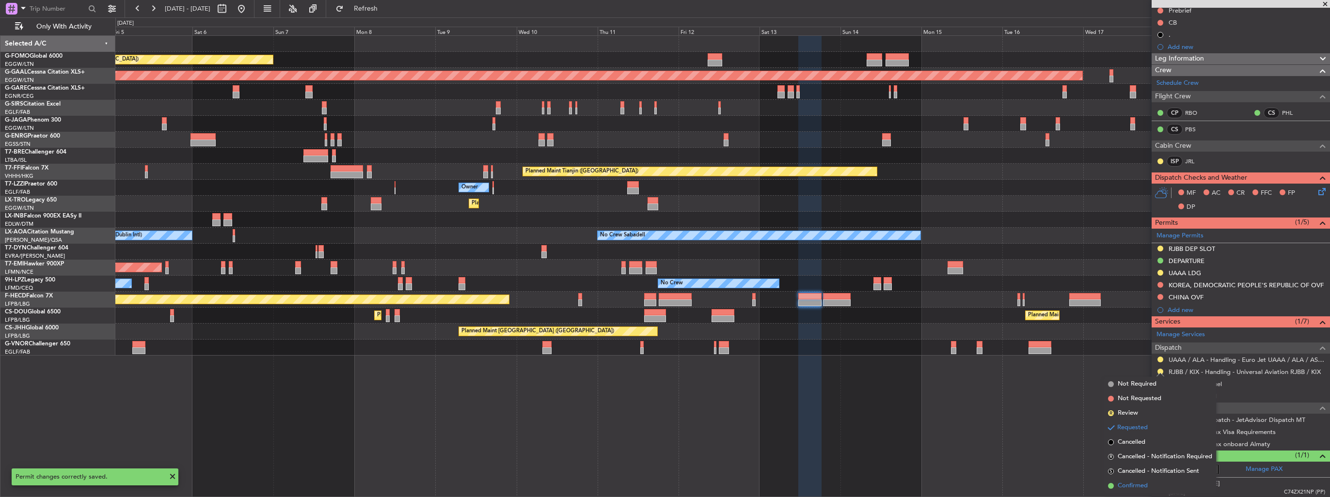
click at [662, 487] on span "Confirmed" at bounding box center [1132, 486] width 30 height 10
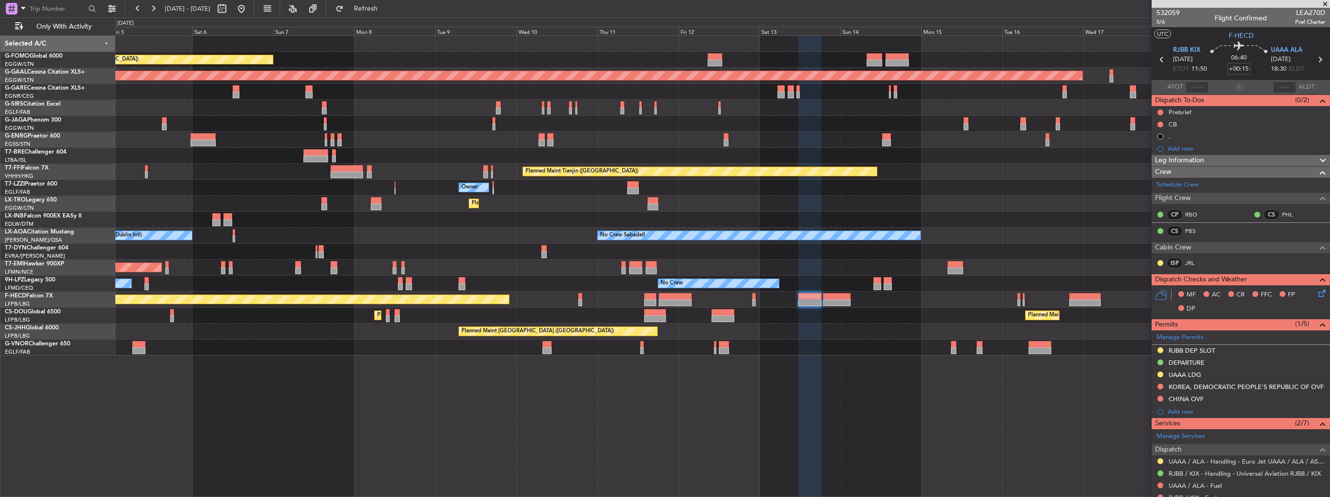
scroll to position [102, 0]
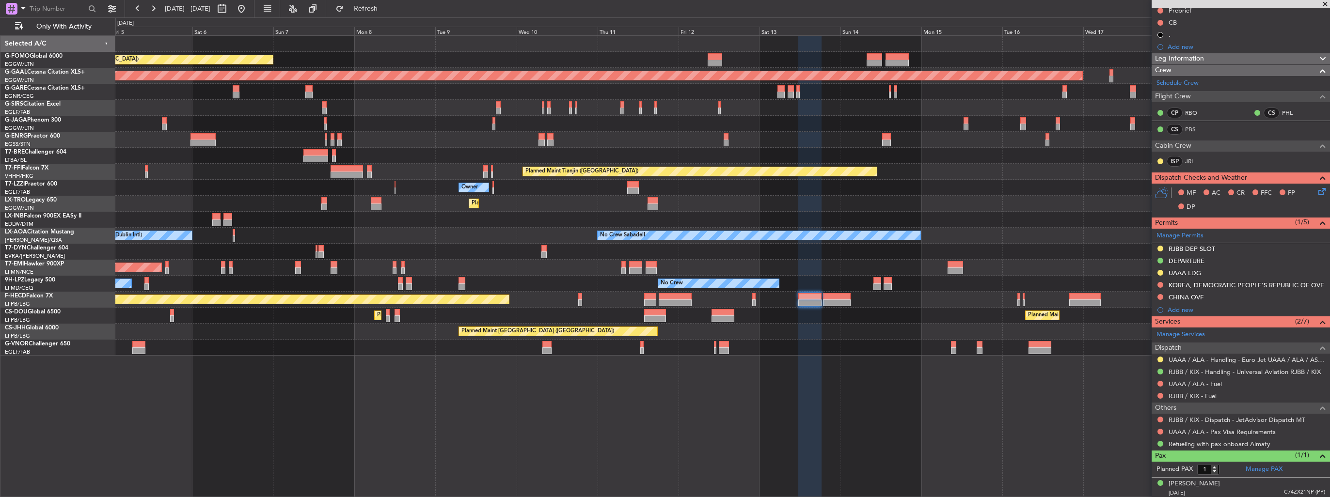
click at [500, 179] on div "Planned Maint Tianjin (Binhai) Planned Maint Hong Kong (Hong Kong Intl) MEL Hon…" at bounding box center [722, 172] width 1214 height 16
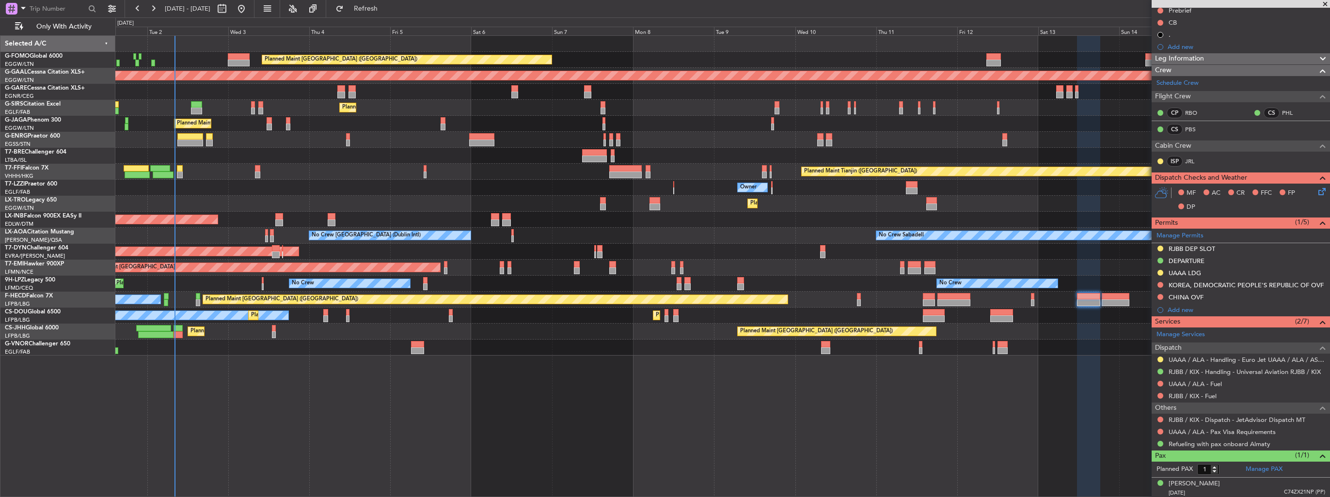
click at [458, 208] on div "Planned Maint Dusseldorf" at bounding box center [722, 204] width 1214 height 16
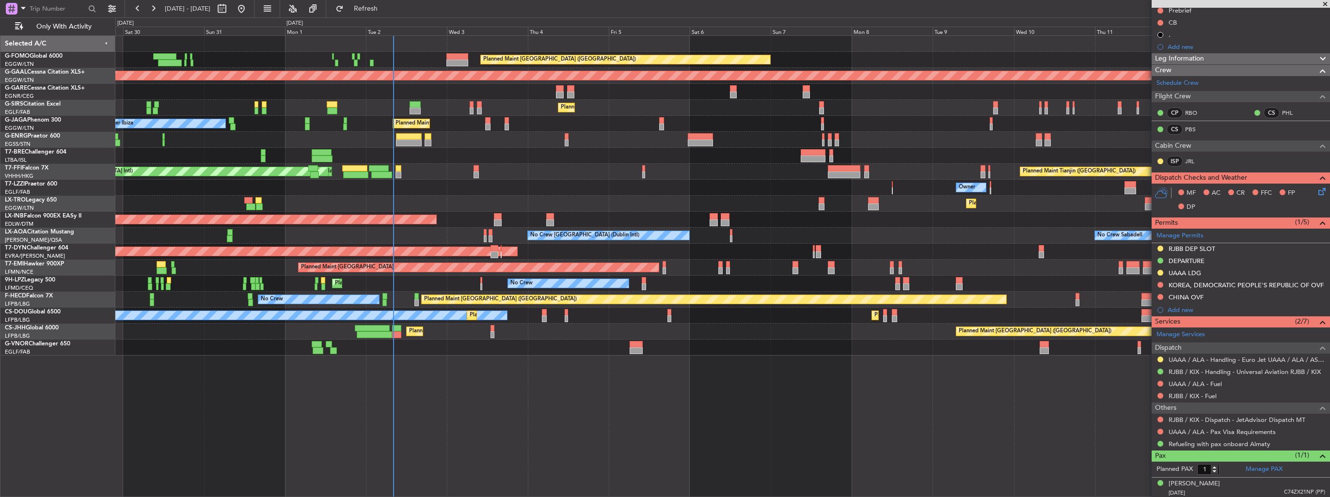
click at [343, 217] on div "Planned Maint London (Luton) Planned Maint Dusseldorf Planned Maint London (Far…" at bounding box center [722, 196] width 1214 height 320
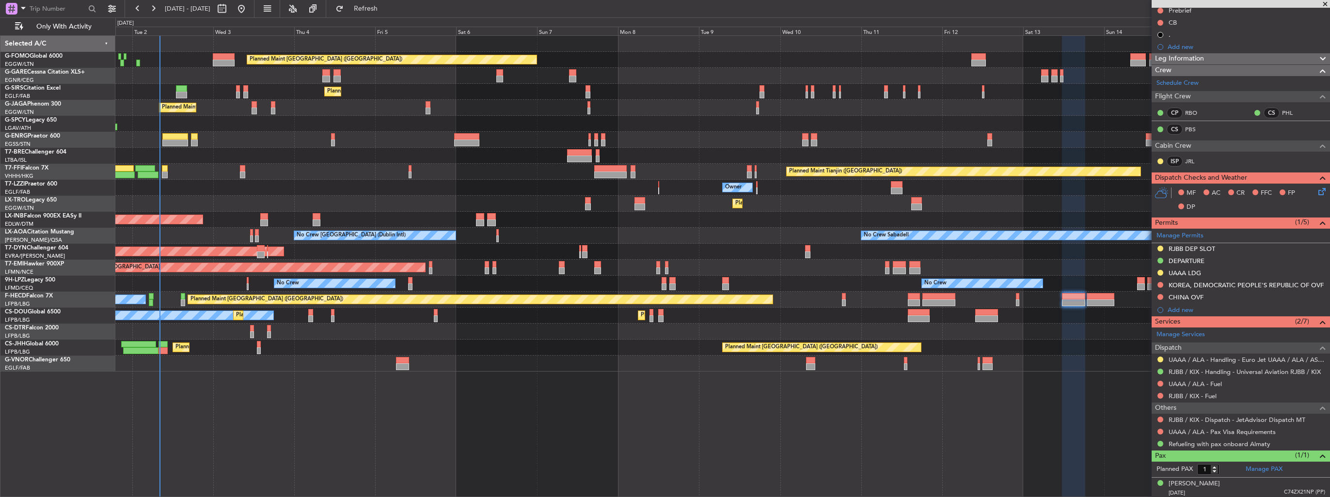
click at [730, 112] on div "Planned Maint London (Luton) Planned Maint London (Farnborough) Planned Maint L…" at bounding box center [722, 204] width 1214 height 336
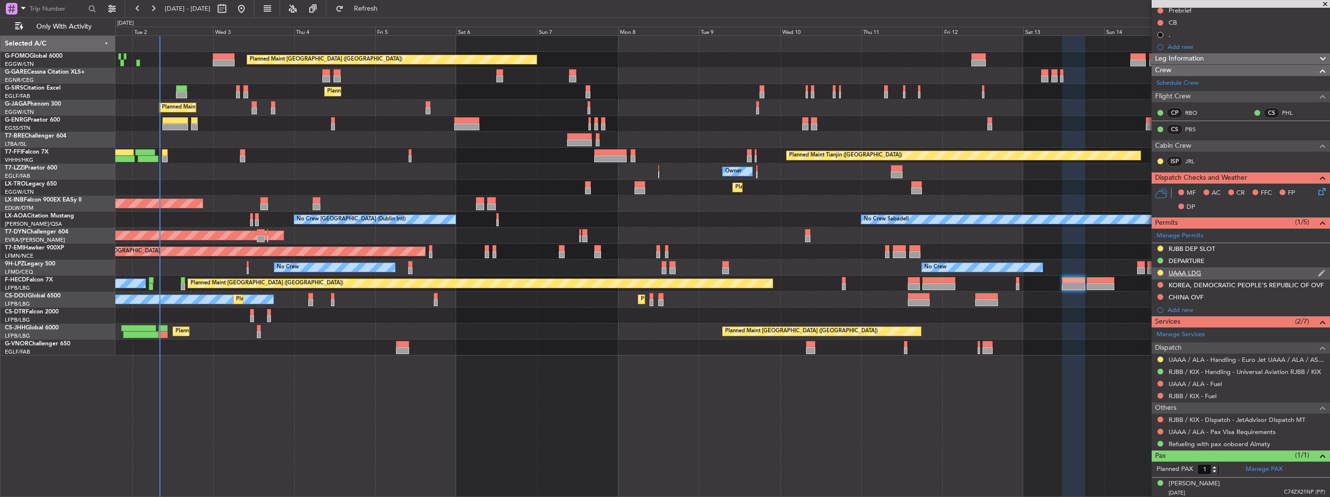
scroll to position [0, 0]
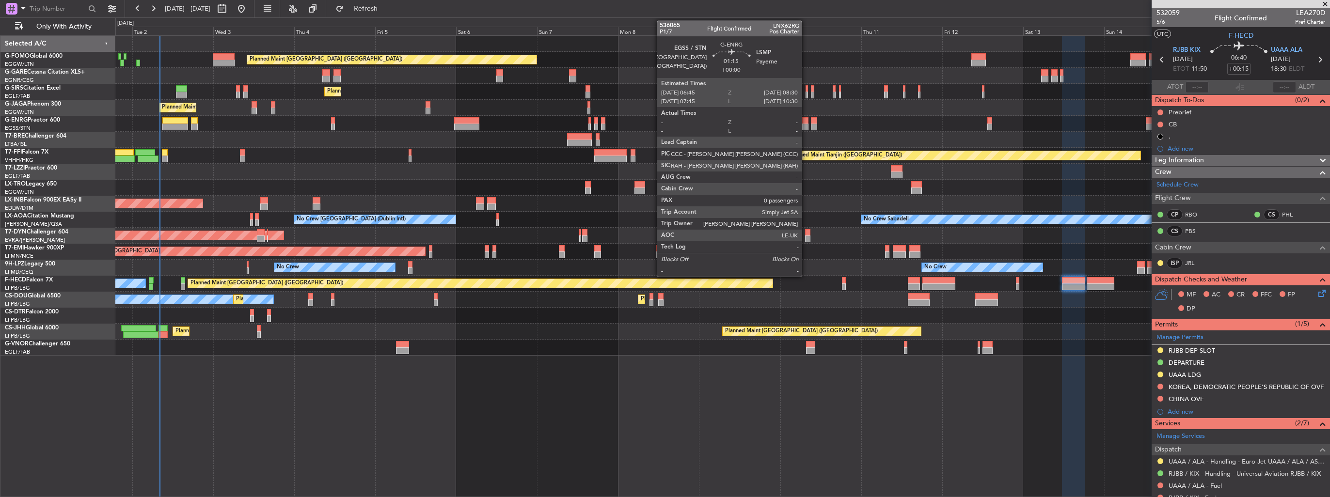
click at [806, 124] on div at bounding box center [805, 127] width 6 height 7
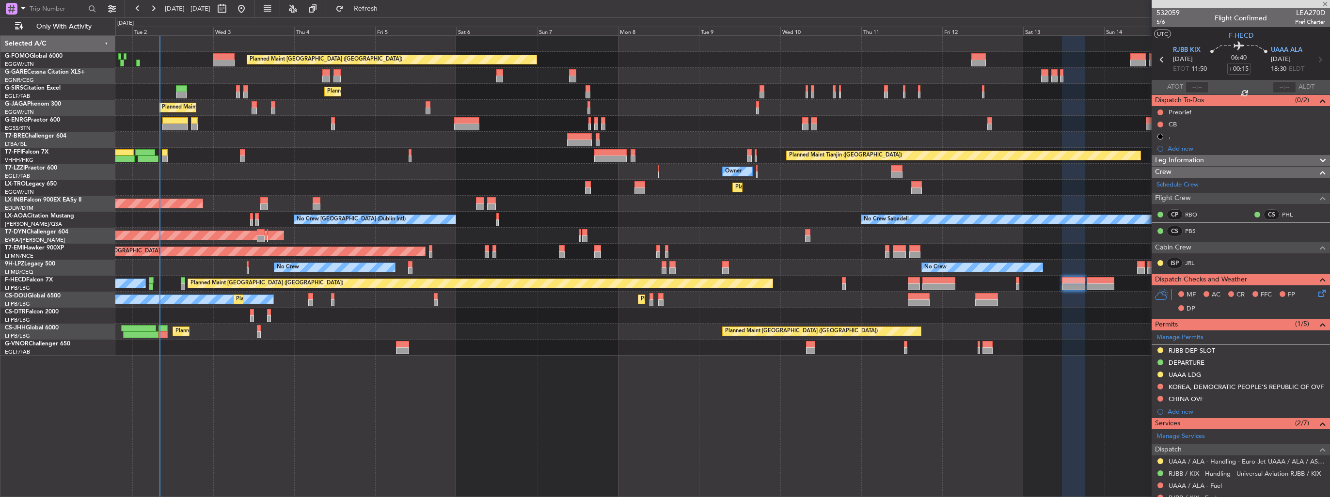
type input "0"
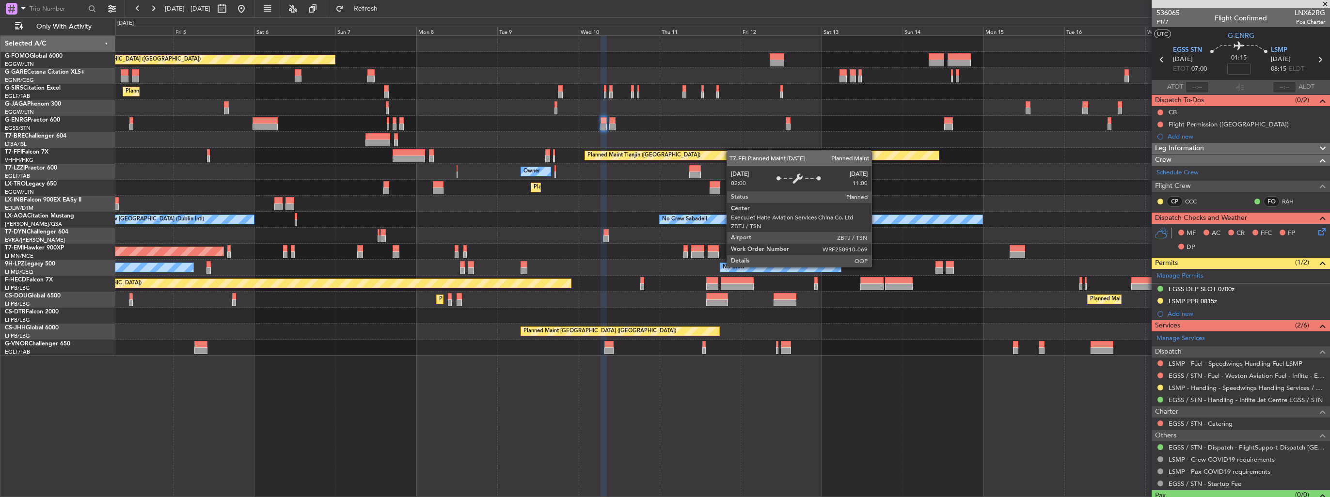
click at [731, 150] on div "Planned Maint London (Luton) Planned Maint London (Farnborough) Planned Maint L…" at bounding box center [722, 196] width 1214 height 320
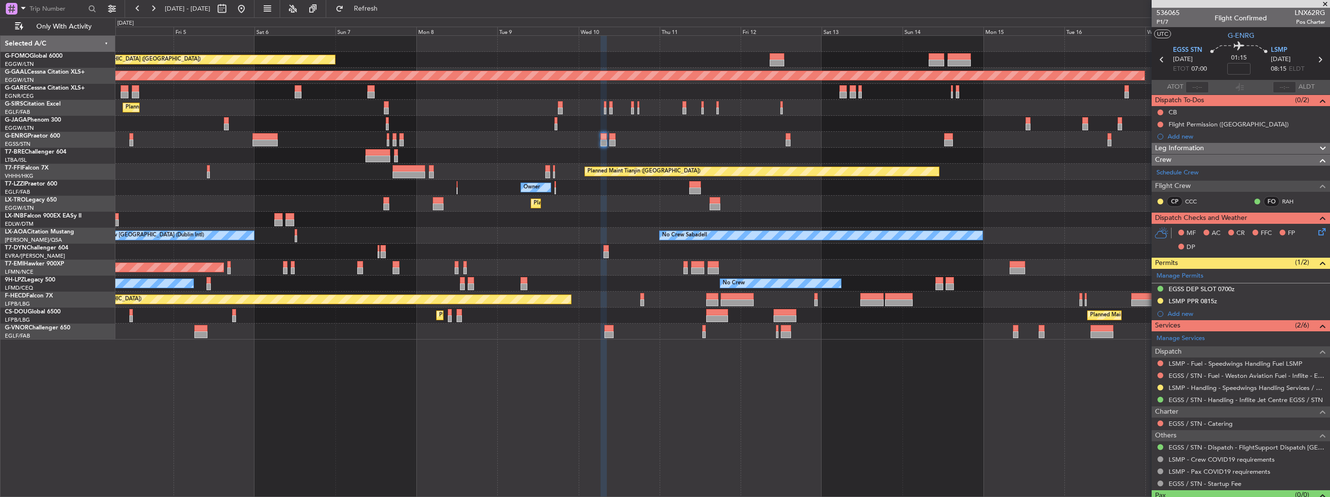
click at [594, 352] on div "Planned Maint London (Luton) Planned Maint Dusseldorf Planned Maint London (Far…" at bounding box center [722, 266] width 1214 height 462
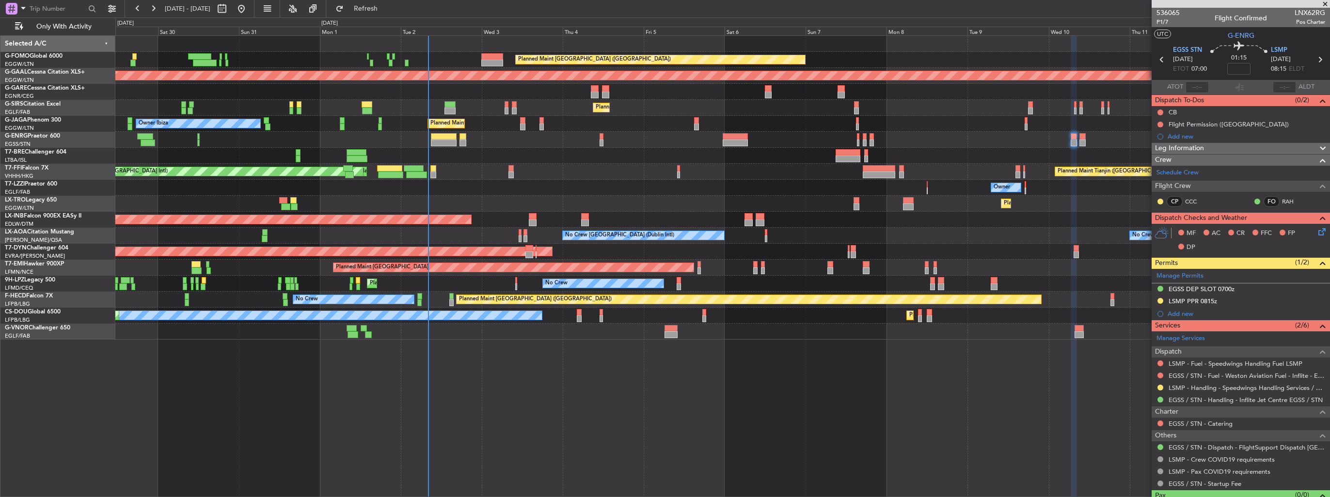
click at [622, 361] on div "Planned Maint London (Luton) Planned Maint Dusseldorf Planned Maint London (Far…" at bounding box center [722, 266] width 1214 height 462
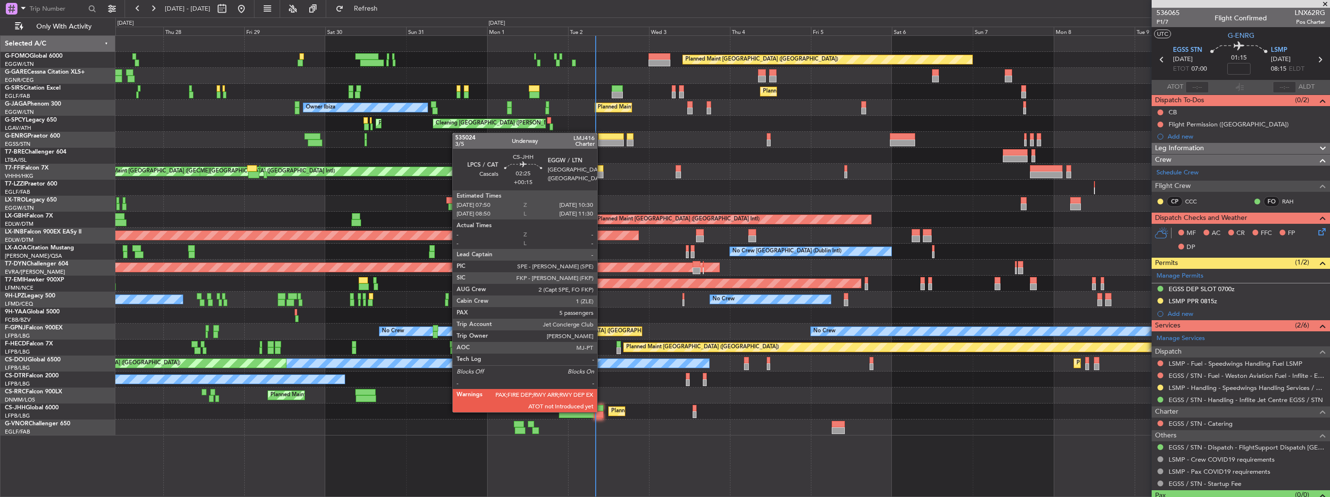
click at [601, 411] on div at bounding box center [598, 414] width 9 height 7
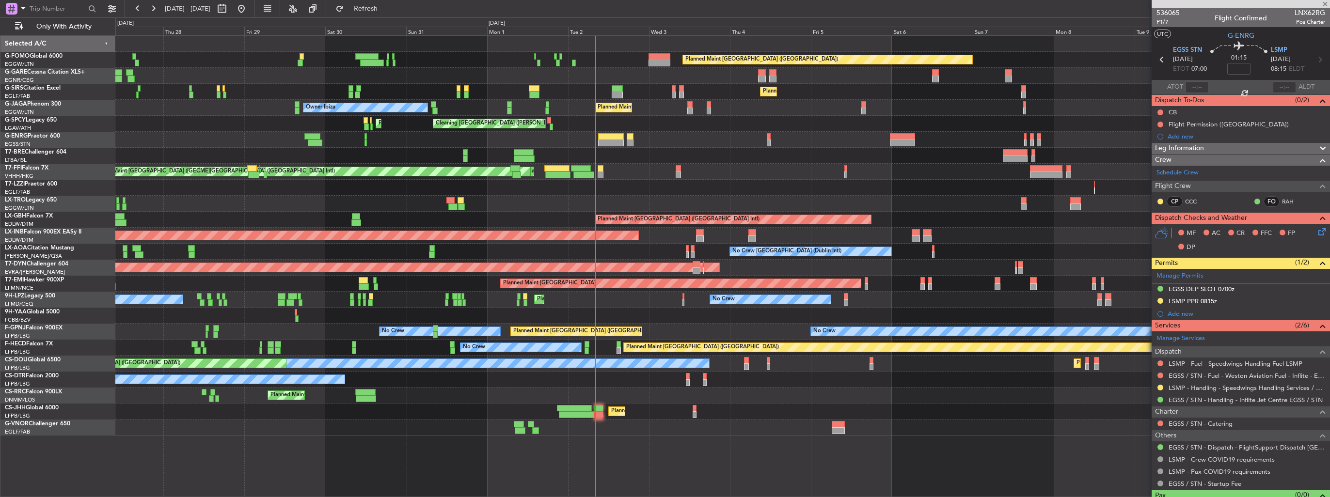
type input "+00:15"
type input "5"
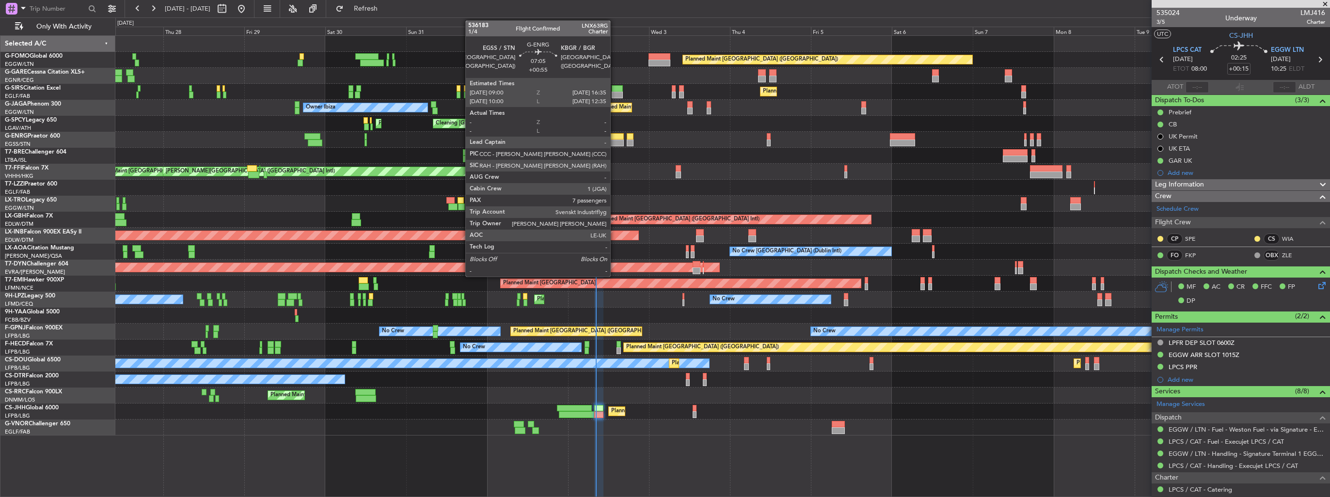
click at [614, 137] on div at bounding box center [611, 136] width 26 height 7
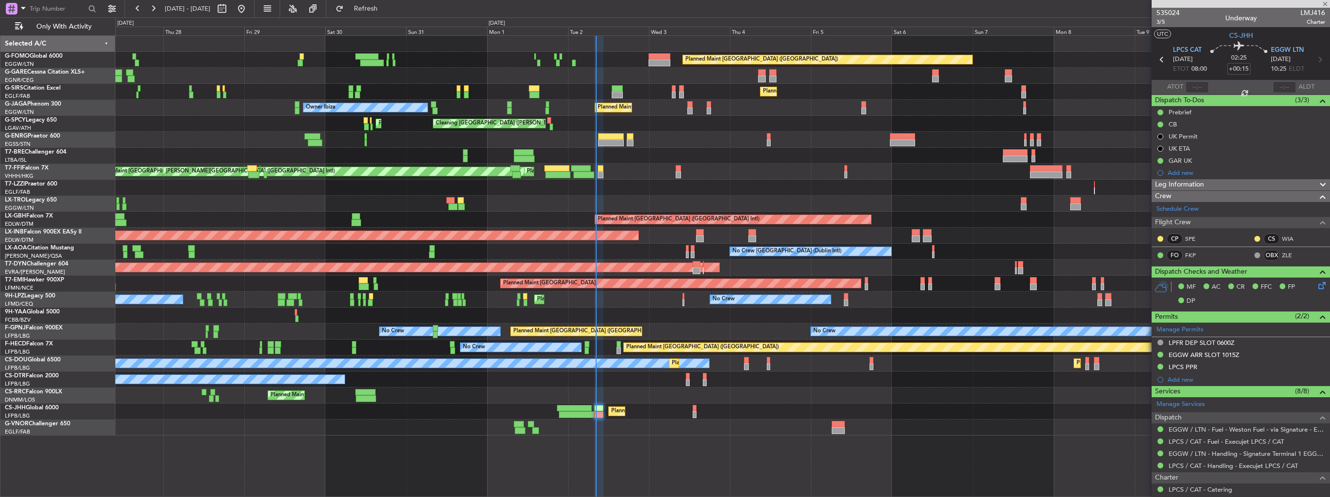
type input "+00:55"
type input "7"
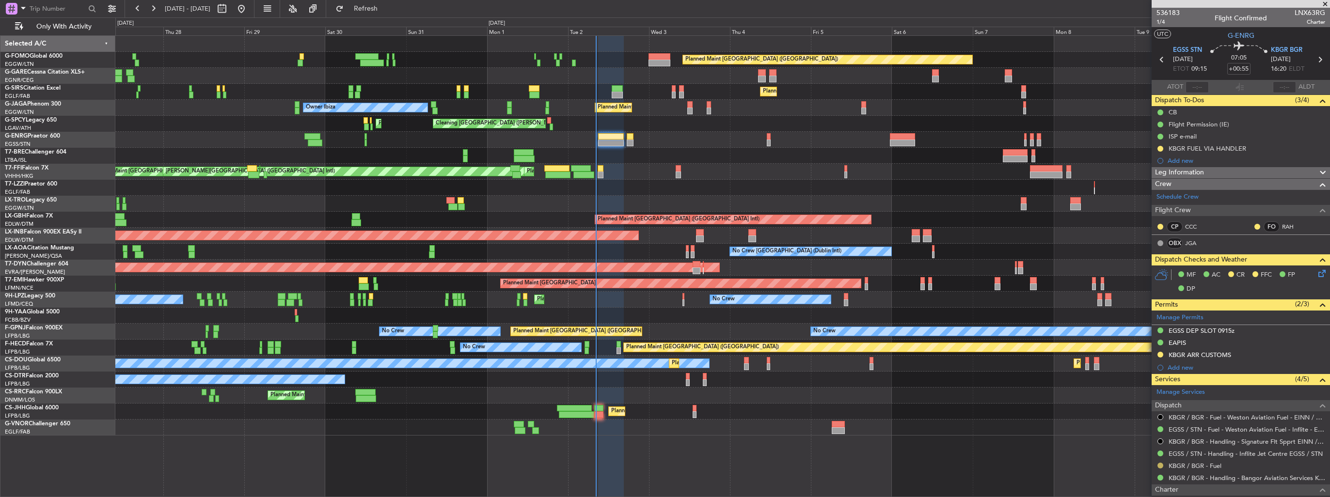
click at [1159, 464] on button at bounding box center [1160, 466] width 6 height 6
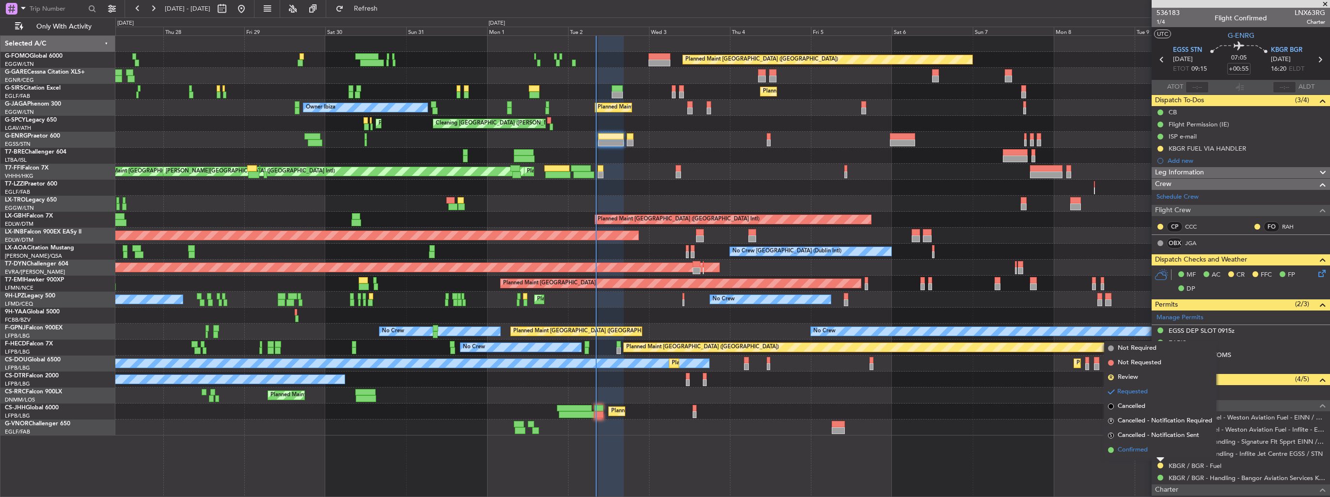
click at [1132, 452] on span "Confirmed" at bounding box center [1132, 450] width 30 height 10
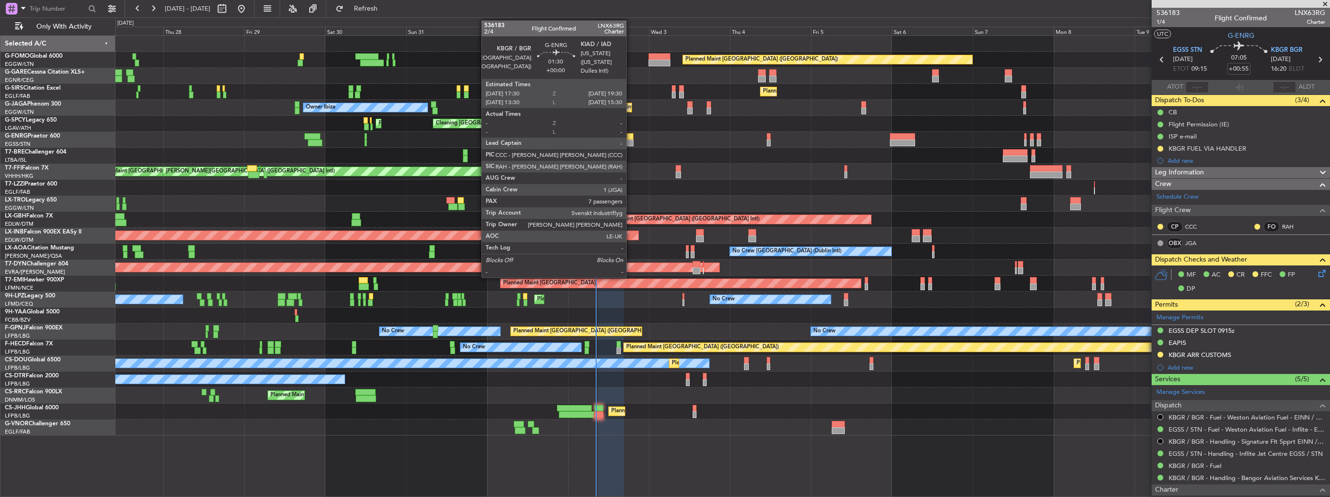
click at [630, 141] on div at bounding box center [630, 143] width 7 height 7
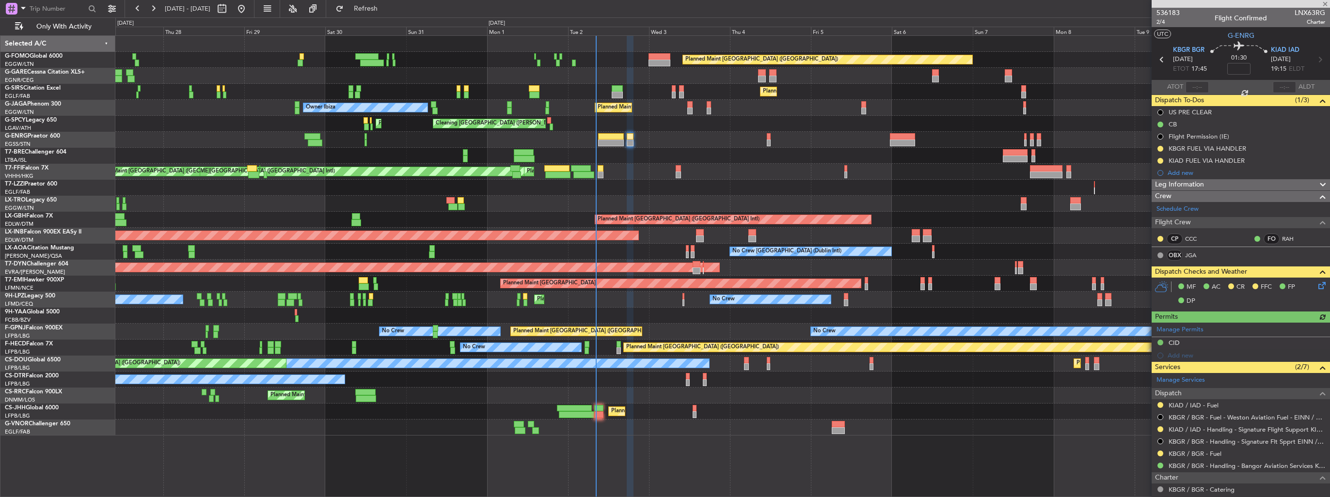
type input "+00:55"
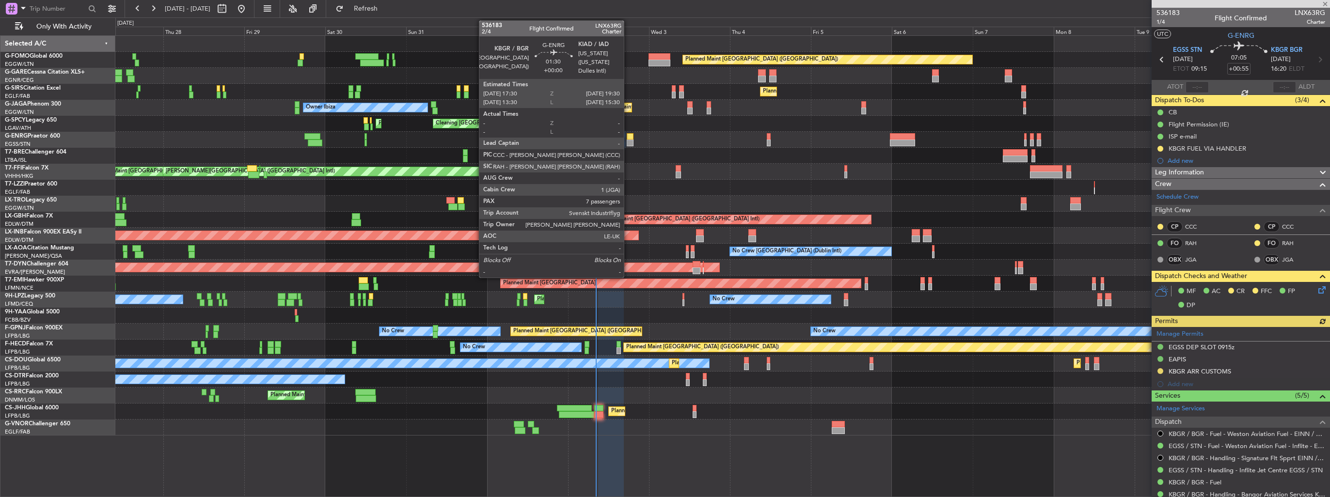
click at [630, 141] on div at bounding box center [630, 143] width 7 height 7
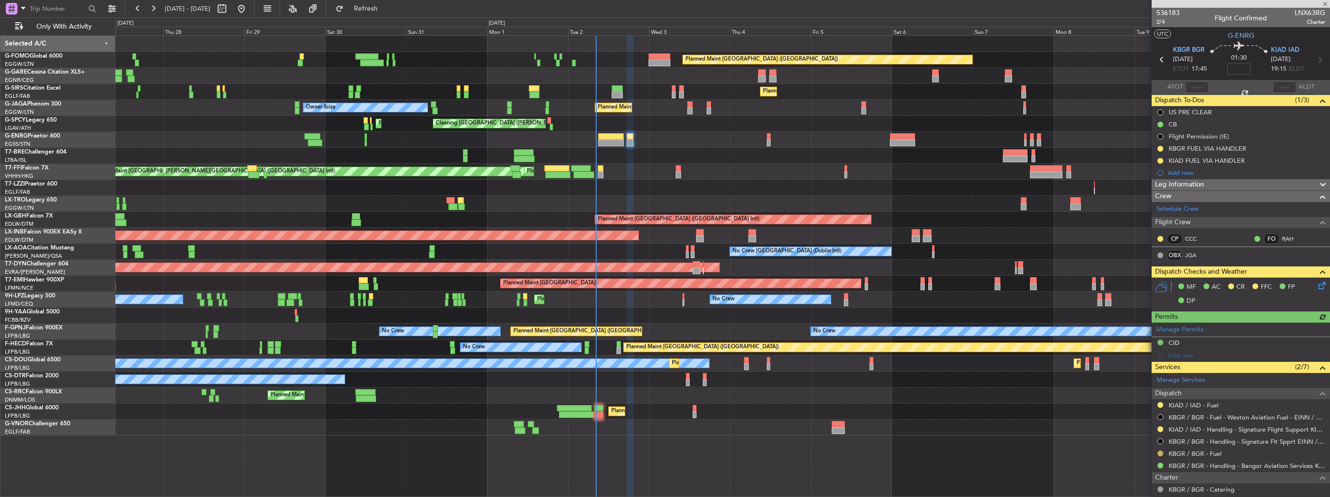
click at [1160, 453] on button at bounding box center [1160, 454] width 6 height 6
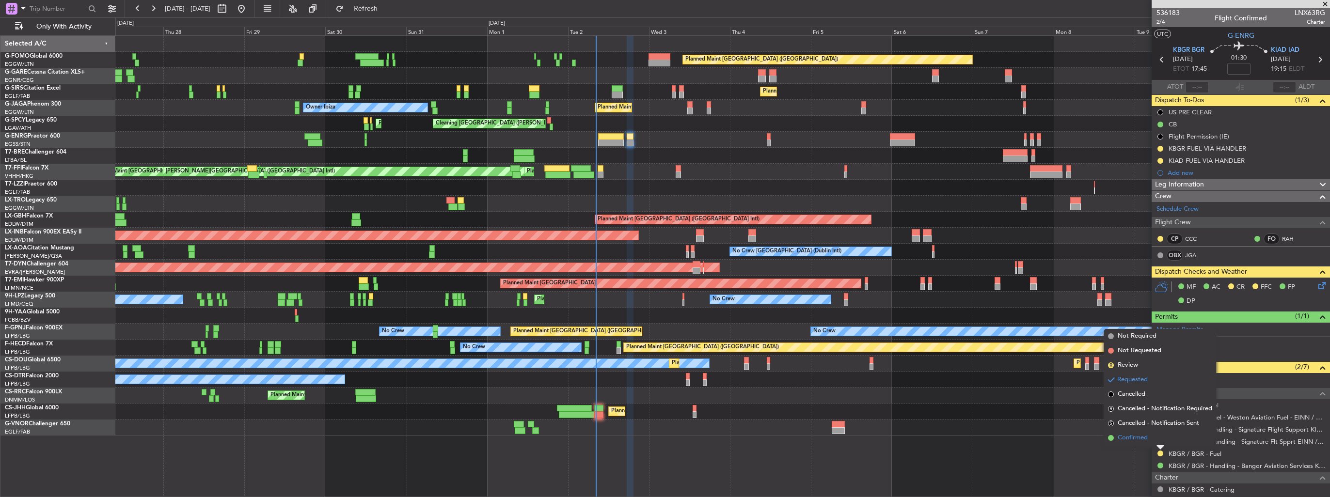
click at [1144, 440] on span "Confirmed" at bounding box center [1132, 438] width 30 height 10
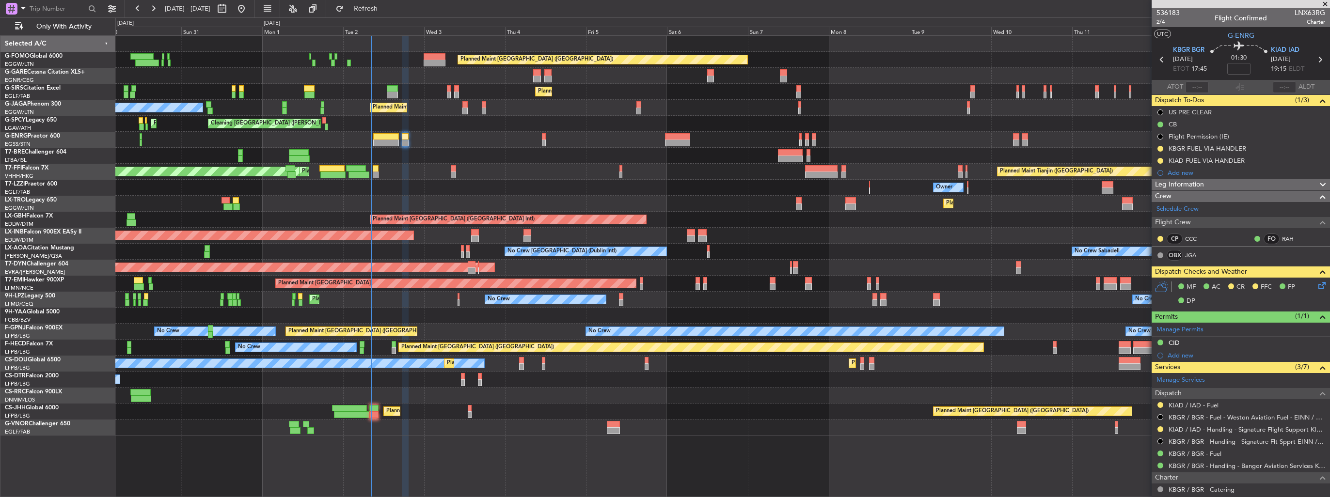
click at [457, 177] on div "Planned Maint London (Luton) Planned Maint London (Farnborough) Owner Ibiza Pla…" at bounding box center [722, 236] width 1214 height 400
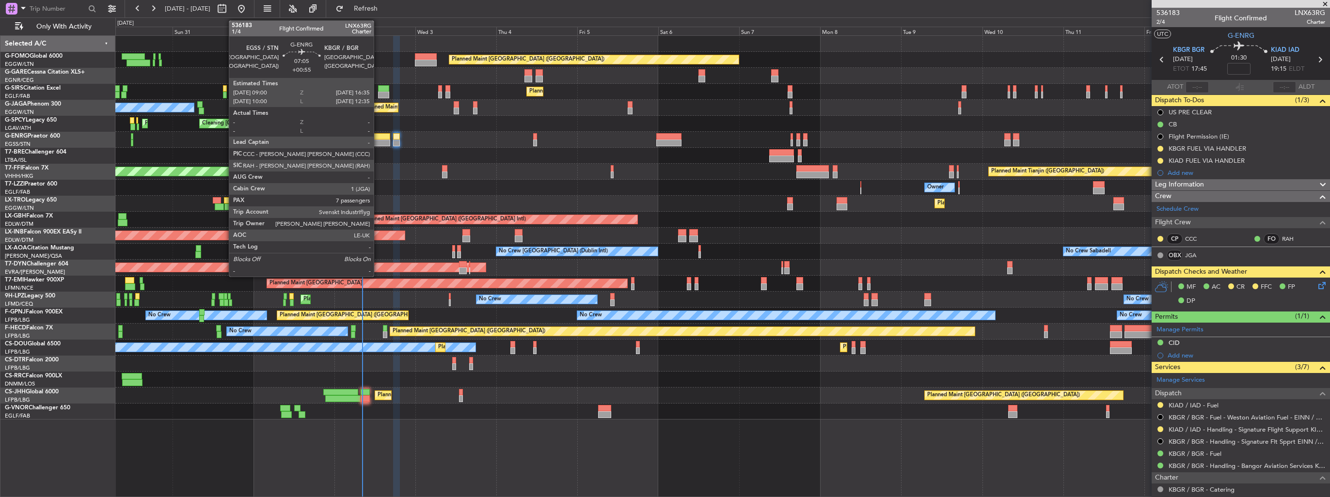
click at [378, 140] on div at bounding box center [377, 143] width 26 height 7
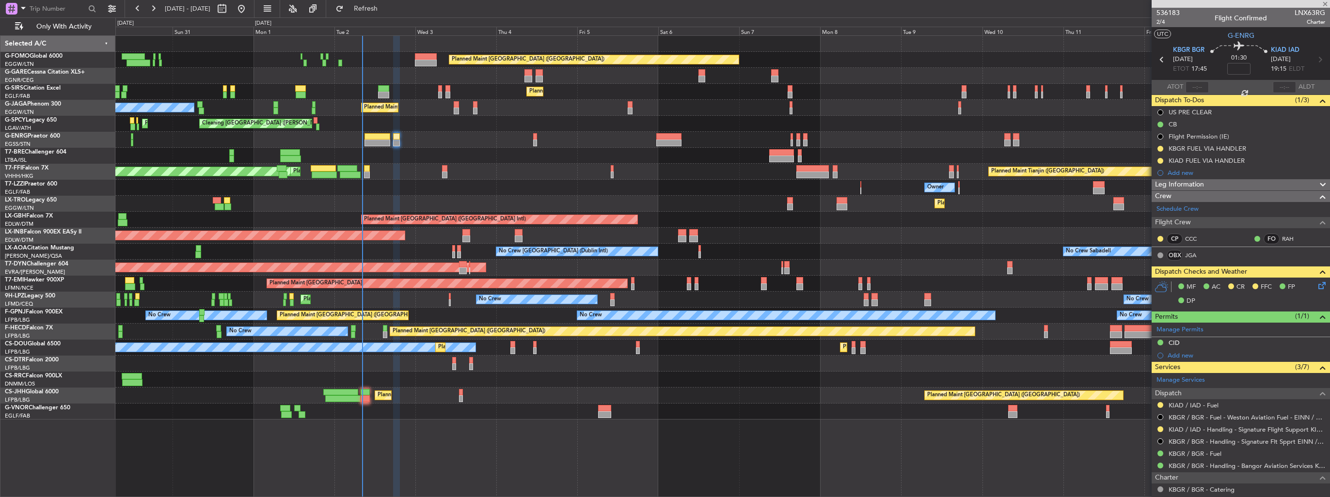
type input "+00:55"
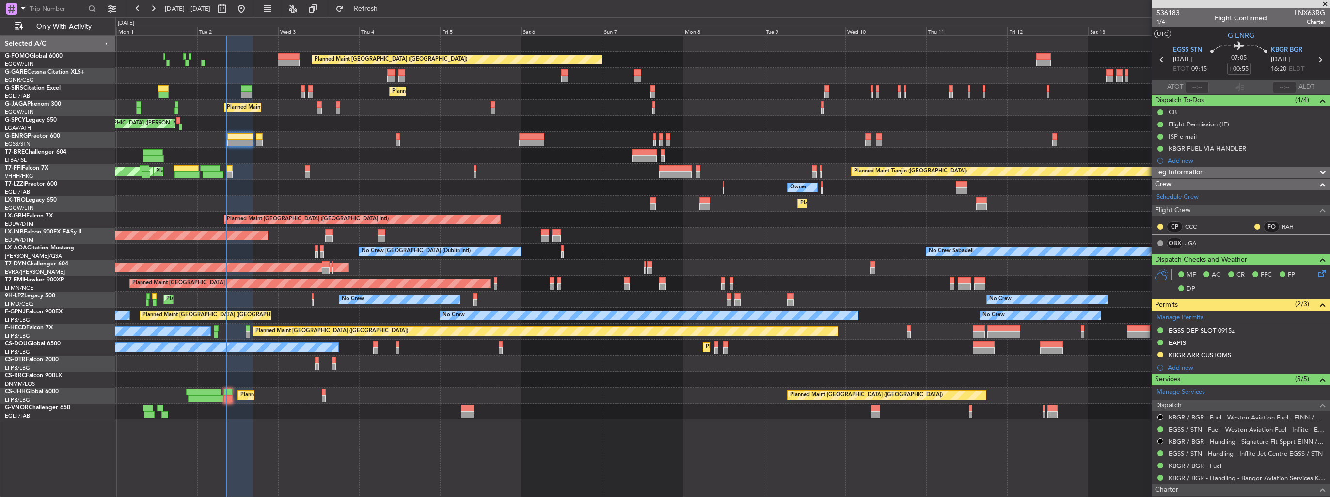
click at [634, 125] on div "Planned Maint London (Luton) Planned Maint London (Farnborough) Planned Maint L…" at bounding box center [722, 228] width 1214 height 384
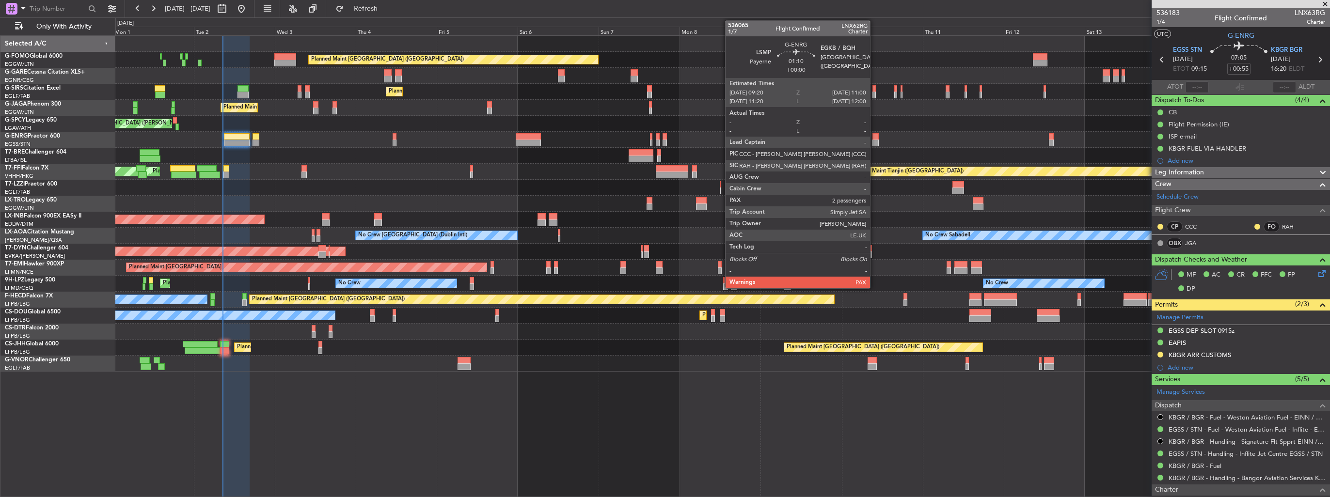
click at [874, 139] on div at bounding box center [875, 136] width 6 height 7
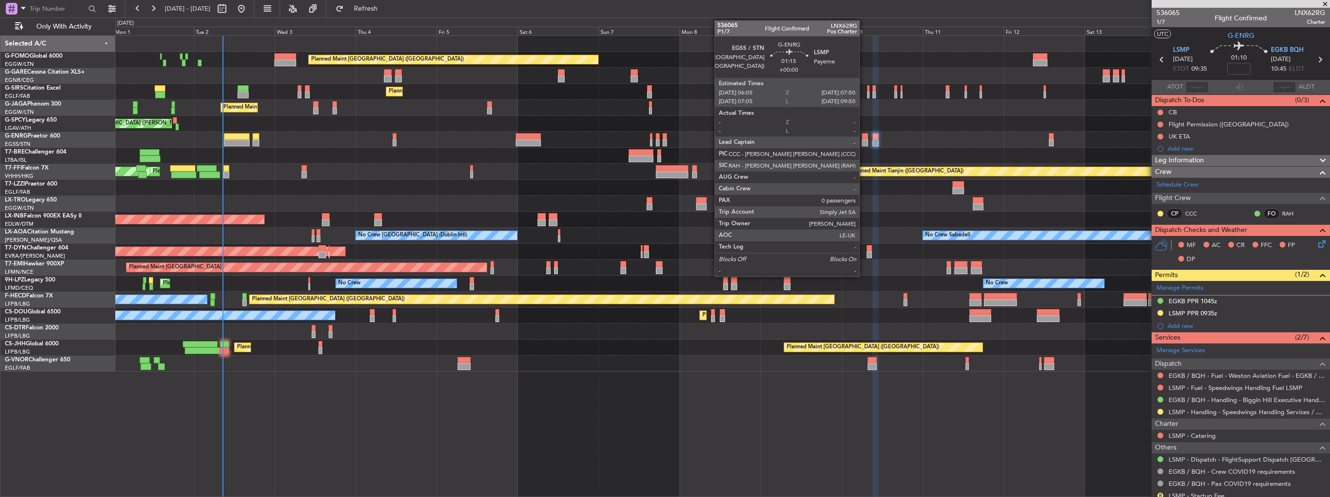
click at [864, 141] on div at bounding box center [865, 143] width 6 height 7
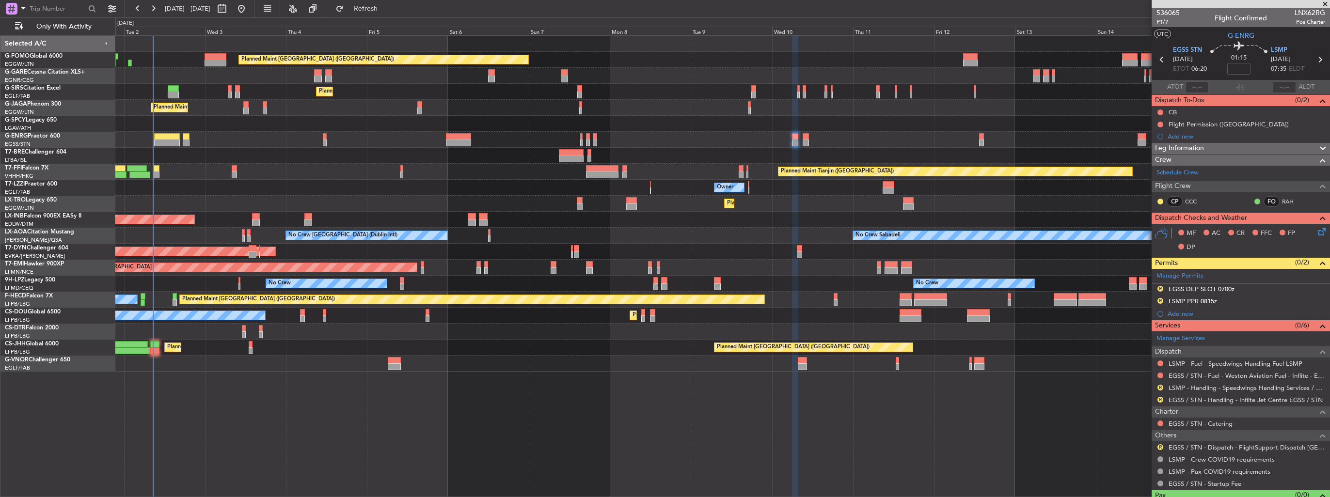
click at [882, 135] on div at bounding box center [722, 140] width 1214 height 16
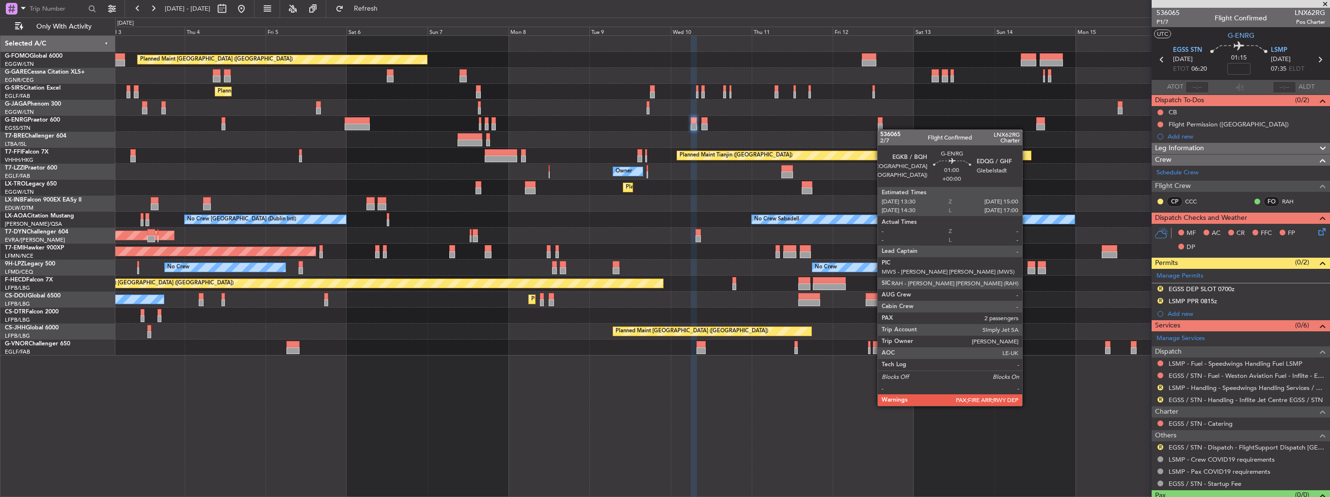
click at [881, 129] on div at bounding box center [880, 127] width 5 height 7
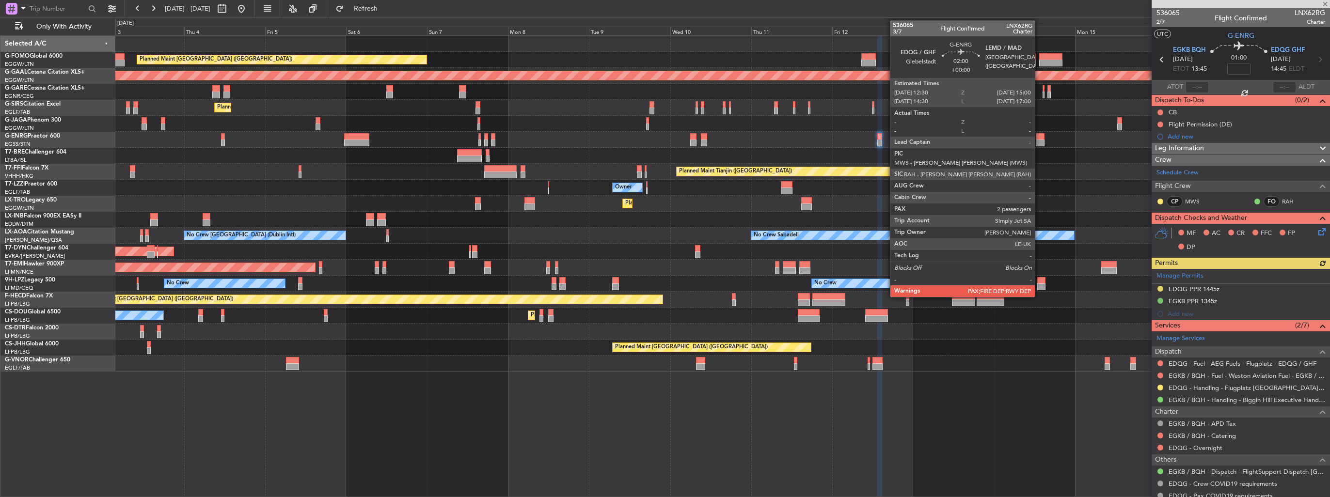
click at [1039, 141] on div at bounding box center [1040, 143] width 9 height 7
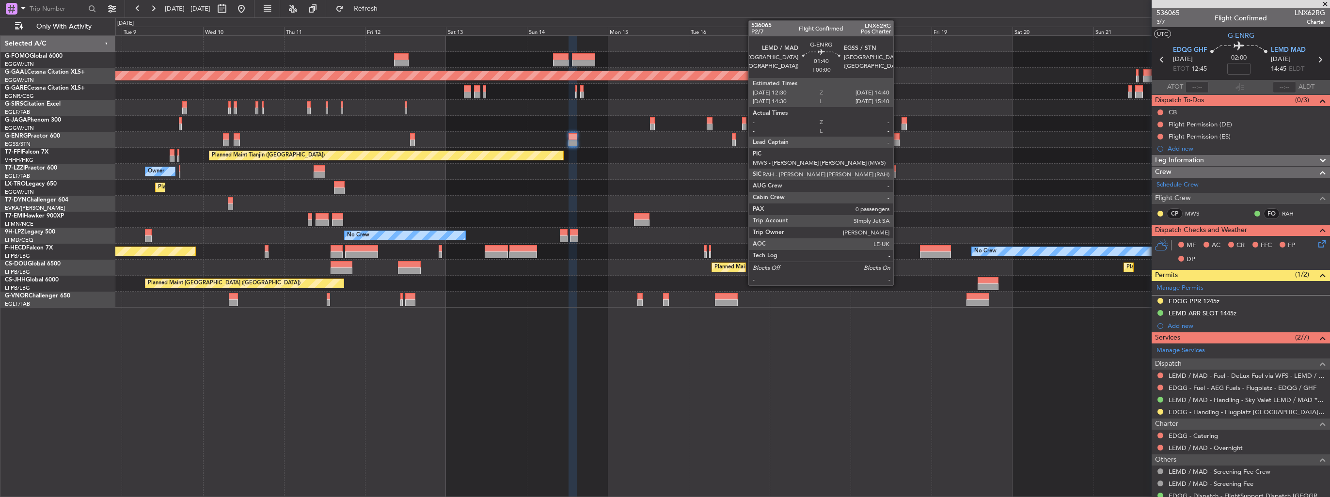
click at [897, 140] on div at bounding box center [896, 143] width 8 height 7
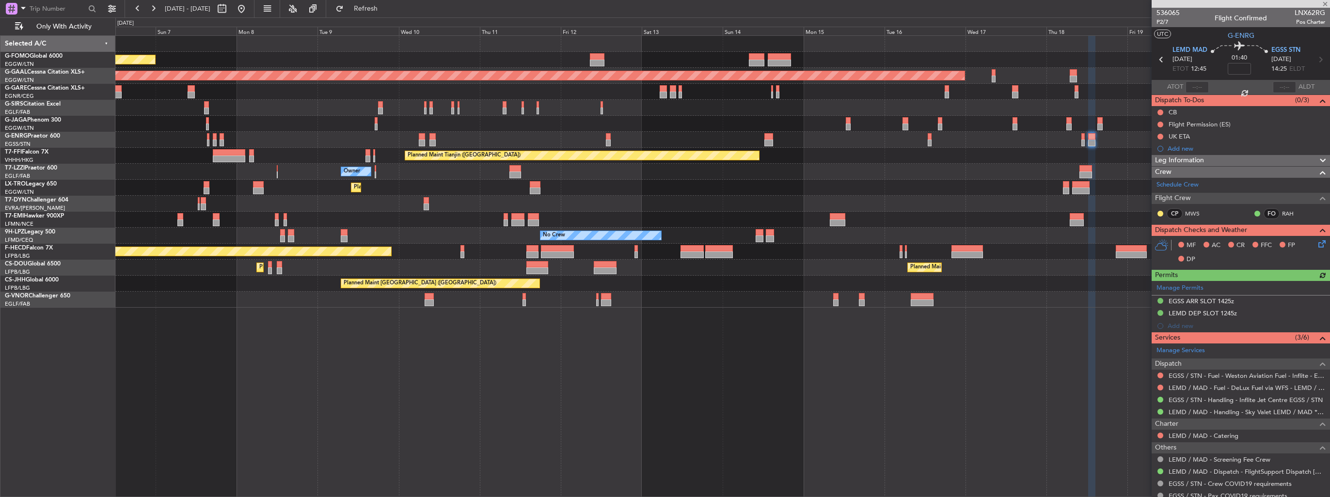
click at [786, 146] on div at bounding box center [722, 140] width 1214 height 16
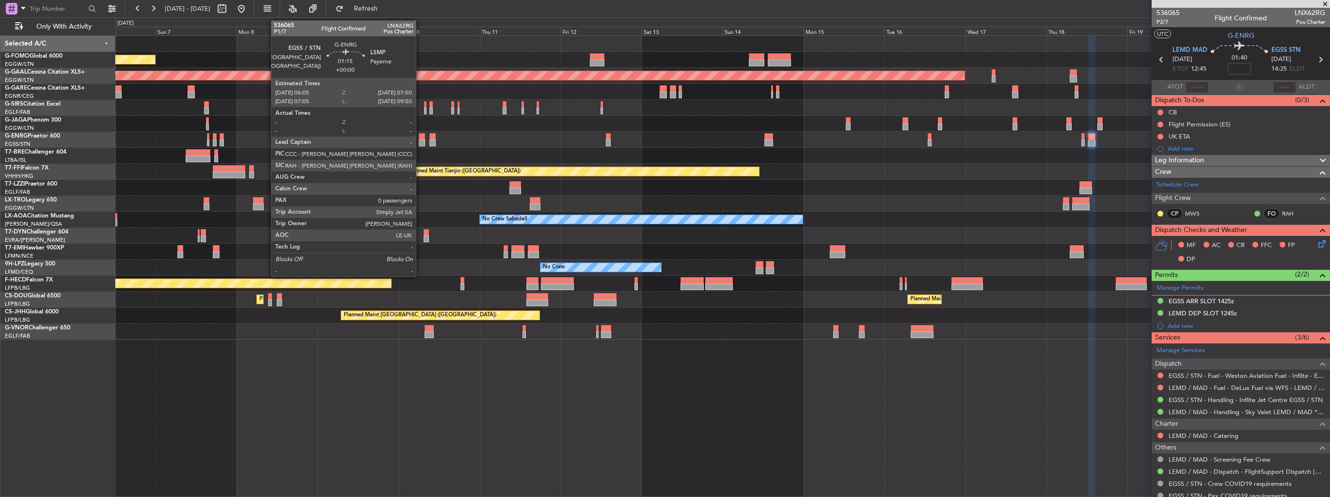
click at [420, 139] on div at bounding box center [422, 136] width 6 height 7
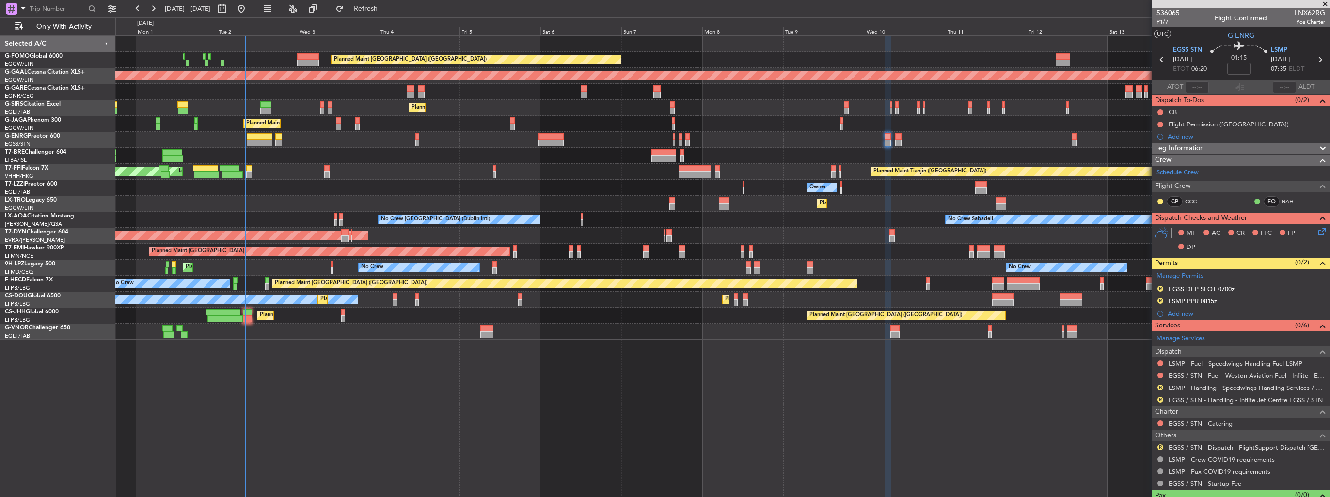
click at [688, 220] on div "Planned Maint London (Luton) Planned Maint Dusseldorf Planned Maint London (Far…" at bounding box center [722, 188] width 1214 height 304
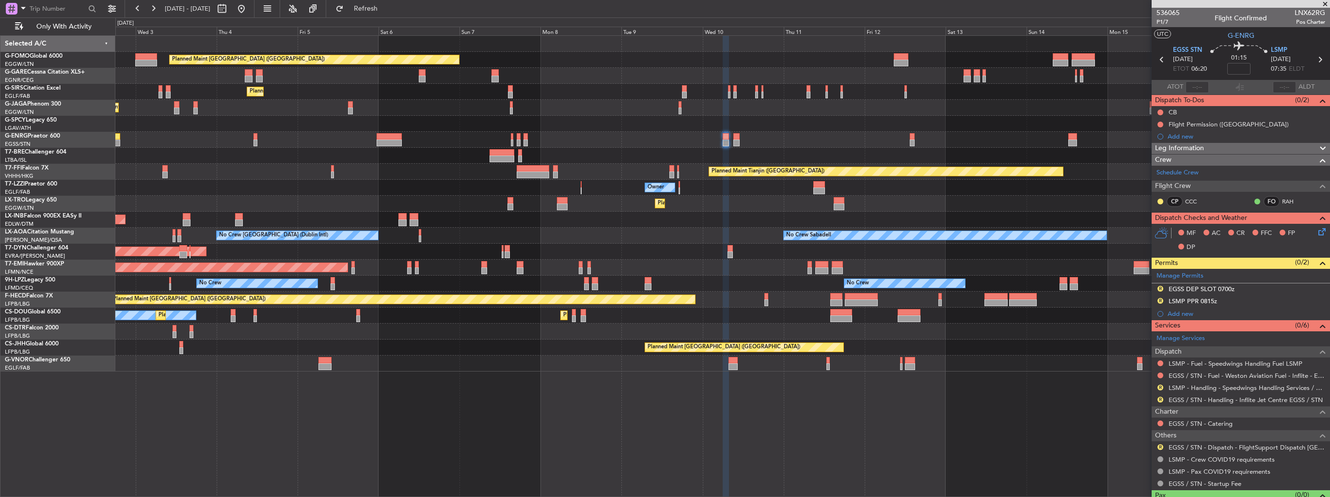
click at [662, 195] on div "Planned Maint London (Luton) Planned Maint London (Farnborough) Planned Maint L…" at bounding box center [722, 204] width 1214 height 336
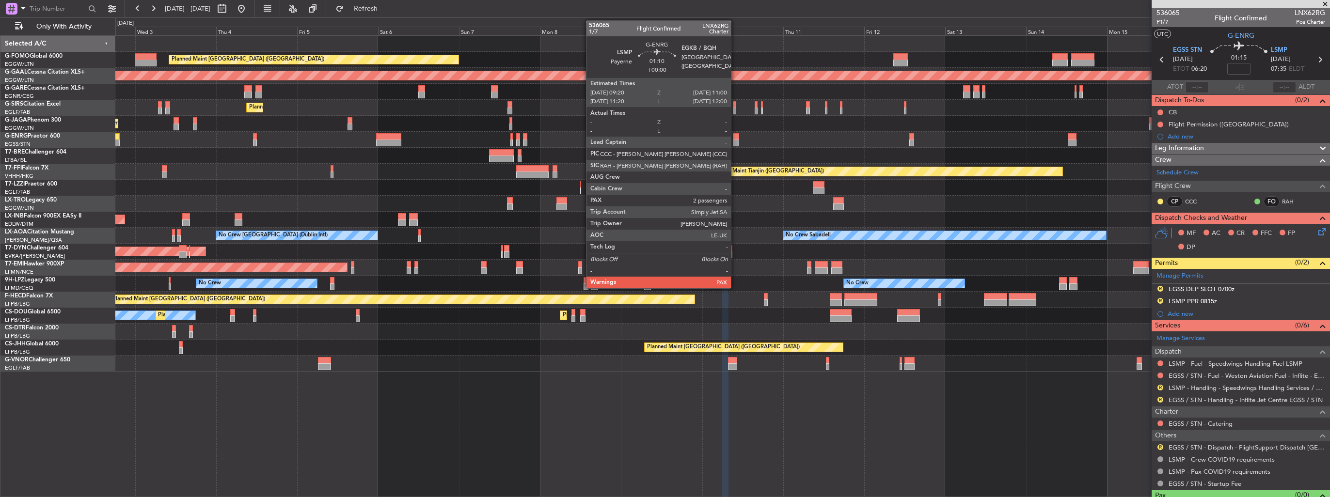
click at [735, 137] on div at bounding box center [736, 136] width 6 height 7
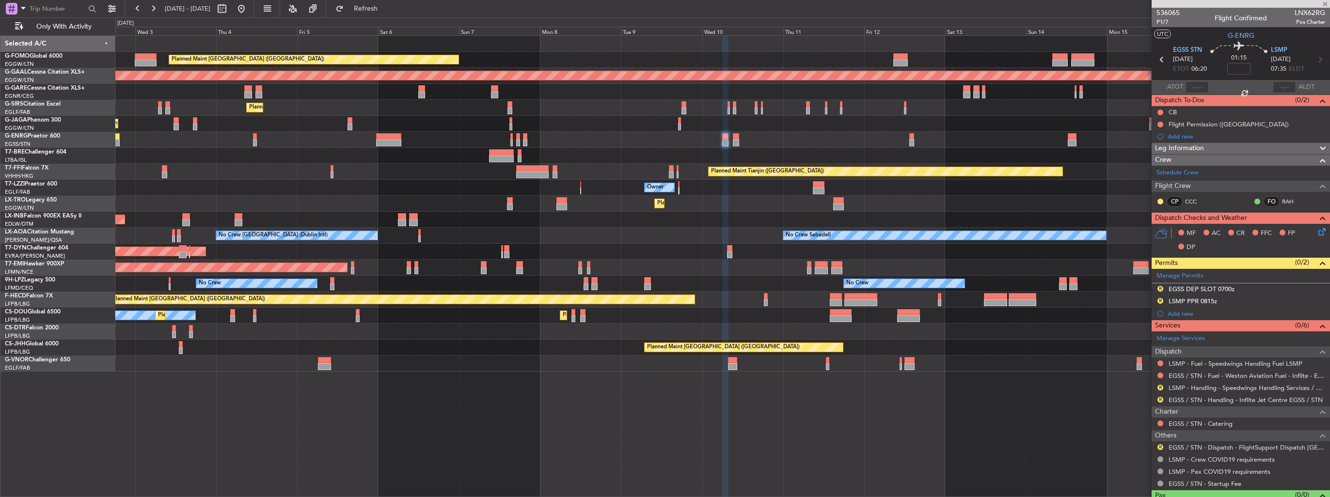
type input "2"
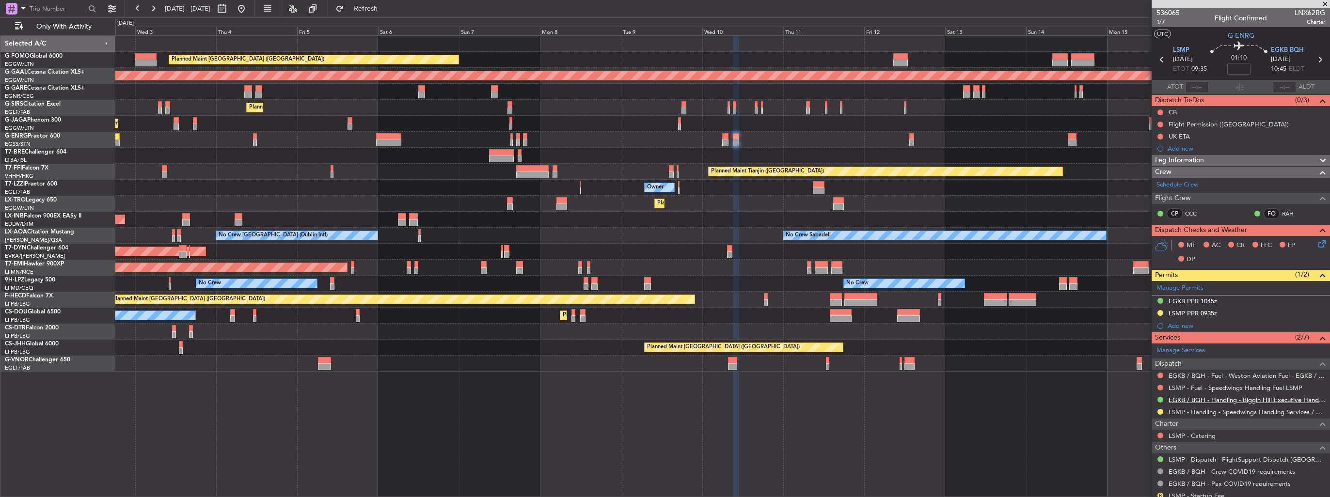
click at [1204, 398] on link "EGKB / BQH - Handling - Biggin Hill Executive Handling EGKB / BQH" at bounding box center [1246, 400] width 157 height 8
click at [777, 373] on div "Planned Maint [GEOGRAPHIC_DATA] ([GEOGRAPHIC_DATA]) Planned [GEOGRAPHIC_DATA] P…" at bounding box center [722, 266] width 1214 height 462
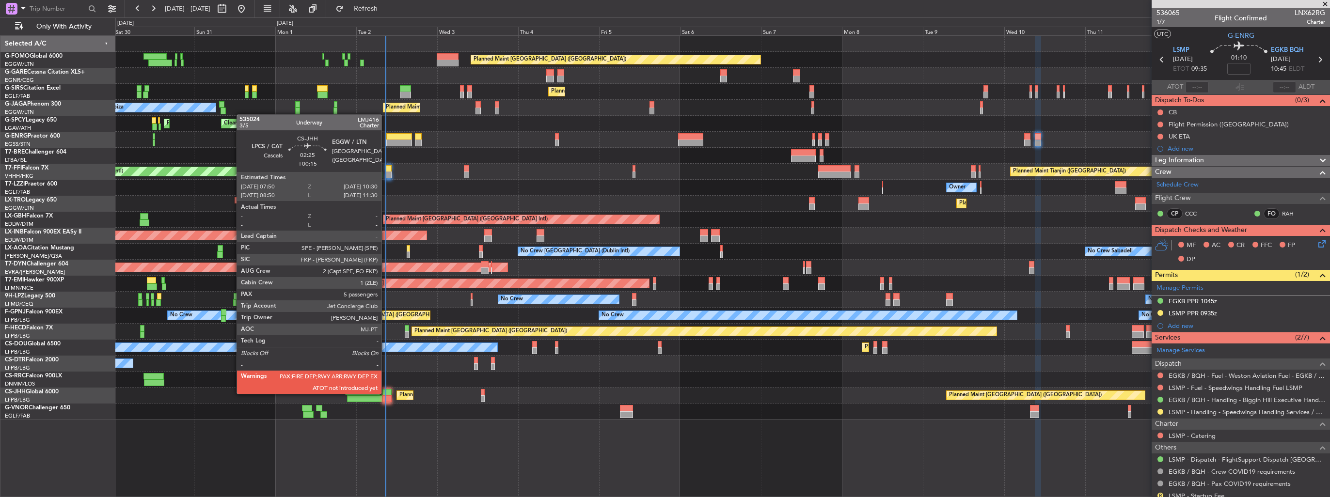
click at [386, 393] on div at bounding box center [386, 392] width 9 height 7
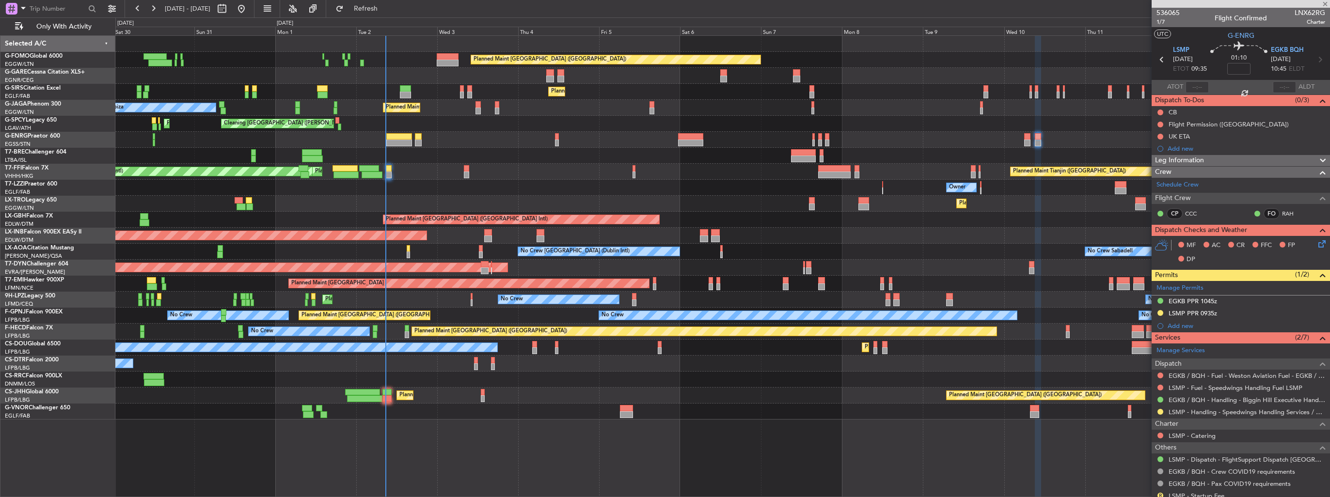
type input "+00:15"
type input "5"
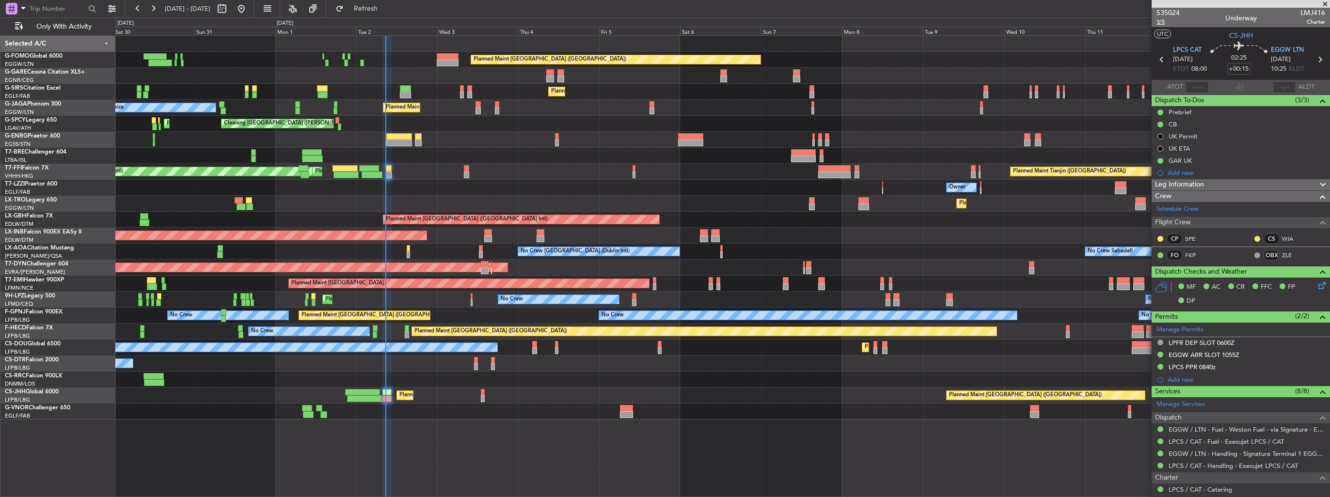
click at [1164, 23] on span "3/5" at bounding box center [1167, 22] width 23 height 8
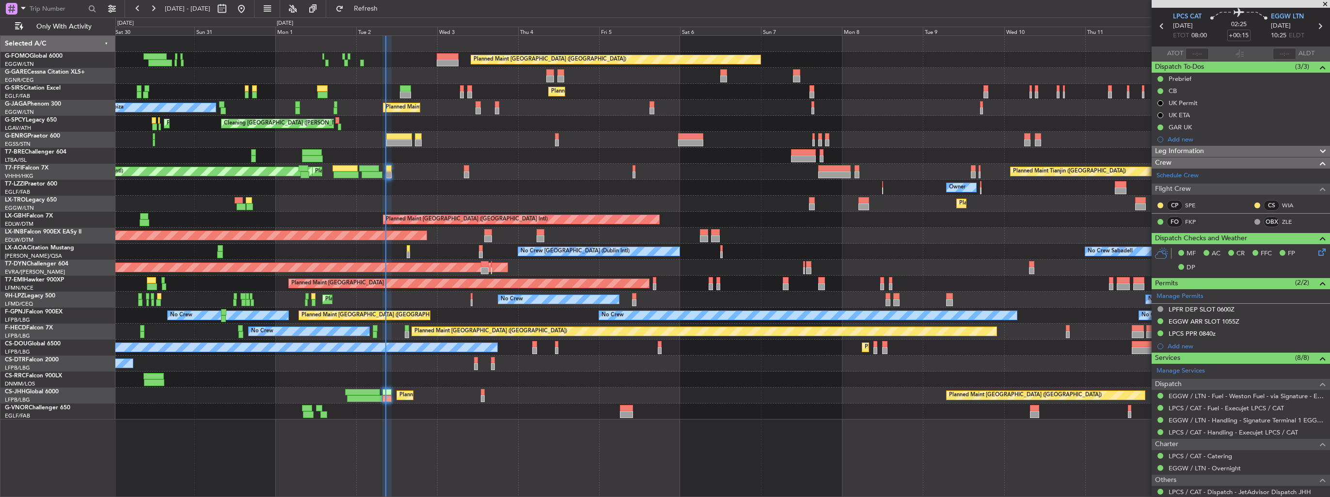
scroll to position [48, 0]
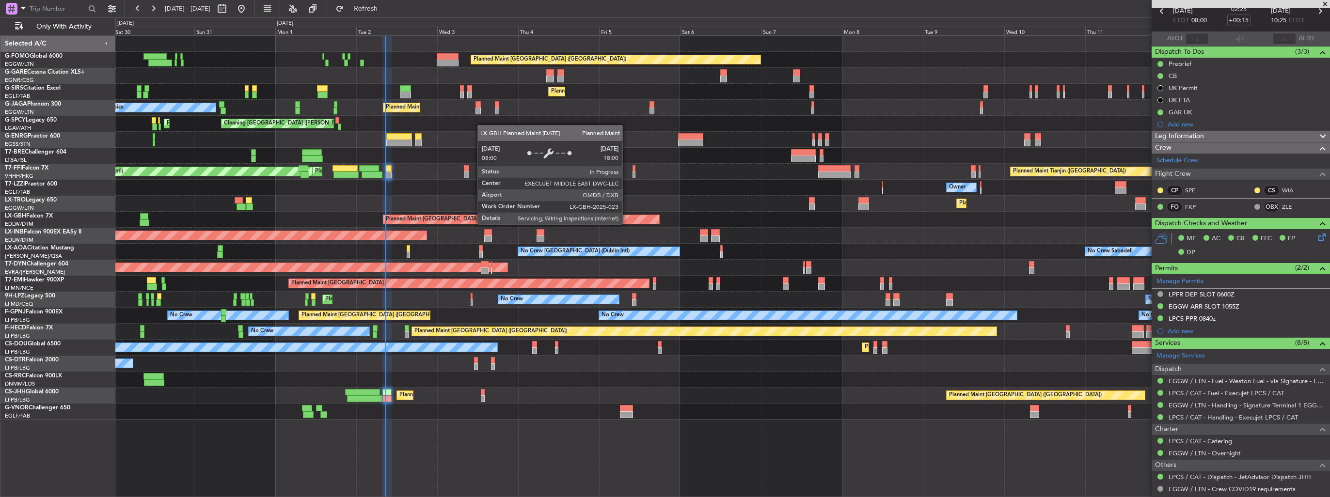
click at [693, 215] on div "Planned Maint Dubai (Dubai Intl) Planned Maint Nice (Côte d'Azur Airport) Plann…" at bounding box center [722, 220] width 1214 height 16
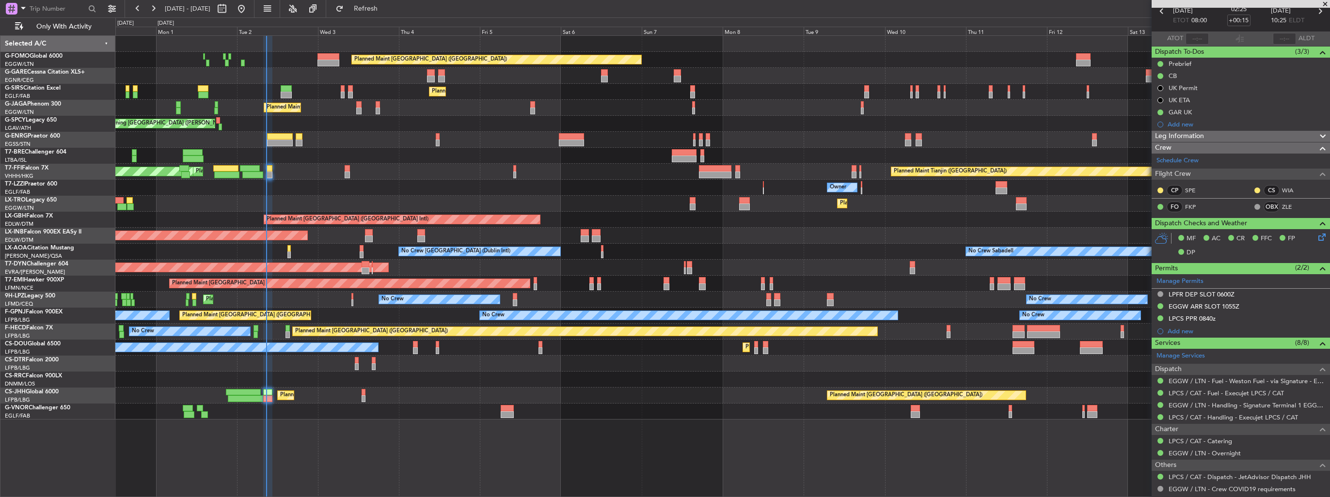
click at [755, 236] on div "Unplanned Maint [GEOGRAPHIC_DATA] (Al Maktoum Intl)" at bounding box center [722, 236] width 1214 height 16
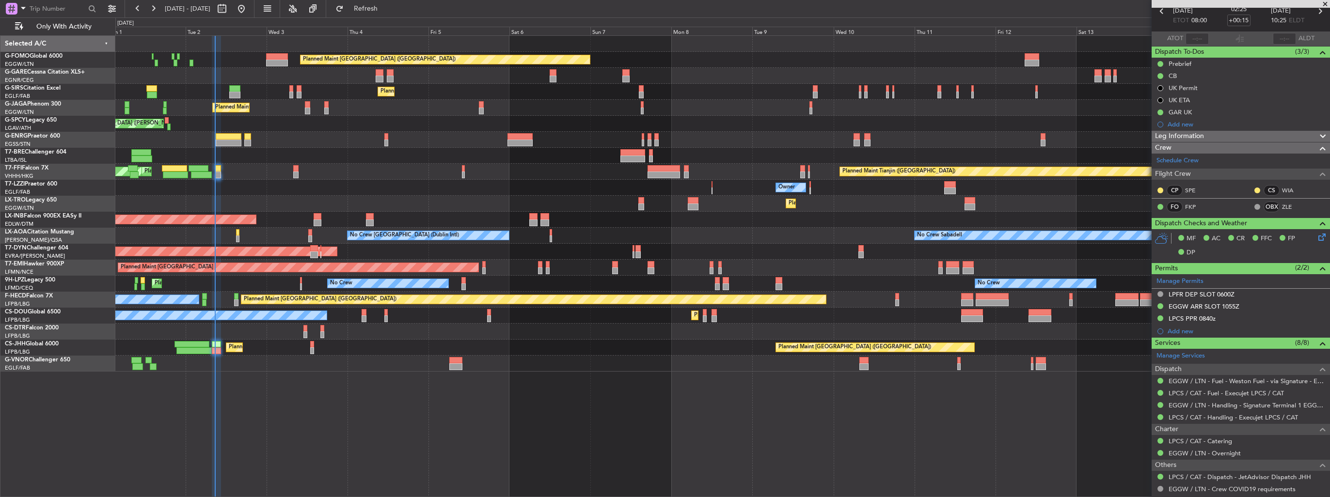
click at [634, 220] on div "Planned Maint London (Luton) Planned Maint London (Farnborough) Planned Maint L…" at bounding box center [722, 204] width 1214 height 336
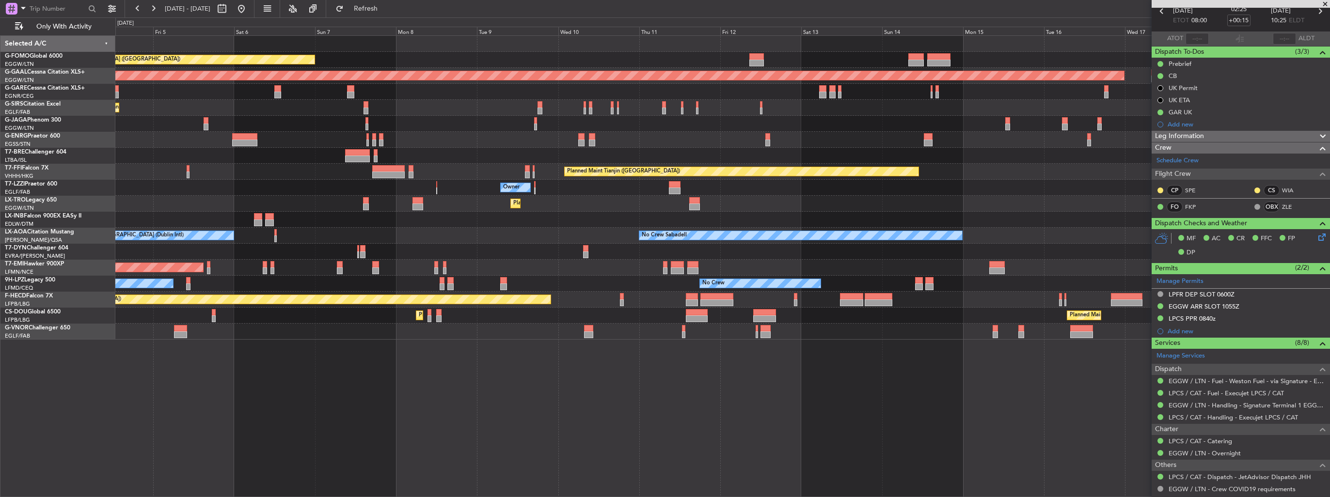
click at [657, 189] on div "Owner" at bounding box center [722, 188] width 1214 height 16
click at [530, 175] on div "Planned Maint London (Luton) Planned Maint Dusseldorf Planned Maint London (Far…" at bounding box center [722, 188] width 1214 height 304
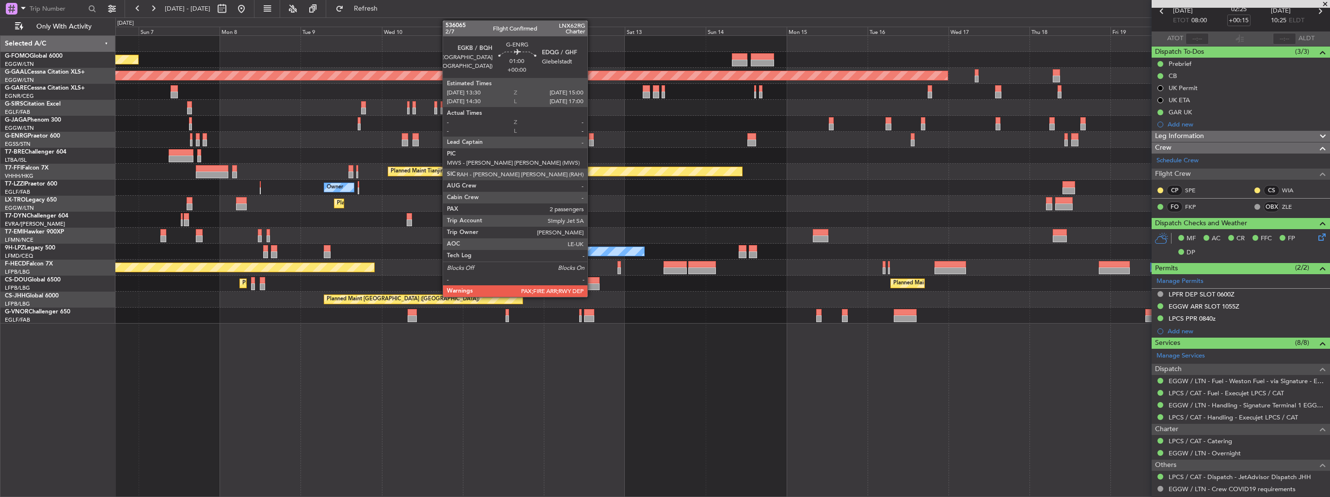
click at [592, 141] on div at bounding box center [591, 143] width 5 height 7
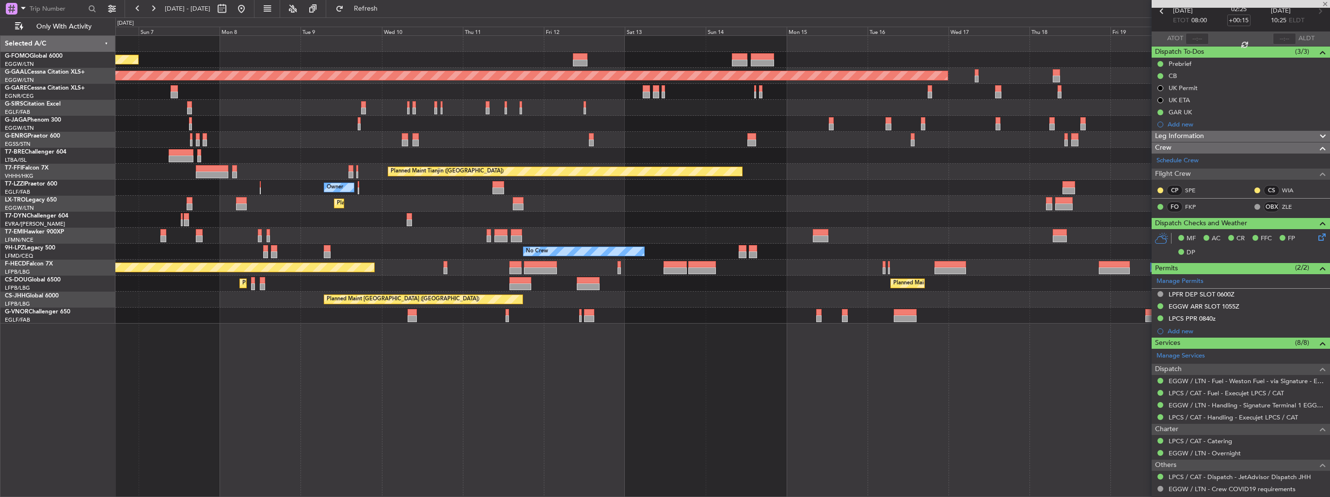
type input "2"
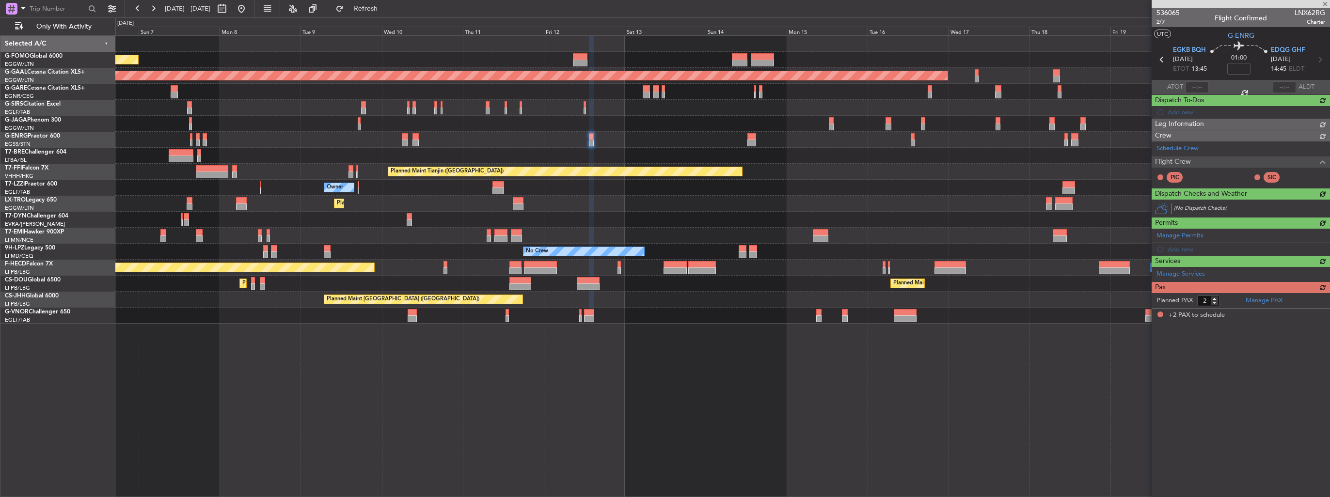
scroll to position [0, 0]
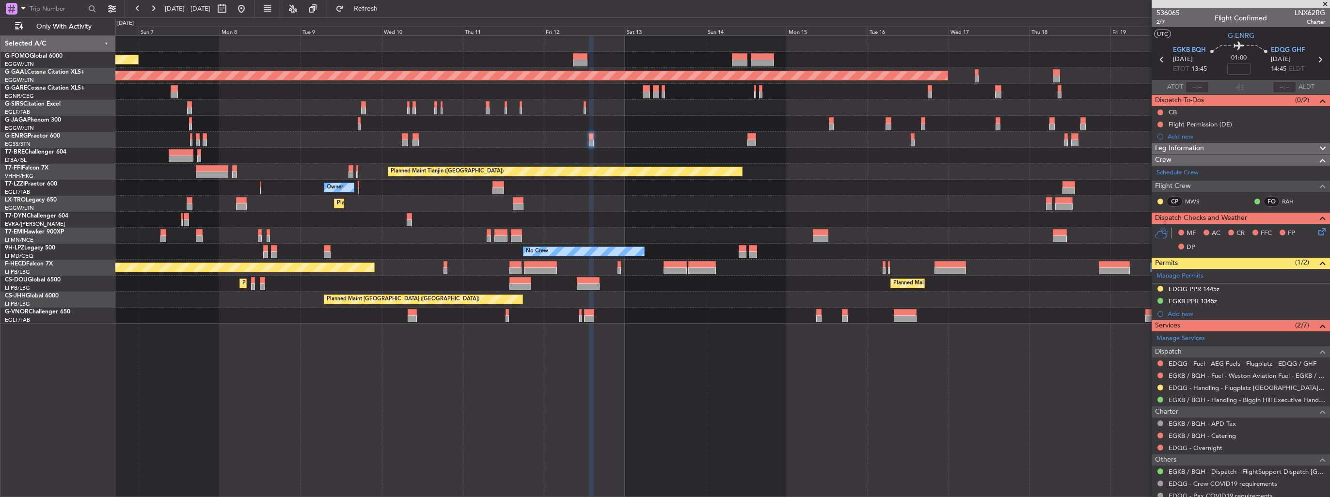
click at [696, 282] on div "Planned Maint [GEOGRAPHIC_DATA] ([GEOGRAPHIC_DATA]) Planned [GEOGRAPHIC_DATA] P…" at bounding box center [722, 180] width 1214 height 288
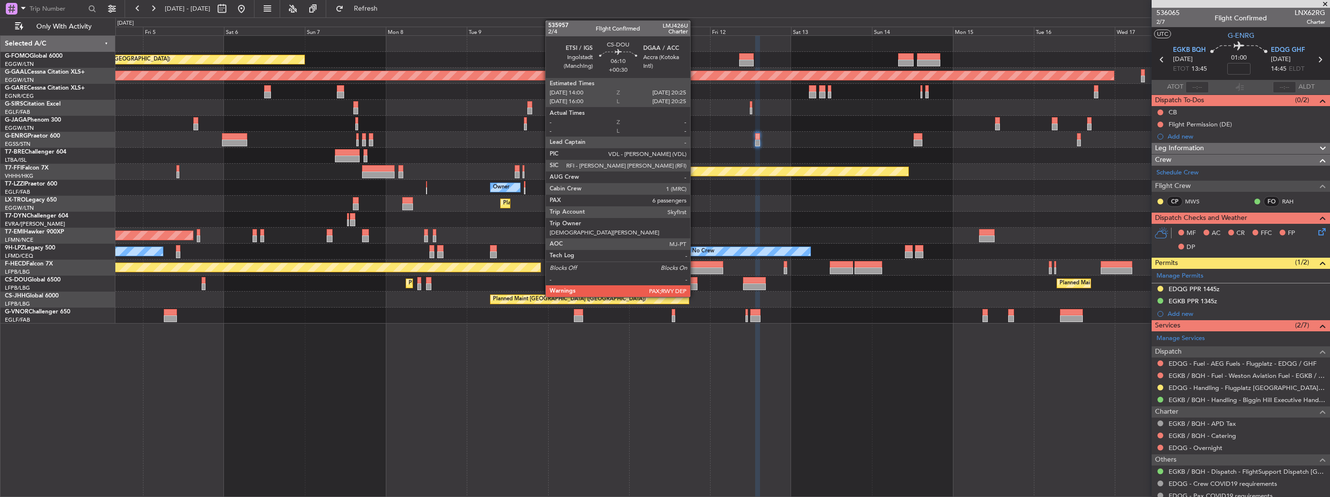
click at [605, 299] on div "Planned Maint [GEOGRAPHIC_DATA] ([GEOGRAPHIC_DATA]) Planned [GEOGRAPHIC_DATA] P…" at bounding box center [722, 180] width 1214 height 288
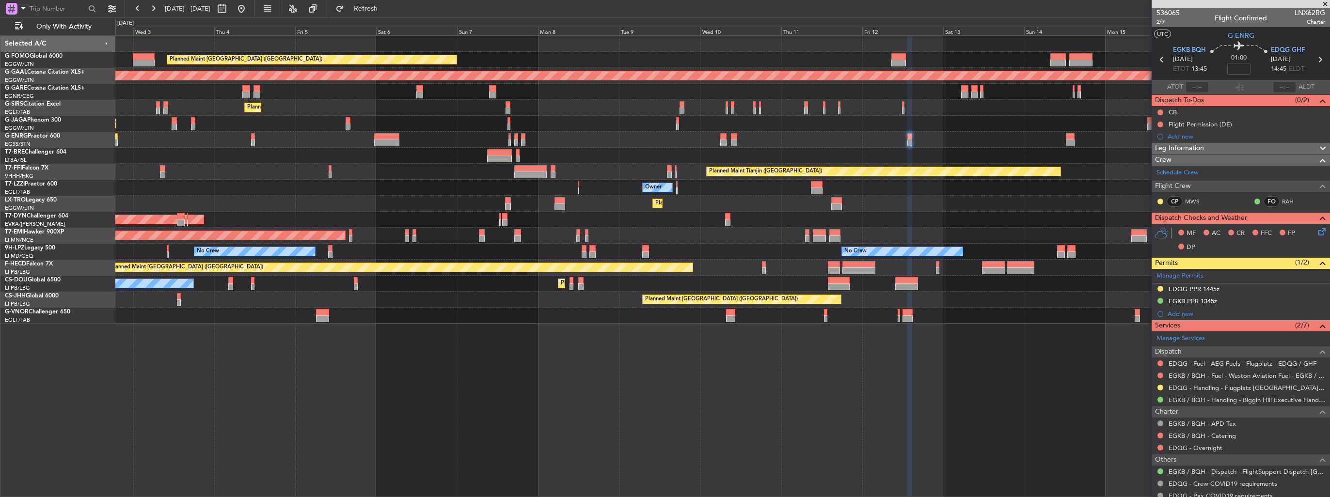
click at [608, 315] on div at bounding box center [722, 316] width 1214 height 16
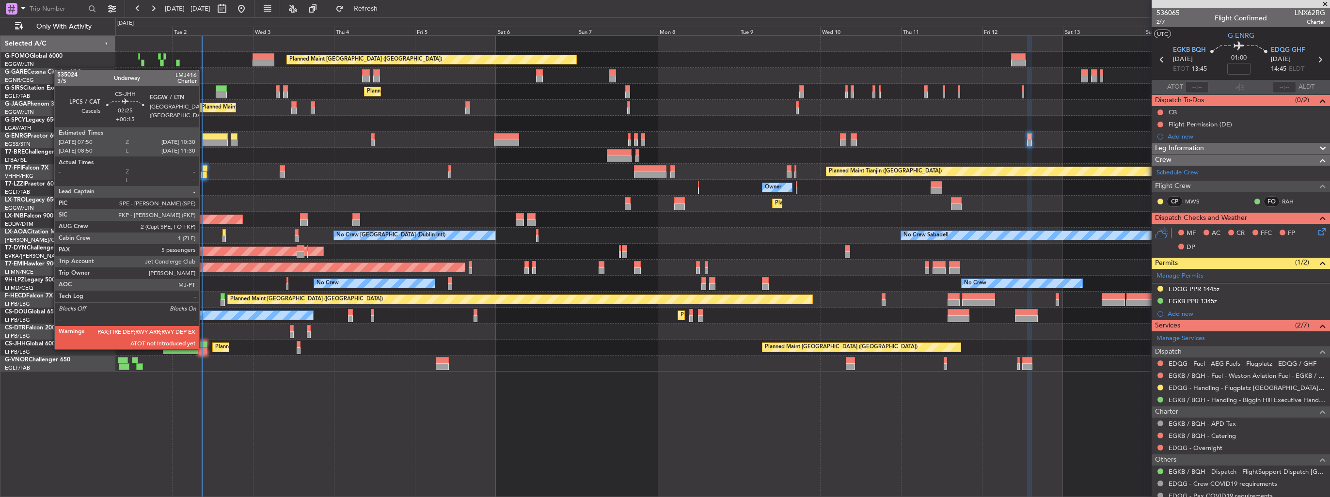
click at [204, 348] on div at bounding box center [202, 350] width 9 height 7
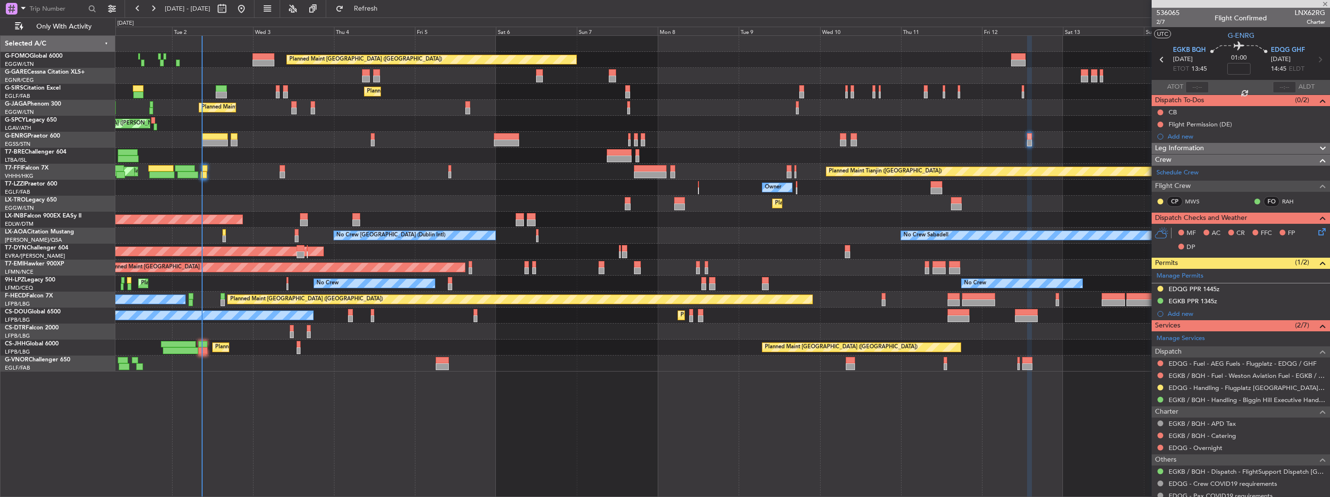
type input "+00:15"
type input "5"
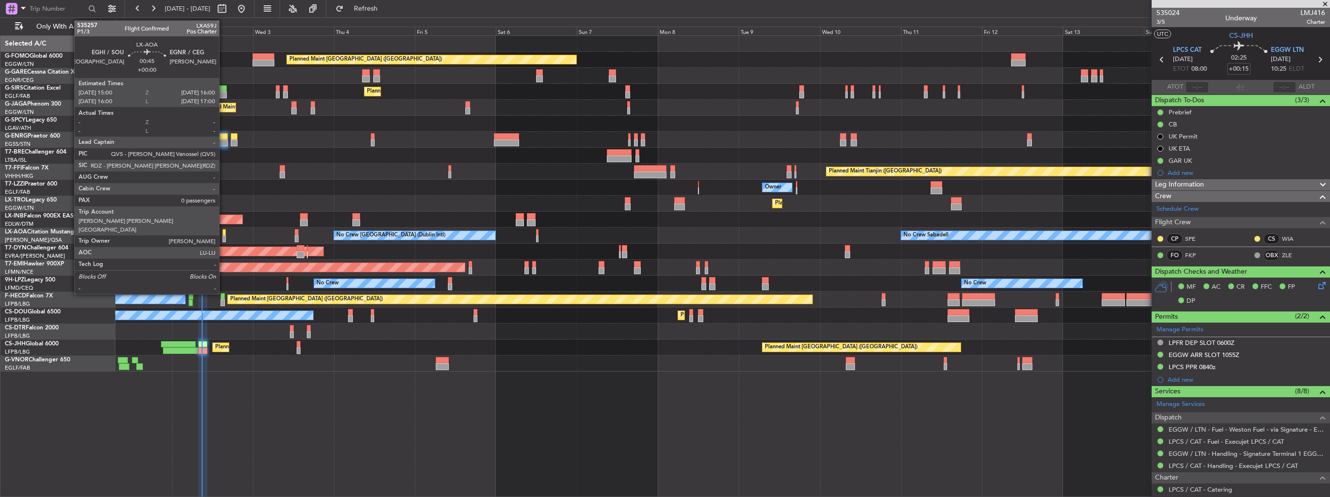
click at [223, 236] on div at bounding box center [223, 239] width 3 height 7
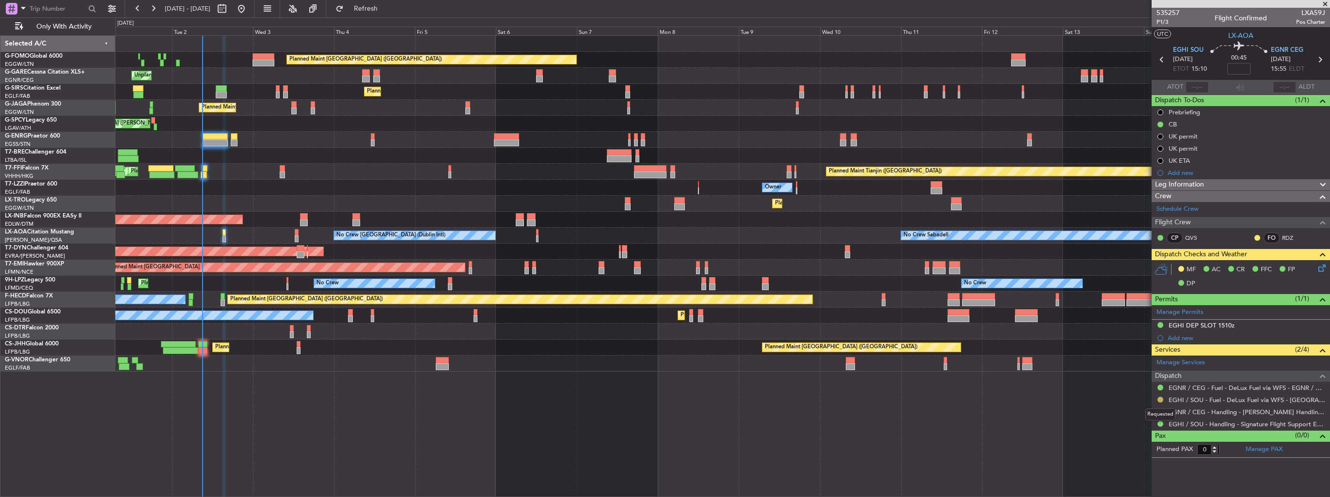
click at [1159, 399] on button at bounding box center [1160, 400] width 6 height 6
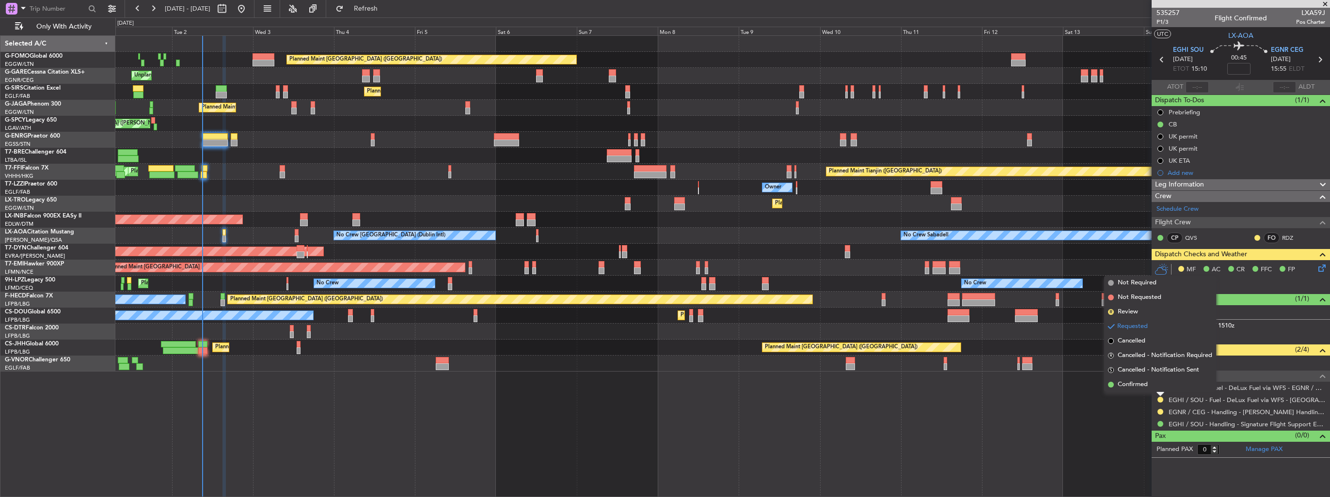
drag, startPoint x: 1140, startPoint y: 386, endPoint x: 1153, endPoint y: 371, distance: 19.6
click at [1140, 386] on span "Confirmed" at bounding box center [1132, 385] width 30 height 10
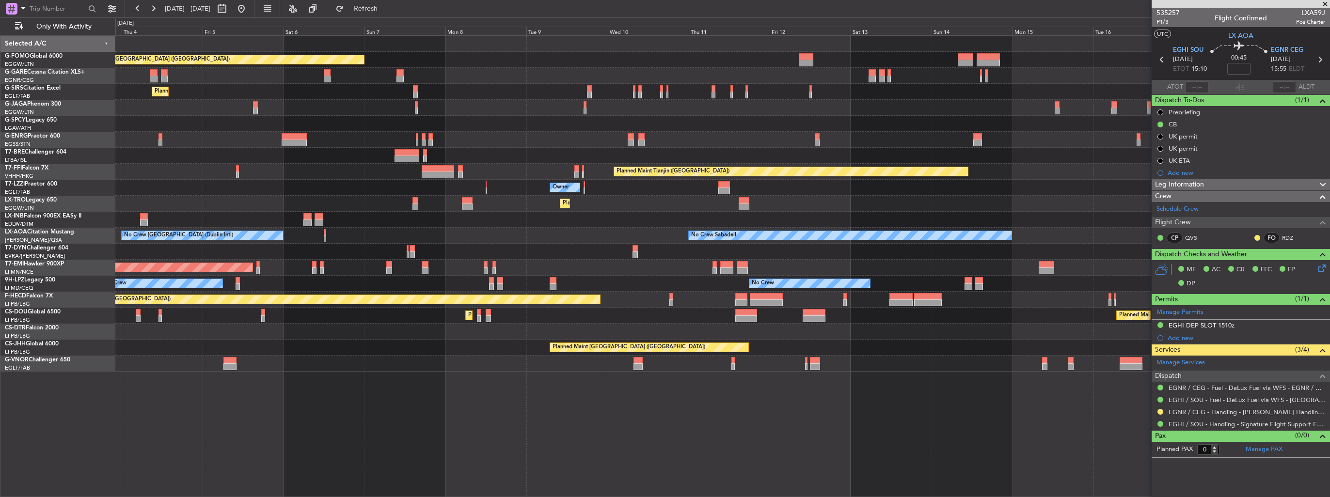
click at [640, 290] on div "Planned Maint London (Luton) Unplanned Maint Chester Planned Maint London (Farn…" at bounding box center [722, 204] width 1214 height 336
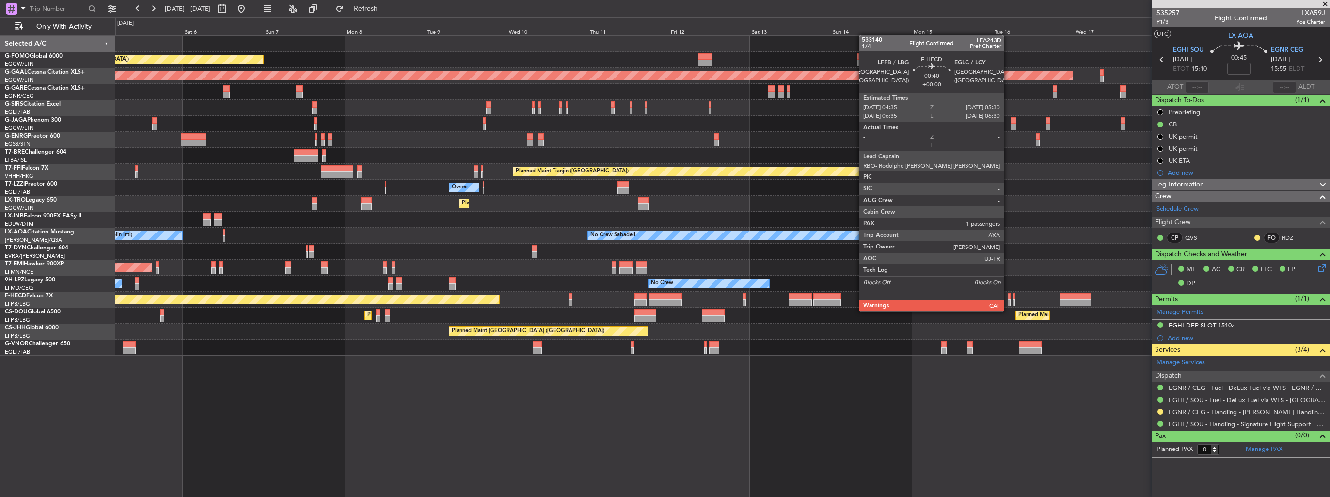
click at [1008, 302] on div at bounding box center [1008, 302] width 3 height 7
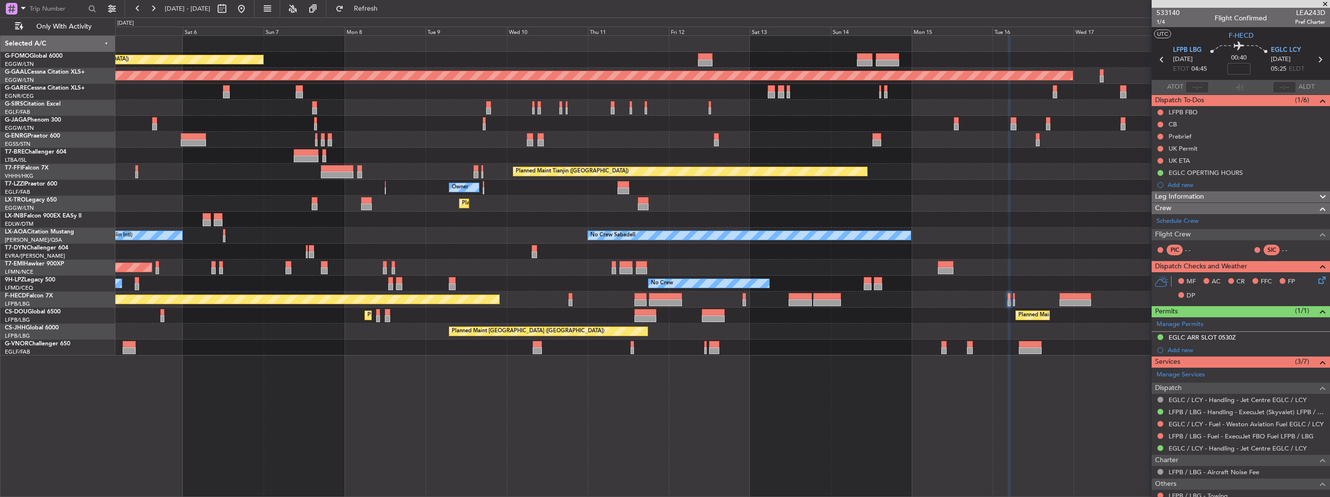
click at [733, 314] on div "Planned Maint London (Luton) Planned Maint Dusseldorf Unplanned Maint Chester P…" at bounding box center [722, 196] width 1214 height 320
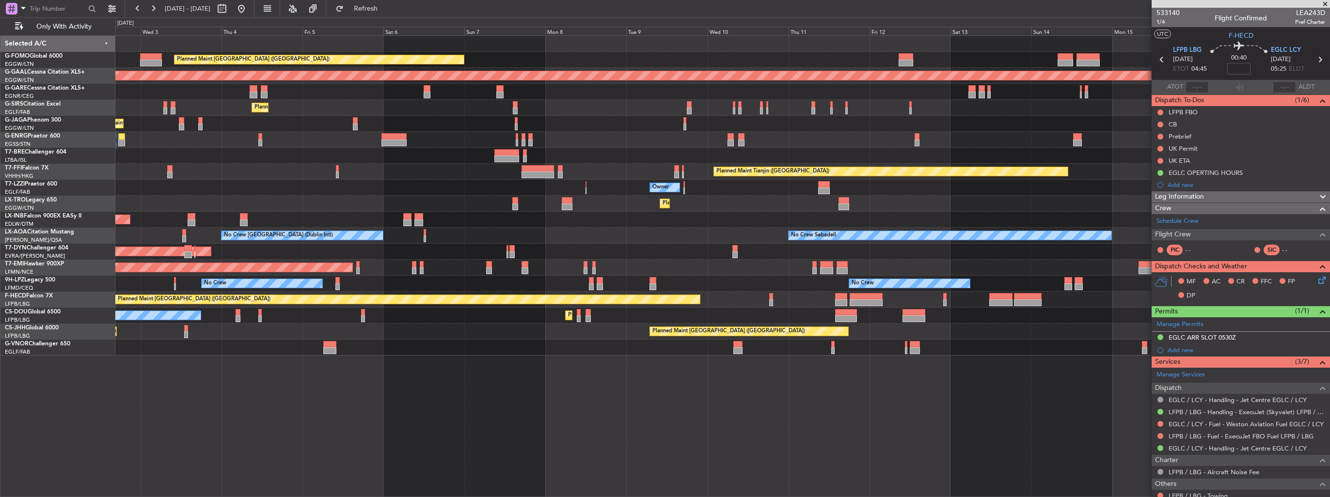
click at [609, 282] on div "No Crew No Crew Planned Maint Nice (Côte d'Azur Airport)" at bounding box center [722, 284] width 1214 height 16
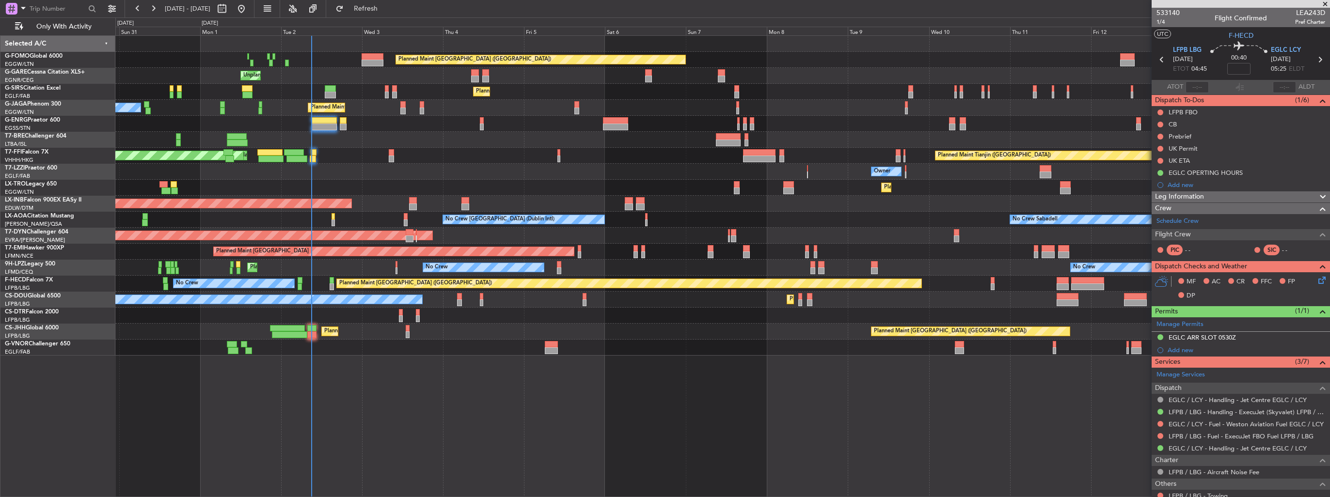
click at [491, 195] on div "Planned Maint London (Luton) Unplanned Maint Chester Planned Maint London (Farn…" at bounding box center [722, 196] width 1214 height 320
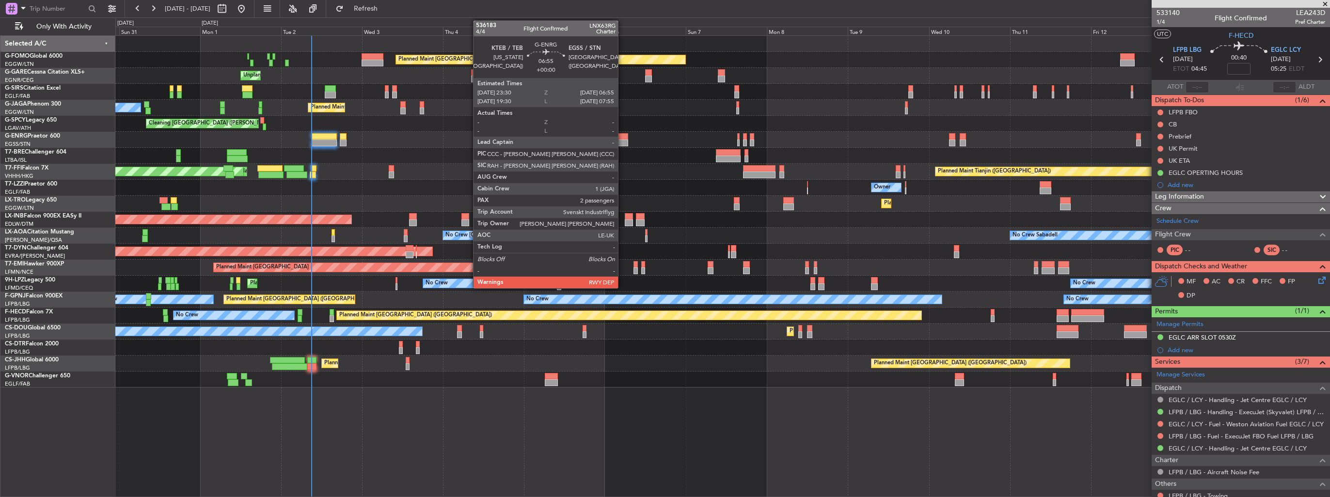
click at [622, 136] on div at bounding box center [615, 136] width 25 height 7
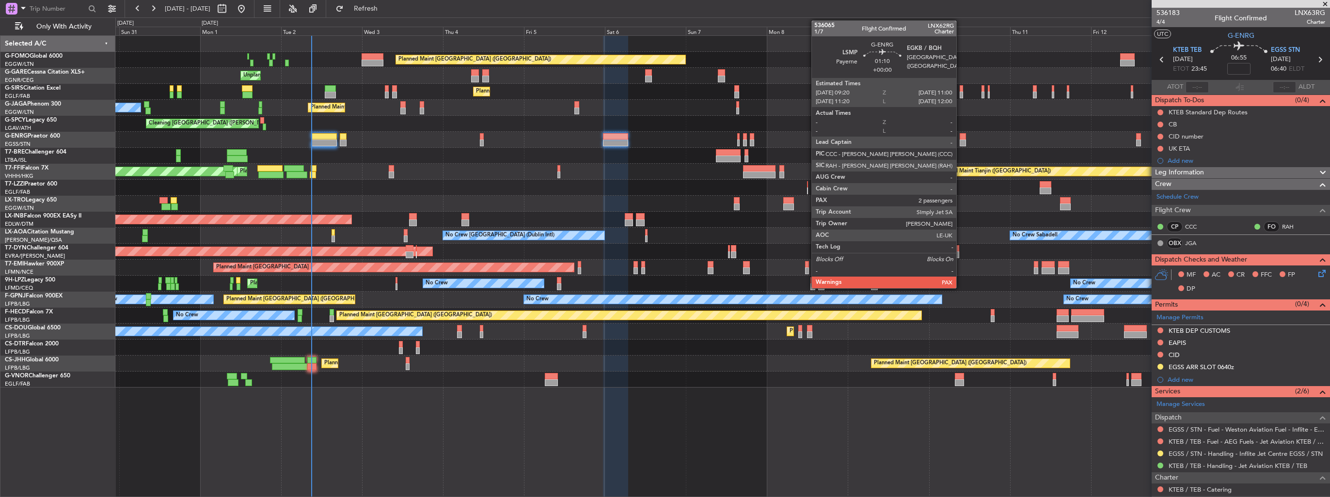
click at [960, 140] on div at bounding box center [962, 143] width 6 height 7
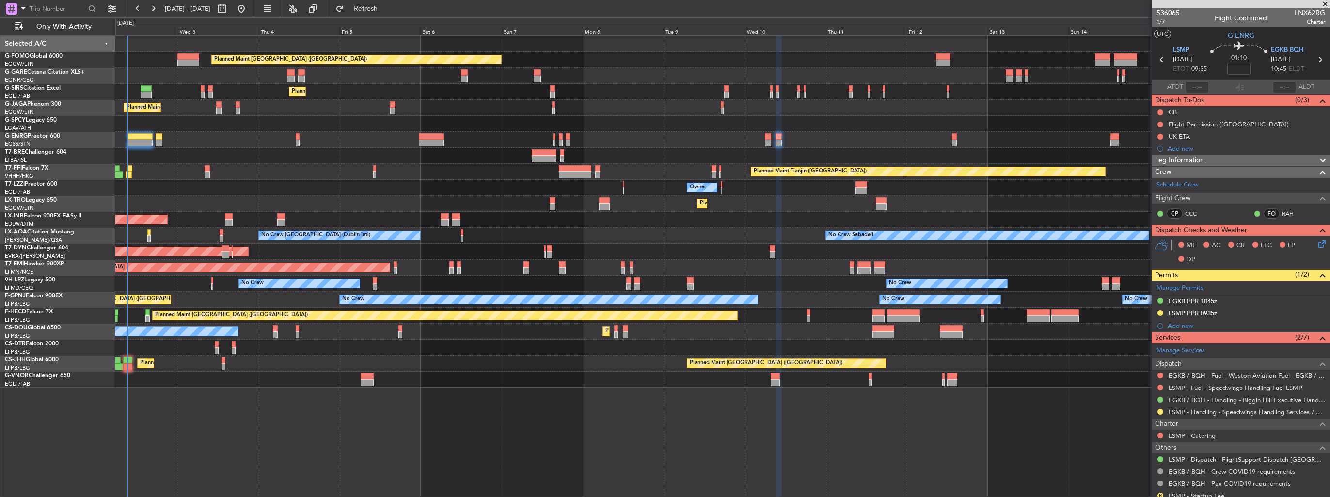
click at [760, 189] on div "Planned Maint London (Luton) Unplanned Maint Chester Planned Maint London (Farn…" at bounding box center [722, 212] width 1214 height 352
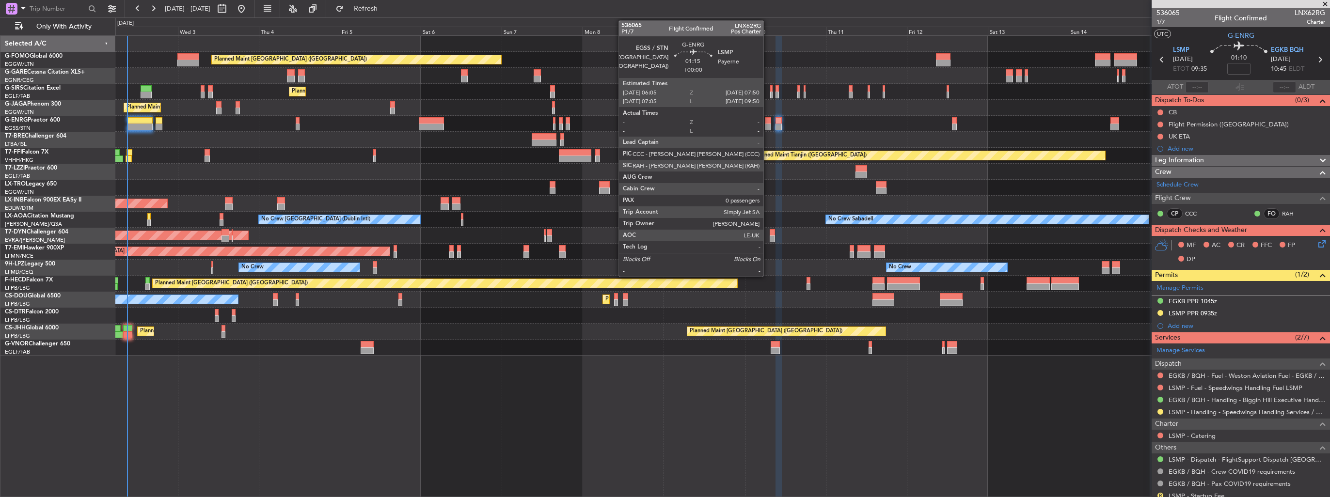
click at [768, 122] on div at bounding box center [768, 120] width 6 height 7
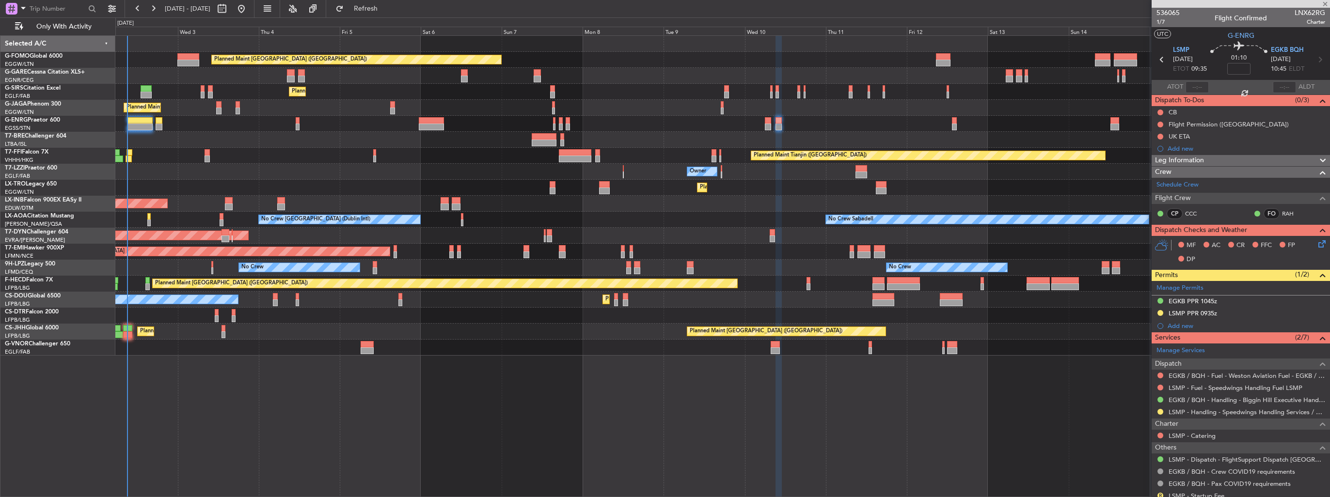
type input "0"
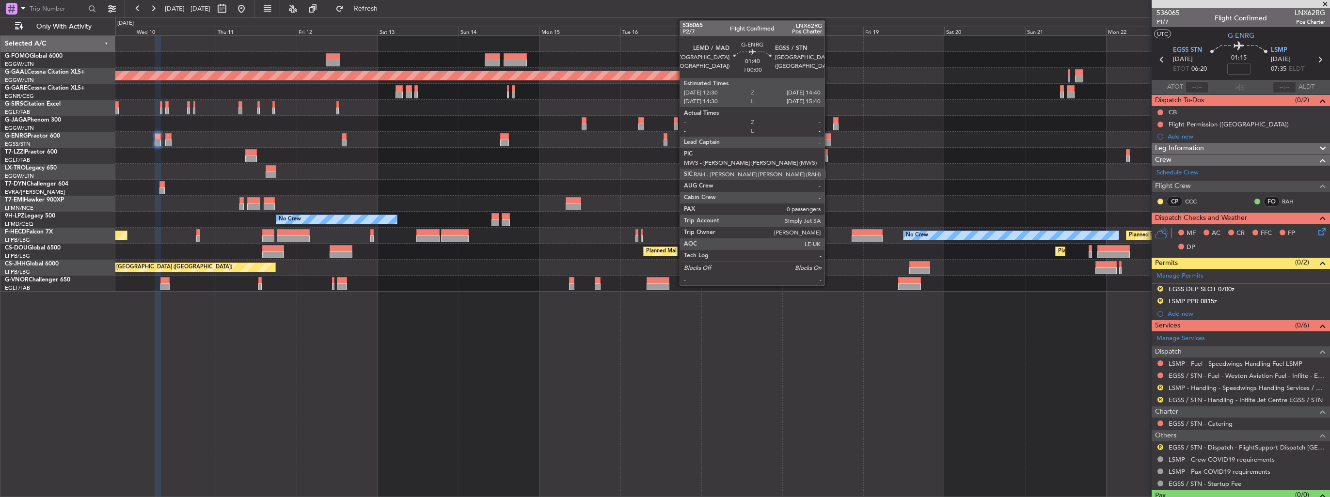
click at [829, 135] on div at bounding box center [828, 136] width 8 height 7
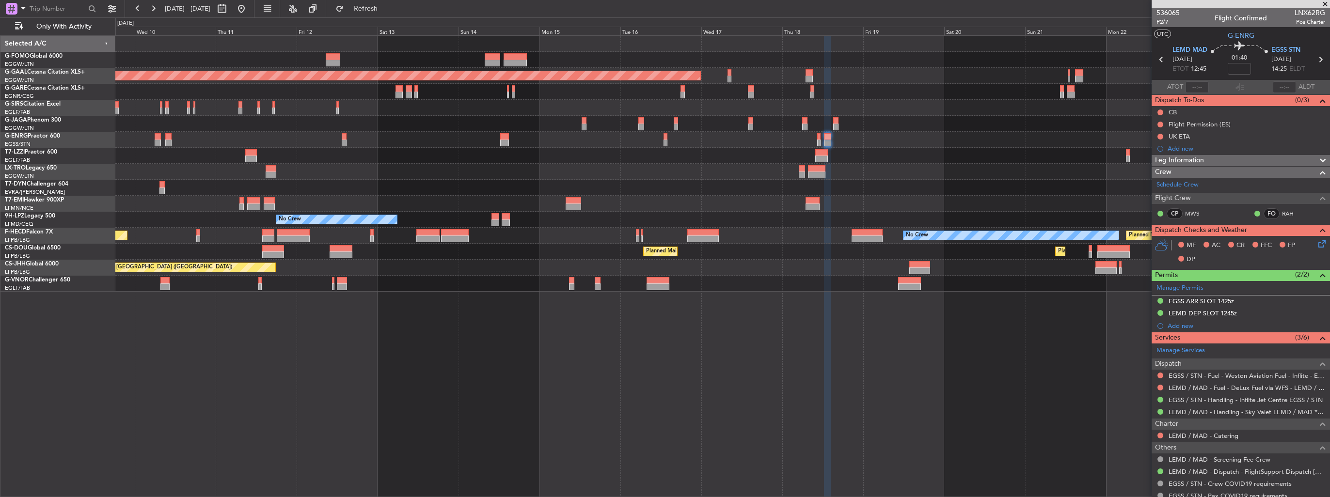
click at [965, 283] on div at bounding box center [722, 284] width 1214 height 16
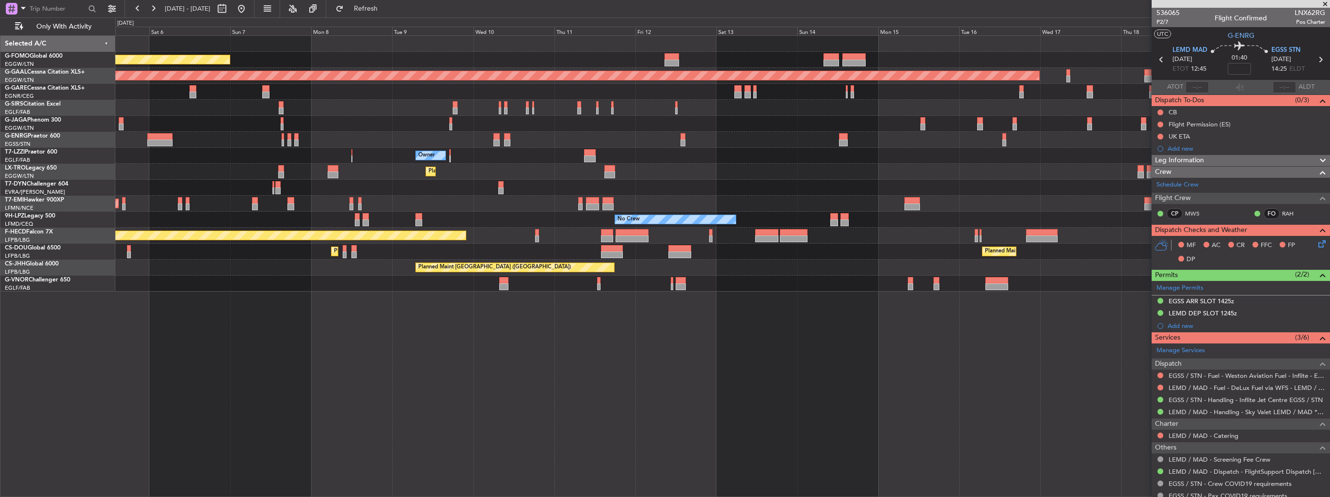
click at [901, 300] on div "Planned Maint London (Luton) Planned Maint Dusseldorf Planned Maint London (Far…" at bounding box center [722, 266] width 1214 height 462
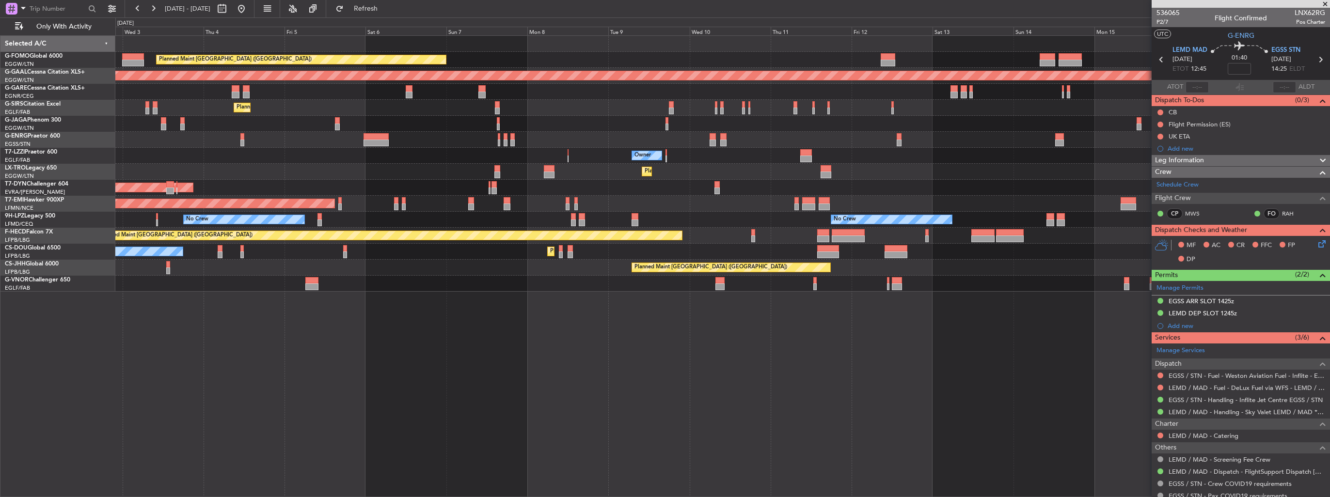
click at [839, 325] on div "Planned Maint London (Luton) Planned Maint Dusseldorf Unplanned Maint Chester P…" at bounding box center [722, 266] width 1214 height 462
